Goal: Transaction & Acquisition: Purchase product/service

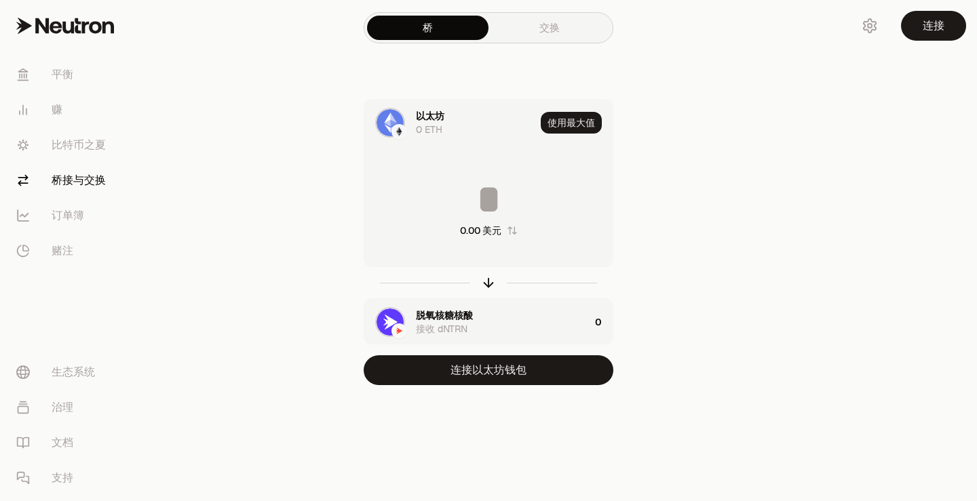
click at [462, 315] on font "脱氧核糖核酸" at bounding box center [444, 315] width 57 height 12
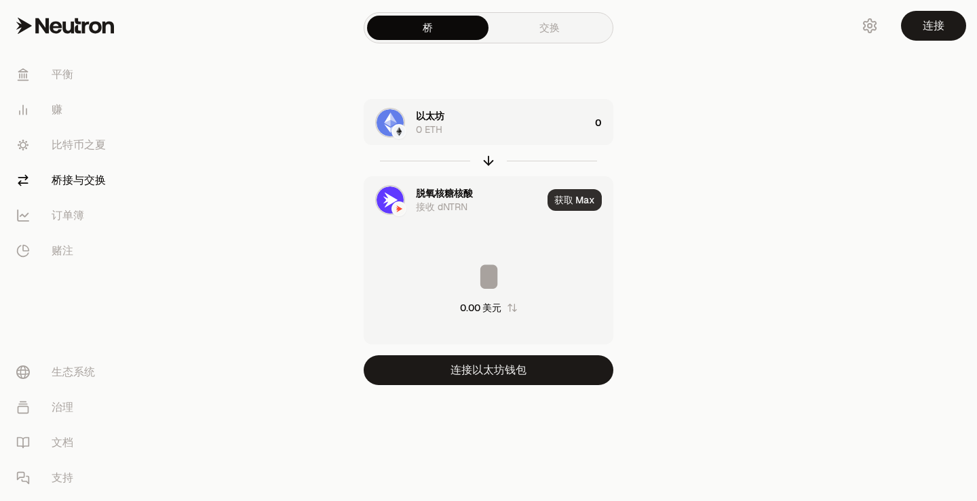
click at [577, 199] on font "获取 Max" at bounding box center [574, 200] width 41 height 12
click at [664, 196] on div "以太坊 0 ETH 0 脱氧核糖核酸 接收 dNTRN 获取 Max 0.00 美元 连接以太坊钱包" at bounding box center [489, 242] width 456 height 286
click at [60, 73] on font "平衡" at bounding box center [63, 74] width 22 height 14
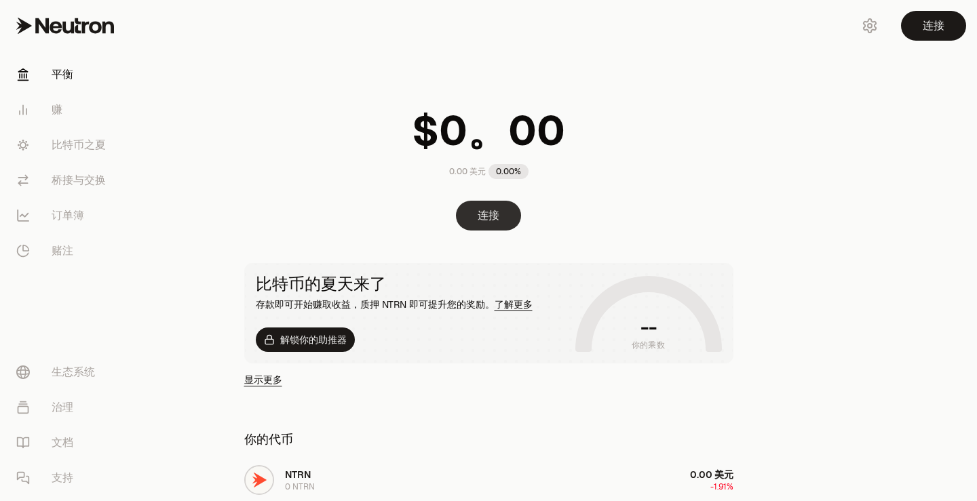
click at [496, 219] on font "连接" at bounding box center [489, 215] width 22 height 14
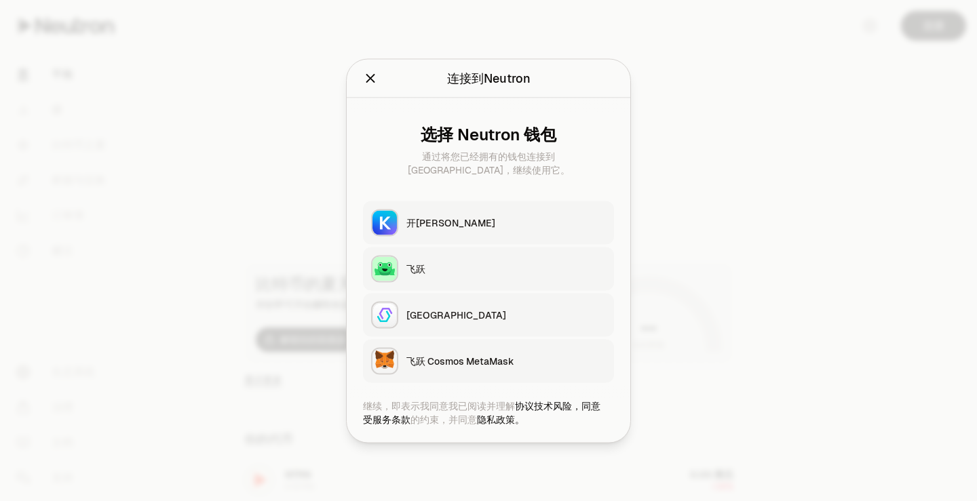
click at [369, 77] on icon "关闭" at bounding box center [370, 78] width 9 height 9
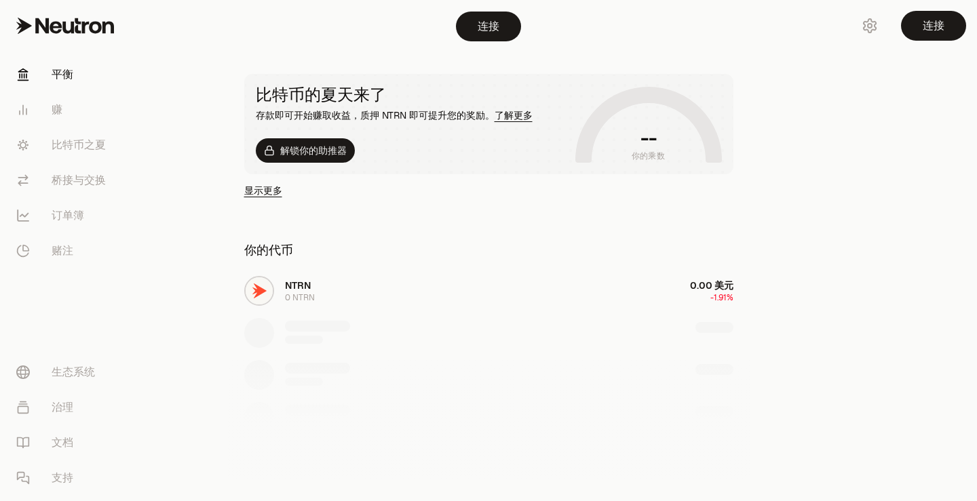
scroll to position [271, 0]
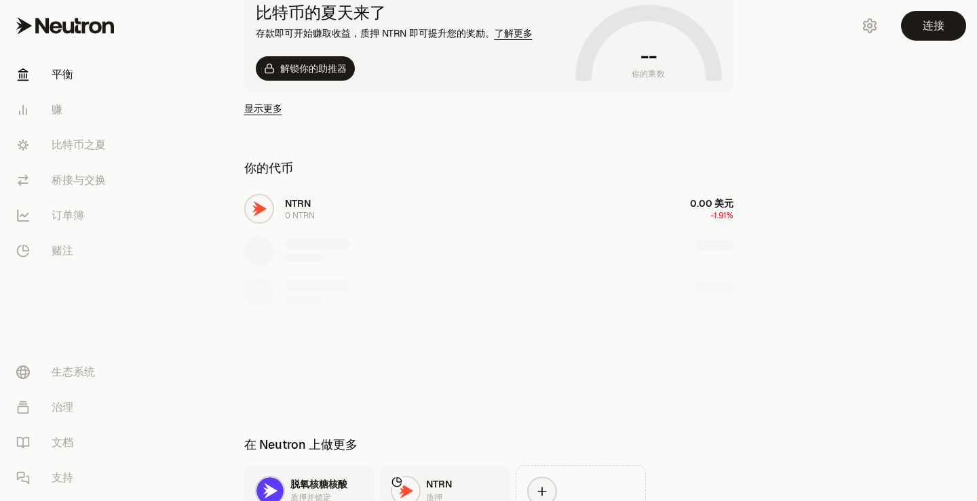
click at [304, 210] on div "NTRN 0 NTRN 0.00 美元 -1.91%" at bounding box center [489, 293] width 522 height 209
click at [259, 210] on div "NTRN 0 NTRN 0.00 美元 -1.91%" at bounding box center [489, 293] width 522 height 209
drag, startPoint x: 350, startPoint y: 216, endPoint x: 335, endPoint y: 217, distance: 15.0
click at [349, 216] on div "NTRN 0 NTRN 0.00 美元 -1.91%" at bounding box center [489, 293] width 522 height 209
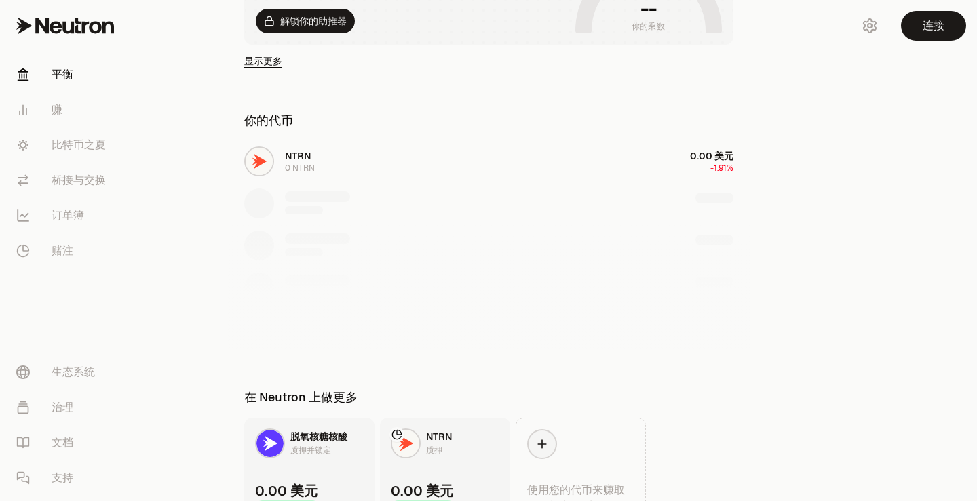
scroll to position [398, 0]
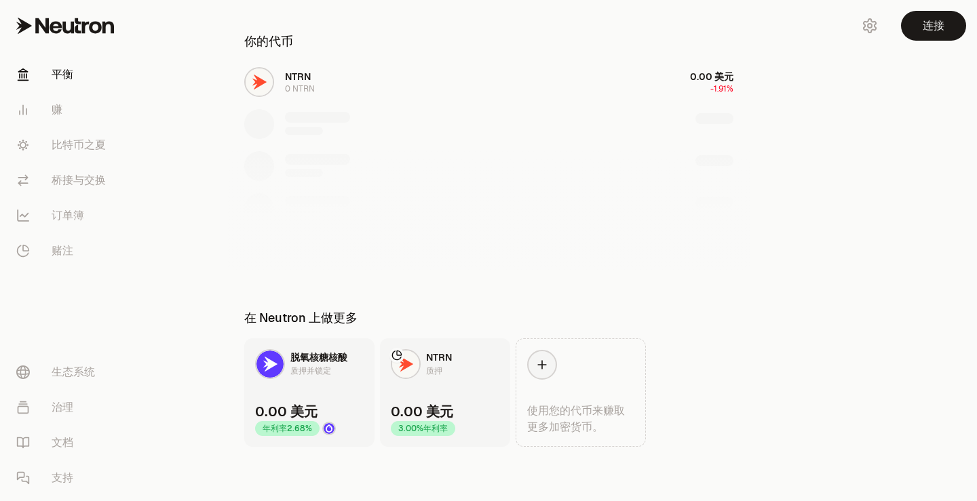
click at [445, 361] on font "NTRN" at bounding box center [439, 357] width 26 height 12
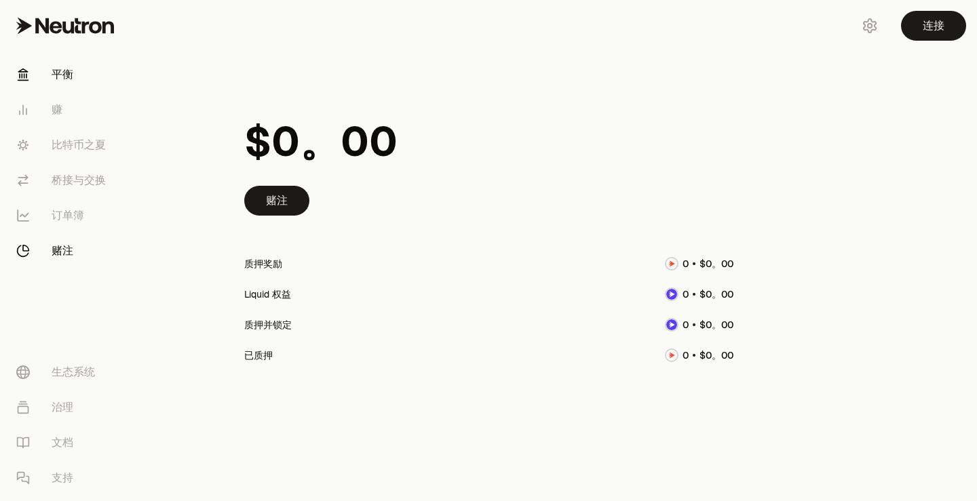
click at [56, 64] on link "平衡" at bounding box center [75, 74] width 141 height 35
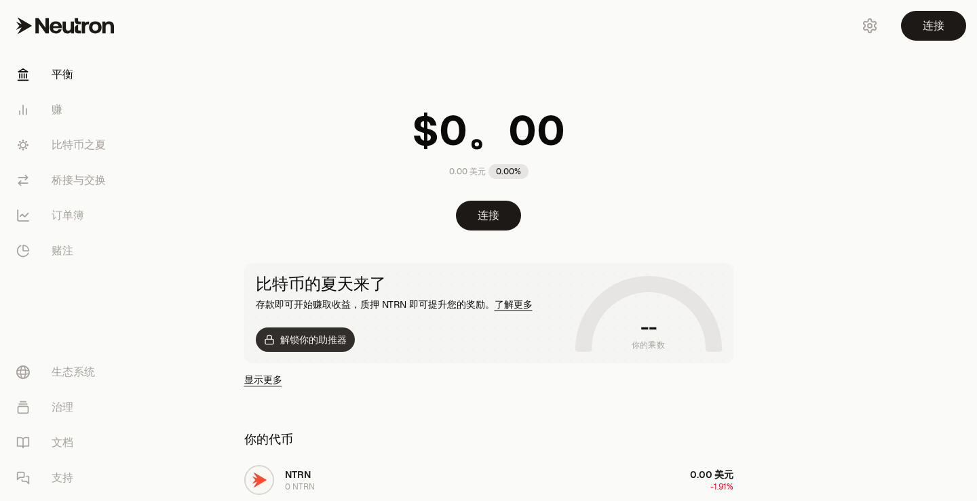
scroll to position [136, 0]
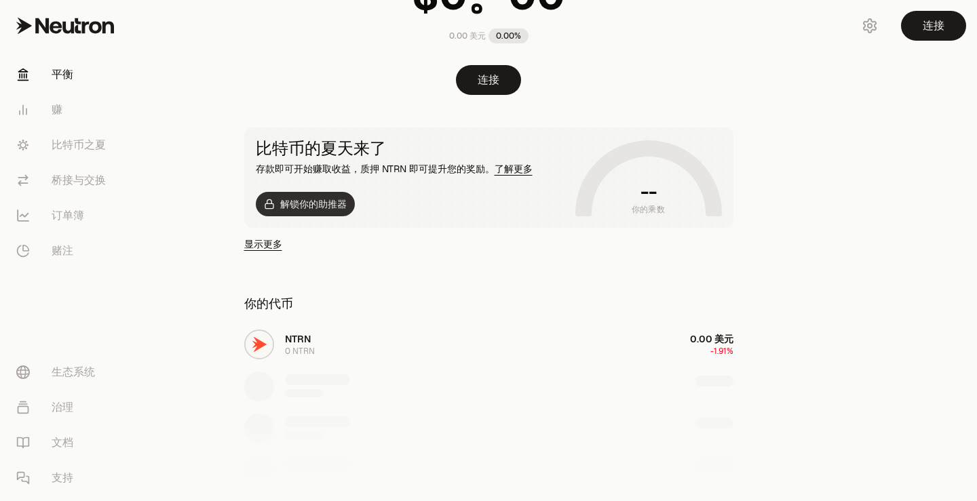
click at [298, 214] on button "解锁你的助推器" at bounding box center [305, 204] width 99 height 24
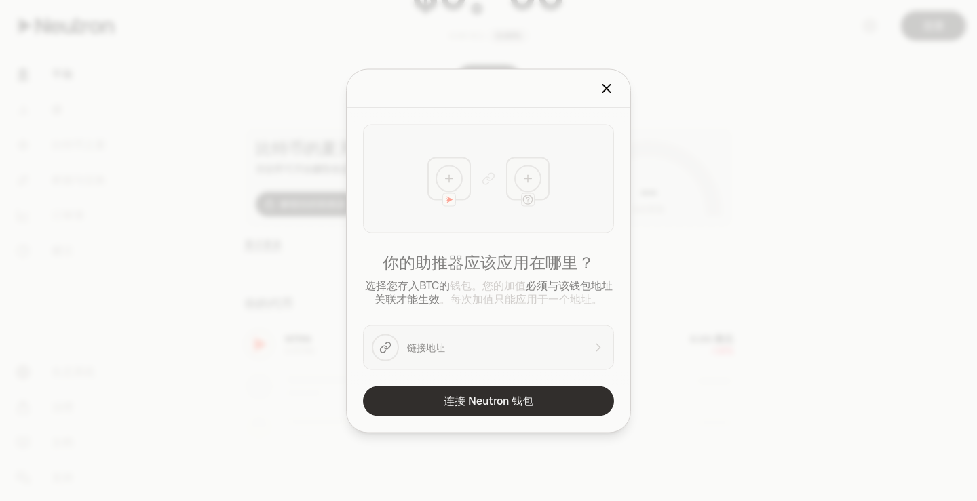
click at [493, 397] on font "连接 Neutron 钱包" at bounding box center [489, 401] width 90 height 14
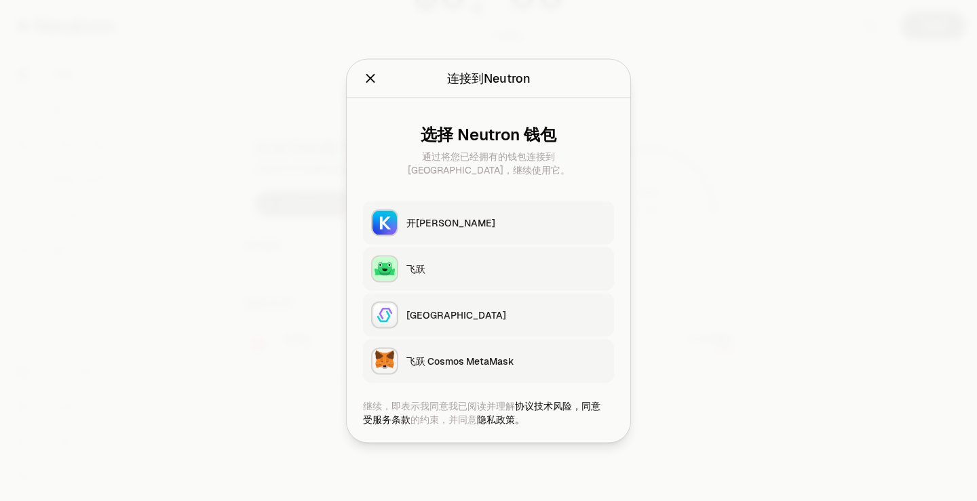
click at [443, 359] on font "飞跃 Cosmos MetaMask" at bounding box center [460, 361] width 108 height 12
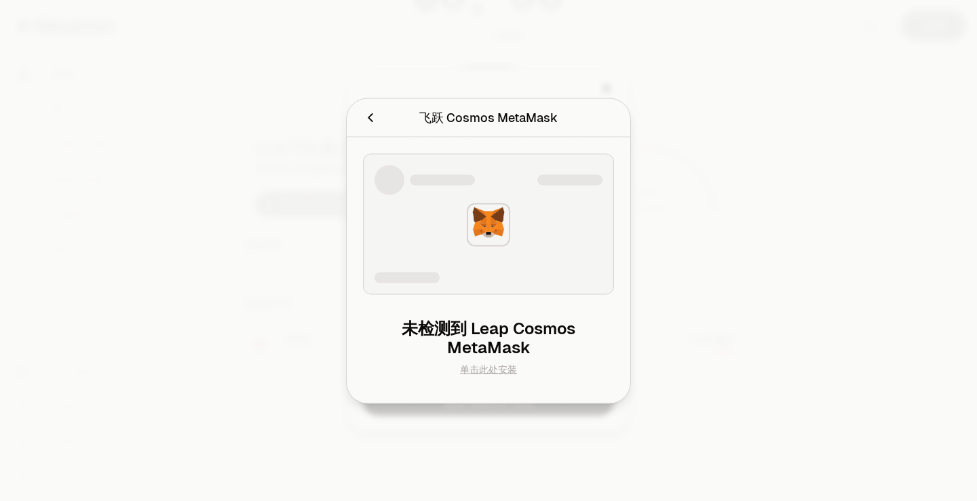
click at [481, 370] on font "单击此处安装" at bounding box center [488, 369] width 57 height 12
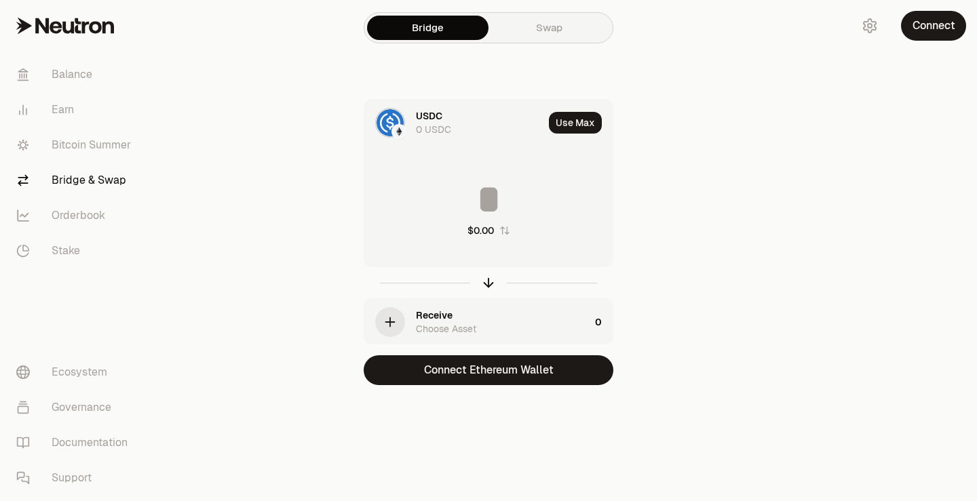
click at [803, 128] on main "Bridge Swap USDC 0 USDC Use [PERSON_NAME] $0.00 Receive Choose Asset 0 Connect …" at bounding box center [564, 220] width 825 height 440
click at [925, 38] on button "Connect" at bounding box center [933, 26] width 65 height 30
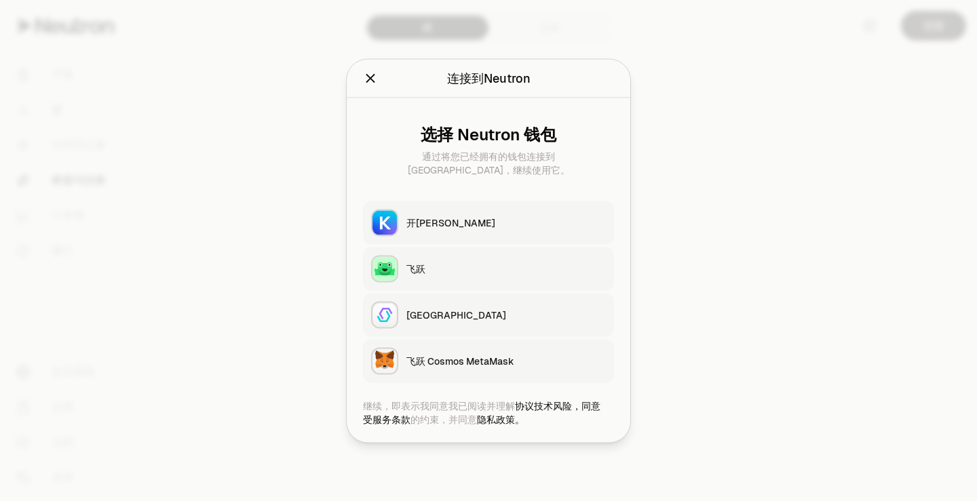
click at [450, 353] on button "飞跃 Cosmos MetaMask" at bounding box center [488, 360] width 251 height 43
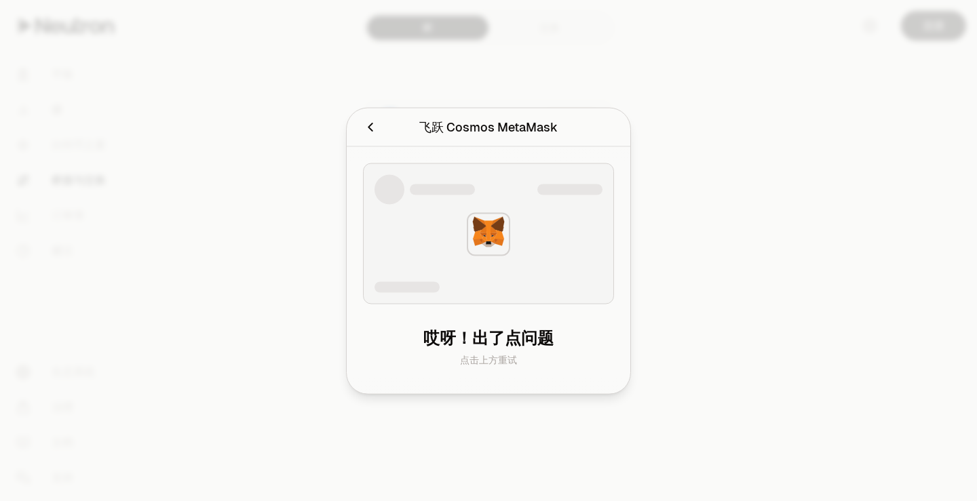
click at [370, 124] on icon "取消" at bounding box center [370, 126] width 15 height 15
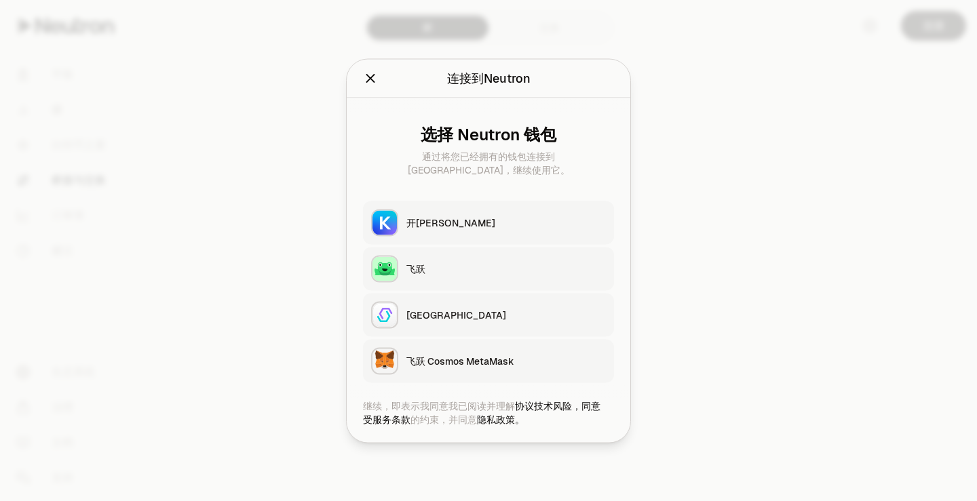
click at [493, 375] on button "飞跃 Cosmos MetaMask" at bounding box center [488, 360] width 251 height 43
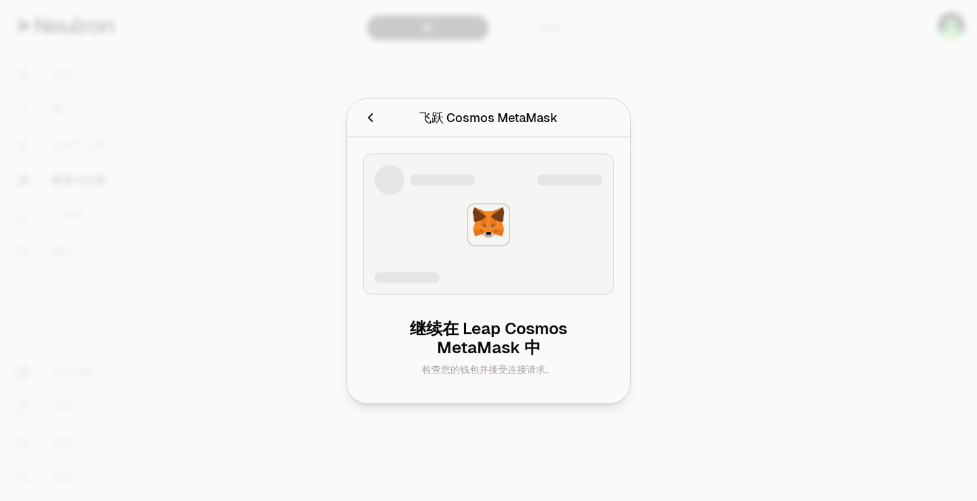
click at [718, 428] on div at bounding box center [488, 250] width 977 height 501
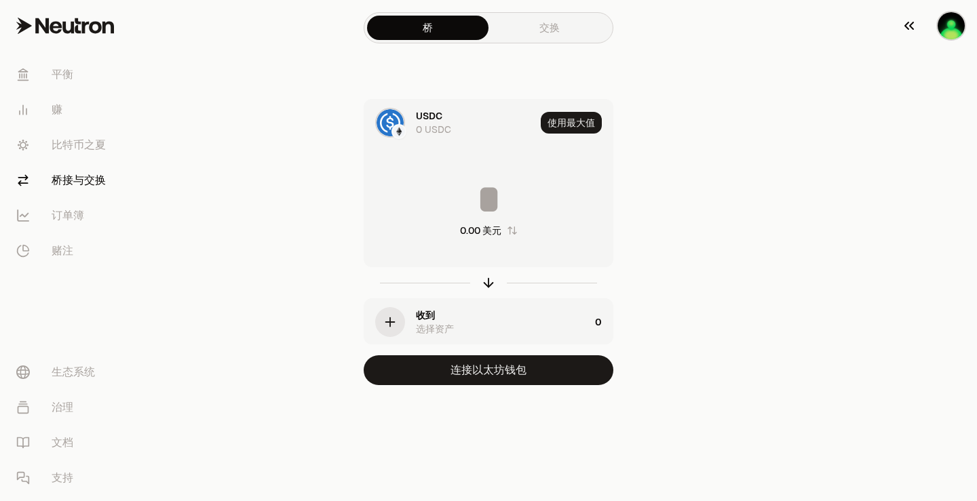
click at [947, 30] on img "button" at bounding box center [951, 25] width 27 height 27
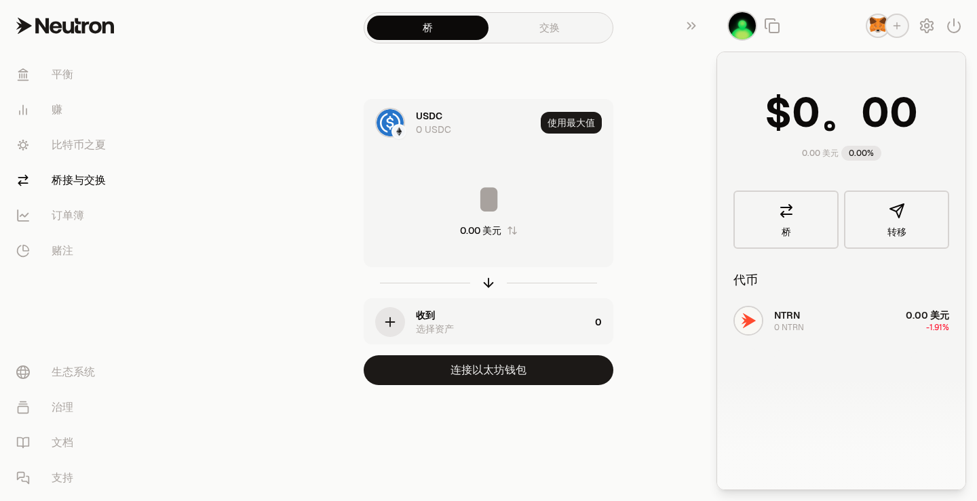
click at [811, 322] on div "NTRN 0 NTRN 0.00 美元 -1.91%" at bounding box center [841, 405] width 248 height 209
click at [641, 237] on div "USDC 0 USDC 使用最大值 0.00 美元 收到 选择资产 0 连接以太坊钱包" at bounding box center [489, 242] width 456 height 286
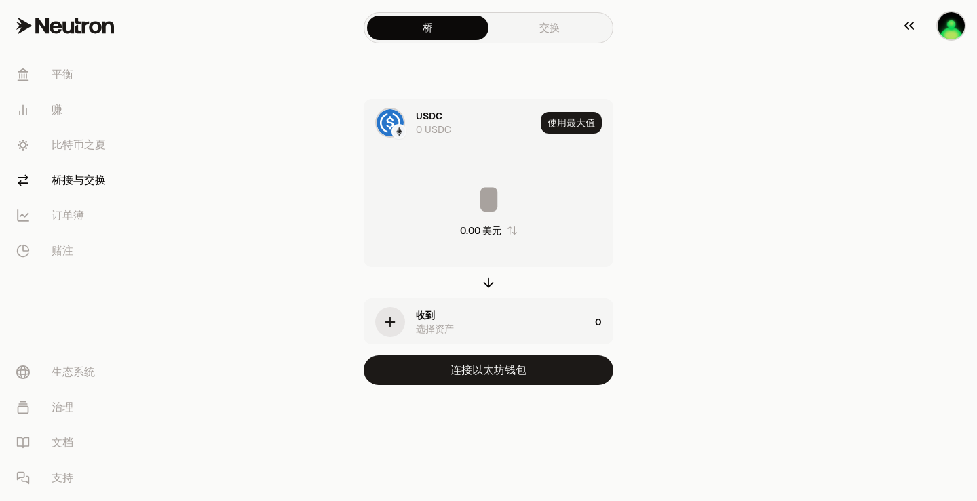
click at [961, 22] on img "button" at bounding box center [951, 25] width 27 height 27
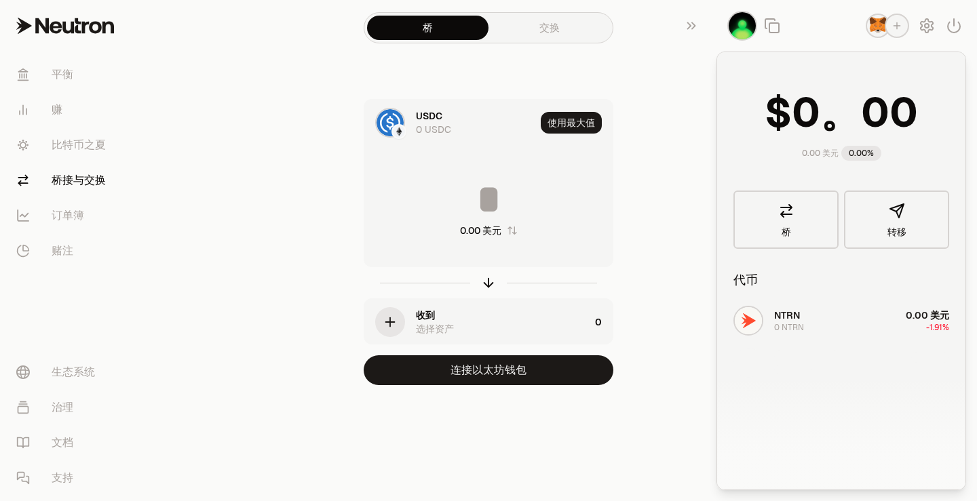
click at [871, 26] on img "button" at bounding box center [878, 26] width 22 height 22
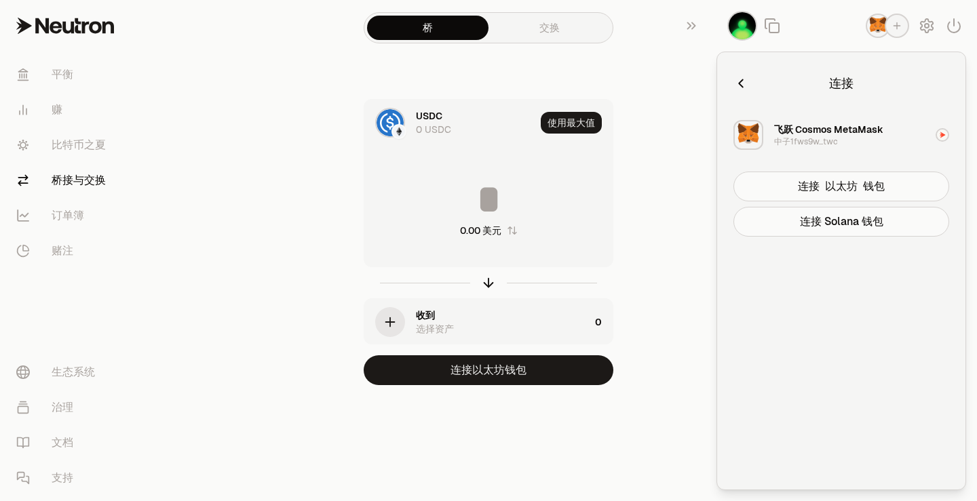
click at [668, 249] on div "USDC 0 USDC 使用最大值 0.00 美元 收到 选择资产 0 连接以太坊钱包" at bounding box center [489, 242] width 456 height 286
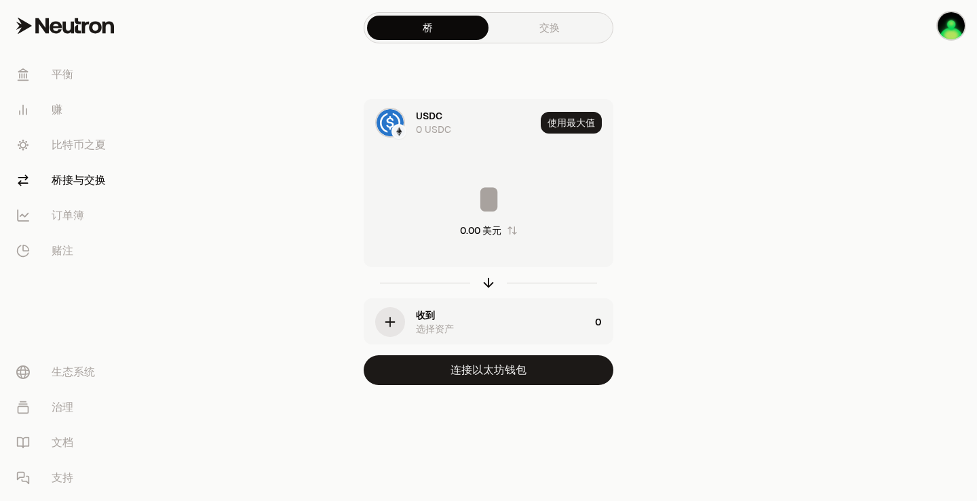
click at [400, 132] on img at bounding box center [399, 132] width 12 height 12
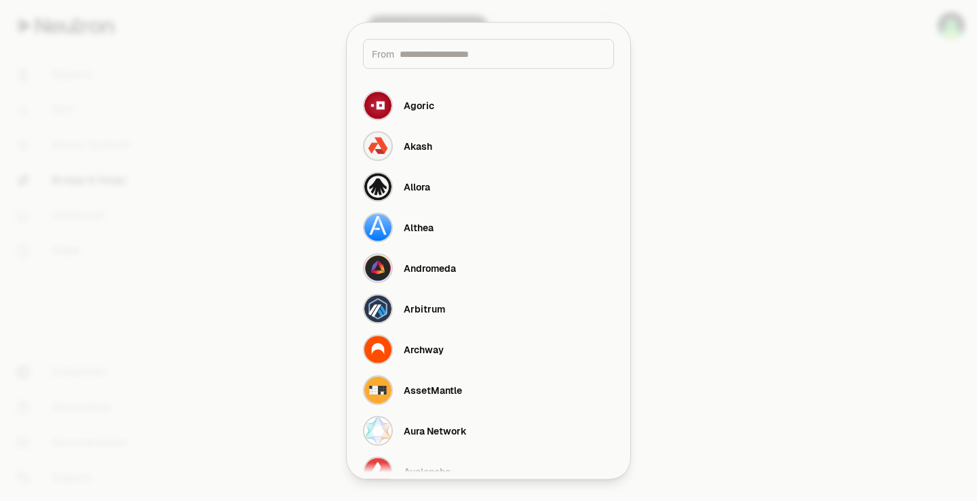
click at [825, 242] on div at bounding box center [488, 250] width 977 height 501
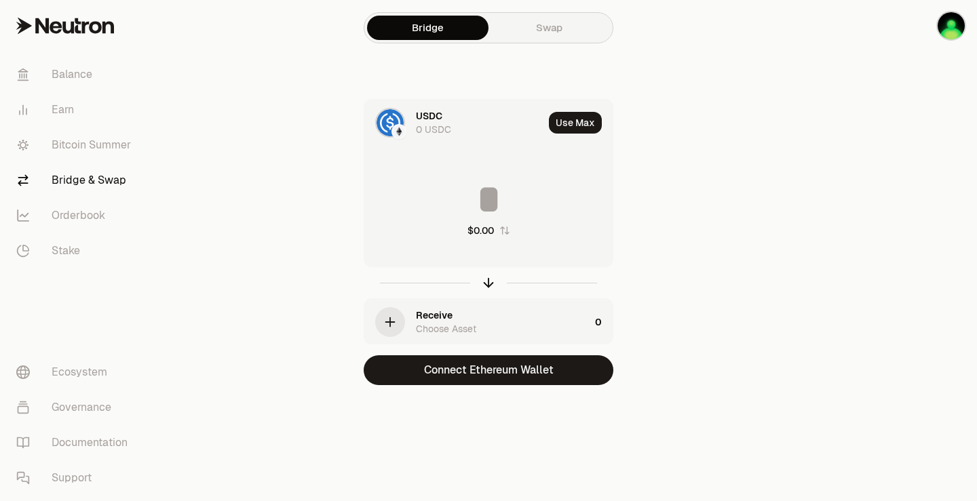
click at [402, 131] on img at bounding box center [399, 132] width 12 height 12
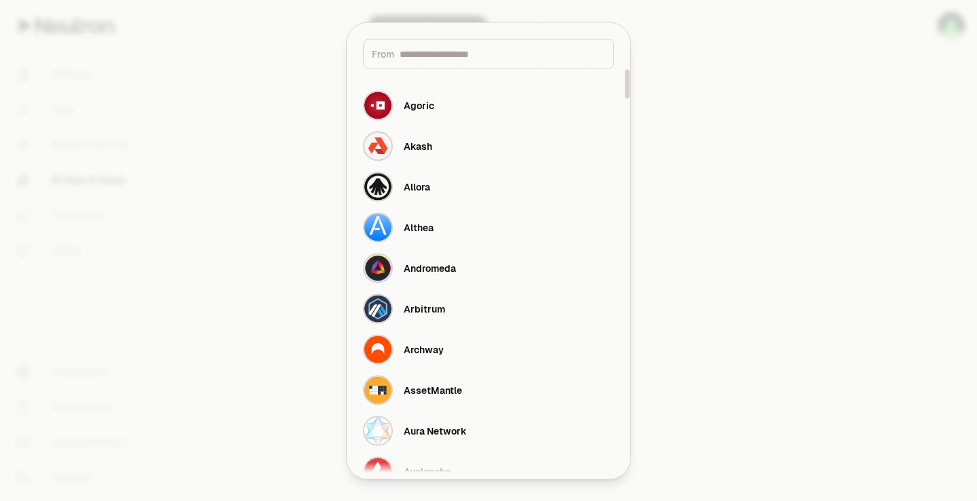
click at [976, 164] on div at bounding box center [488, 250] width 977 height 501
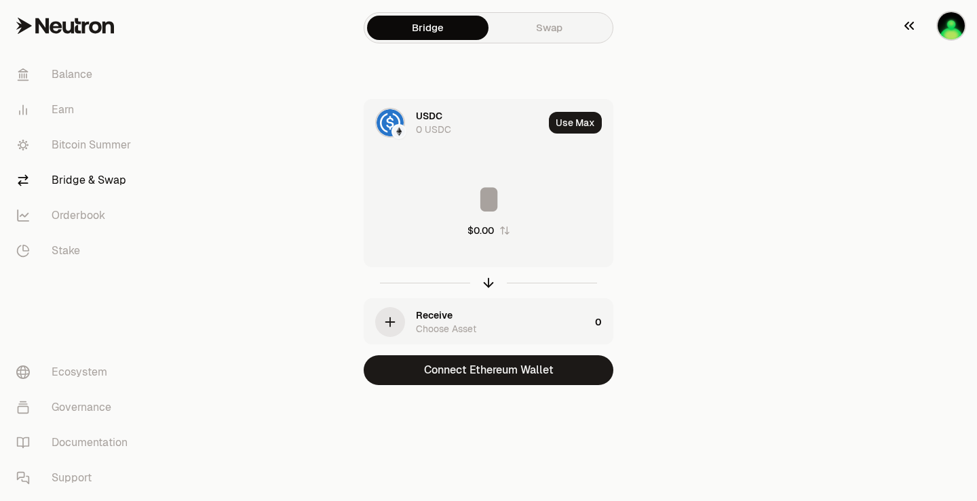
click at [957, 31] on img "button" at bounding box center [951, 25] width 27 height 27
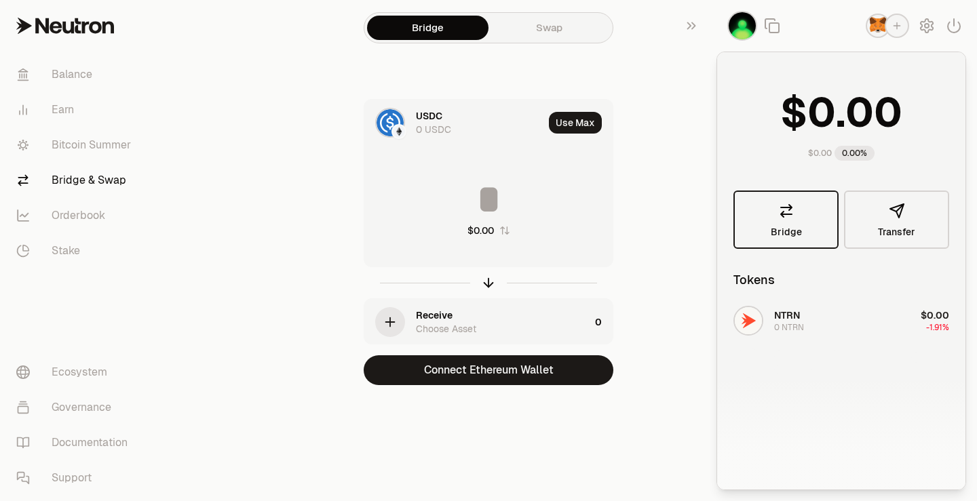
click at [766, 210] on link "Bridge" at bounding box center [785, 220] width 105 height 58
click at [896, 228] on span "Transfer" at bounding box center [896, 231] width 37 height 9
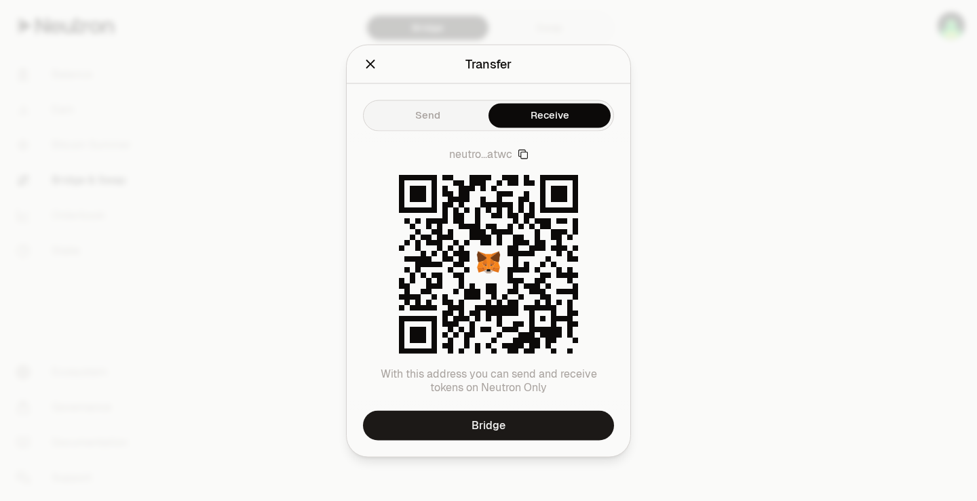
click at [373, 61] on icon "Close" at bounding box center [370, 64] width 9 height 9
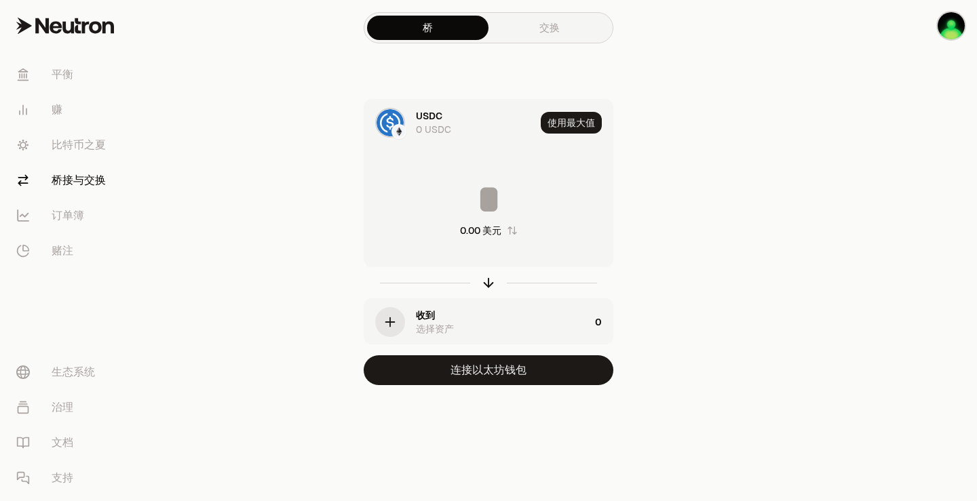
click at [805, 261] on main "桥 交换 USDC 0 USDC 使用最大值 0.00 美元 收到 选择资产 0 连接以太坊钱包" at bounding box center [564, 220] width 825 height 440
click at [958, 37] on img "button" at bounding box center [951, 25] width 27 height 27
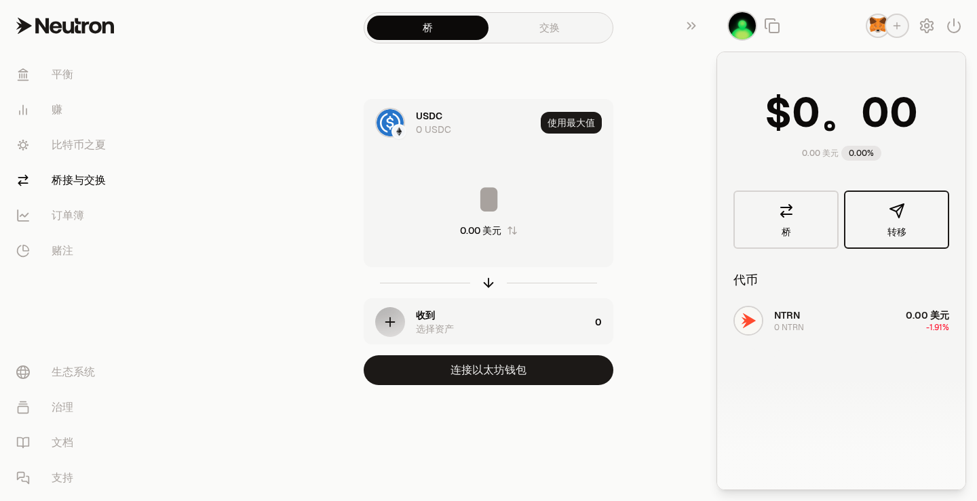
click at [889, 208] on icon "button" at bounding box center [897, 211] width 16 height 16
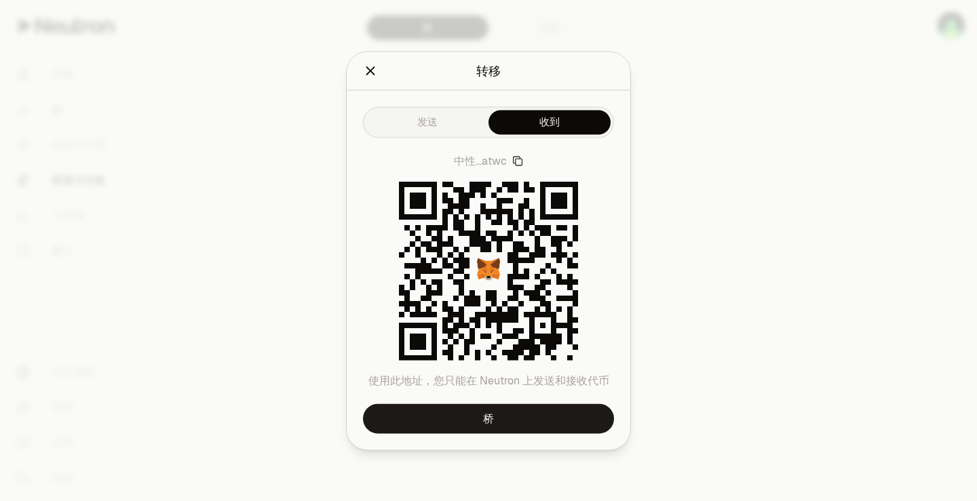
click at [370, 78] on button "关闭" at bounding box center [370, 70] width 15 height 19
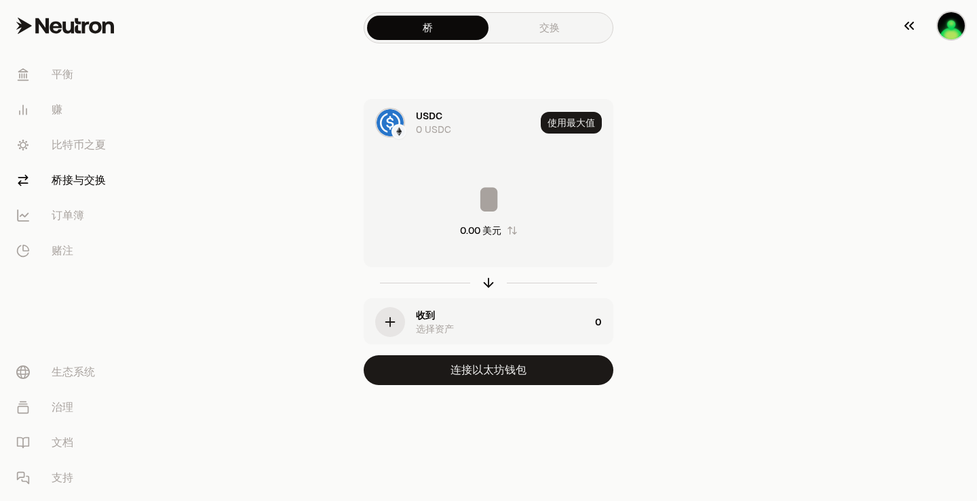
click at [950, 34] on img "button" at bounding box center [951, 25] width 27 height 27
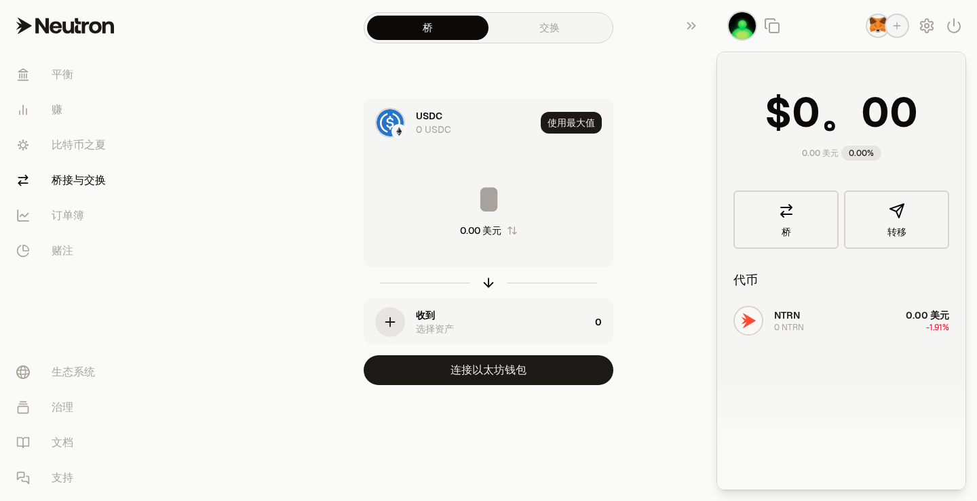
click at [816, 320] on div "NTRN 0 NTRN 0.00 美元 -1.91%" at bounding box center [841, 405] width 248 height 209
click at [761, 321] on div "NTRN 0 NTRN 0.00 美元 -1.91%" at bounding box center [841, 405] width 248 height 209
click at [767, 318] on div "NTRN 0 NTRN 0.00 美元 -1.91%" at bounding box center [841, 405] width 248 height 209
click at [796, 221] on link "桥" at bounding box center [785, 220] width 105 height 58
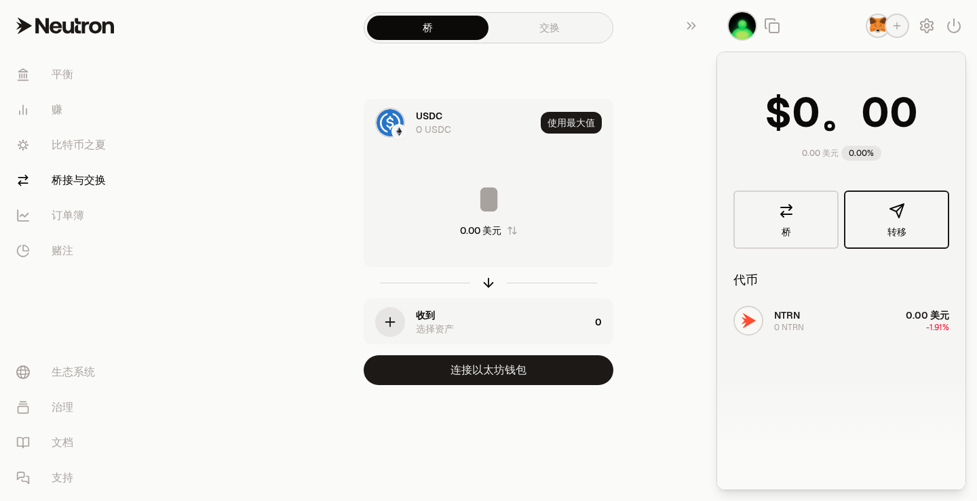
click at [888, 232] on font "转移" at bounding box center [897, 232] width 19 height 12
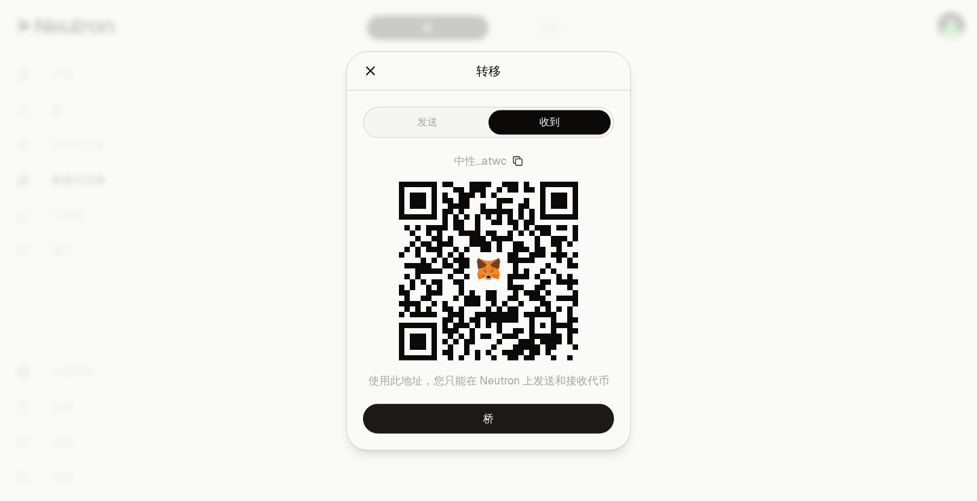
click at [734, 243] on div at bounding box center [488, 250] width 977 height 501
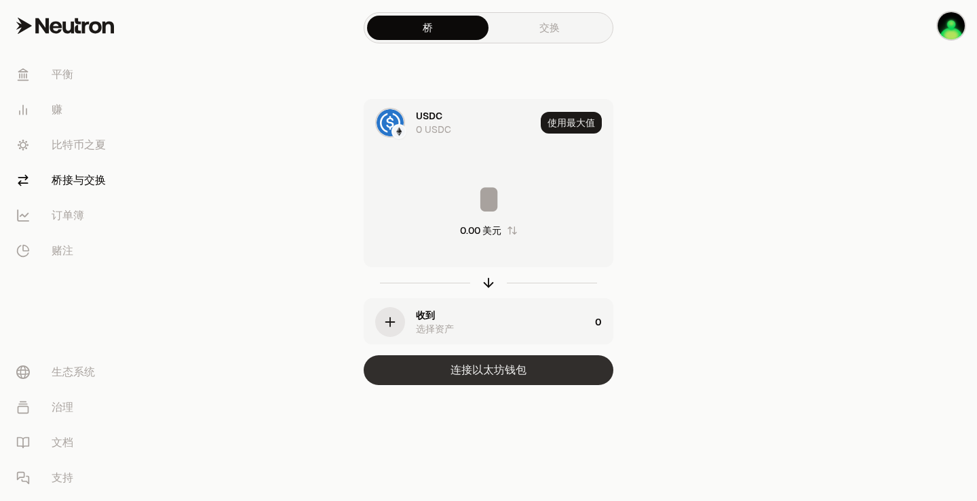
click at [532, 370] on button "连接以太坊钱包" at bounding box center [489, 371] width 250 height 30
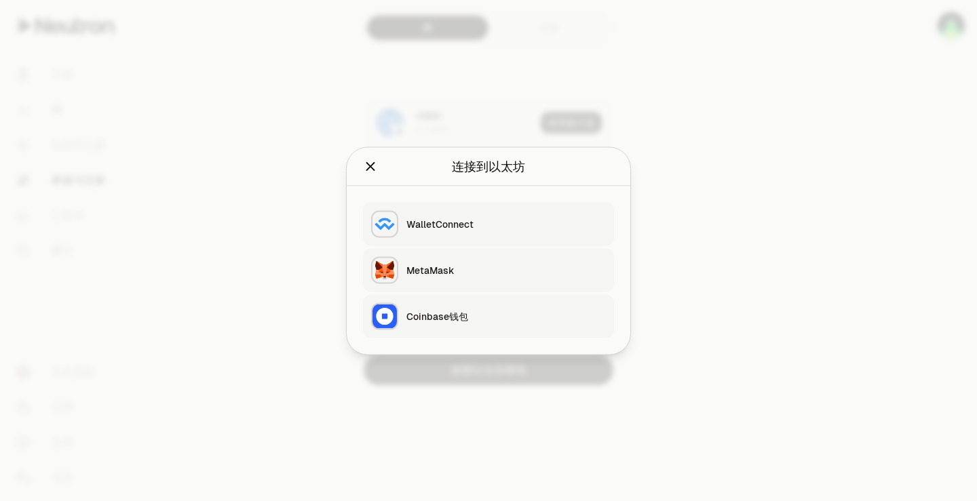
click at [457, 277] on button "MetaMask" at bounding box center [488, 269] width 251 height 43
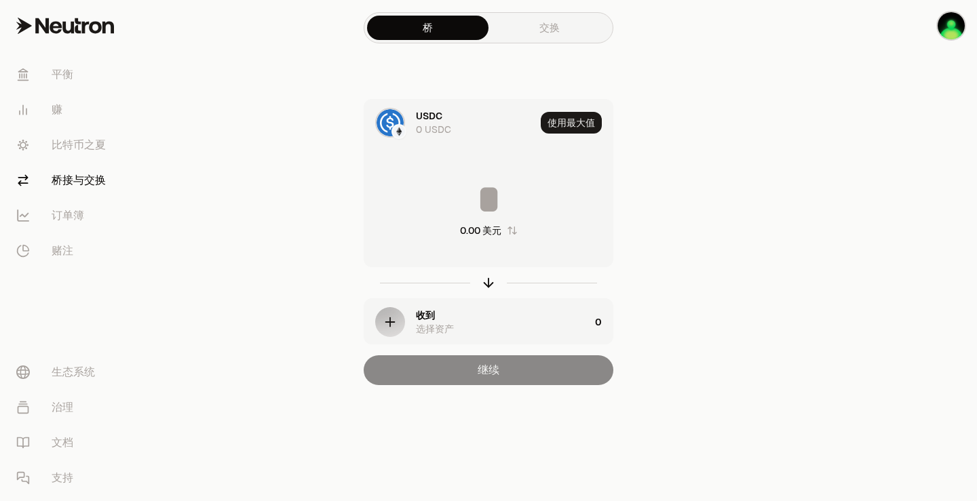
click at [396, 318] on icon "button" at bounding box center [390, 322] width 15 height 15
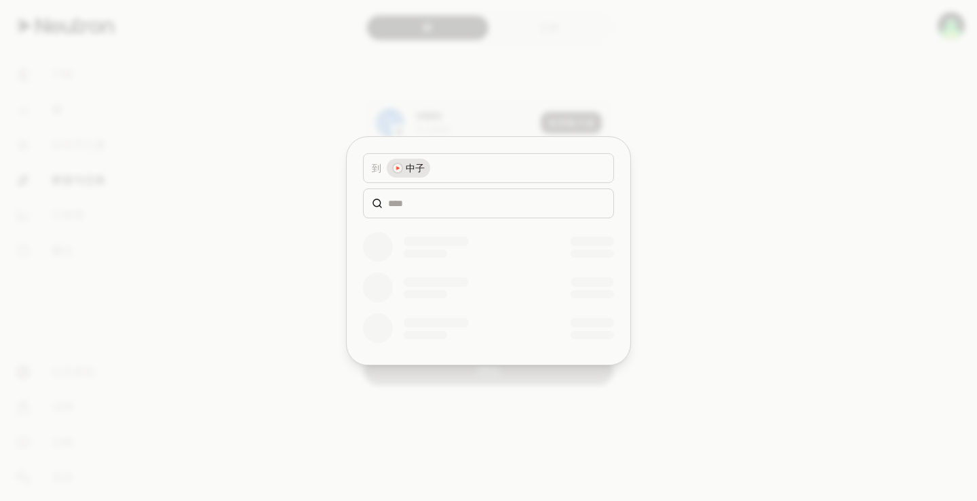
click at [834, 145] on div at bounding box center [488, 250] width 977 height 501
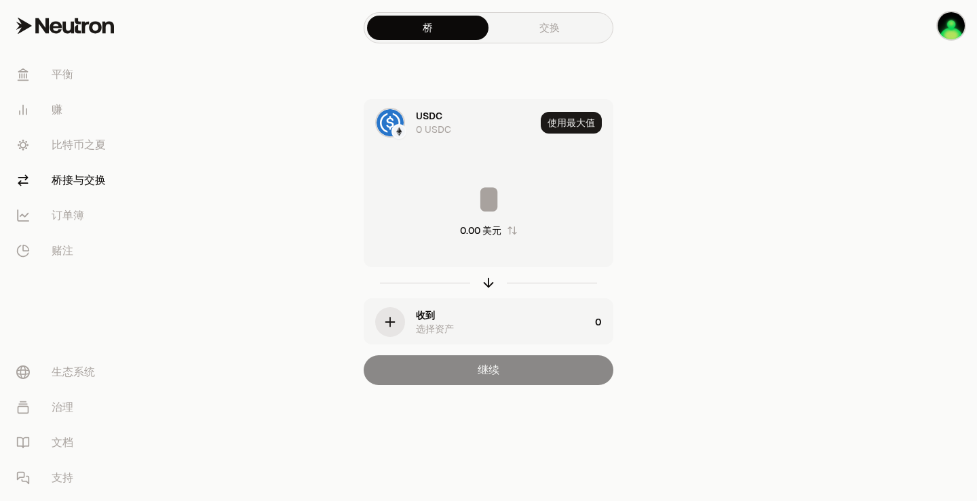
click at [400, 324] on div "button" at bounding box center [390, 322] width 30 height 30
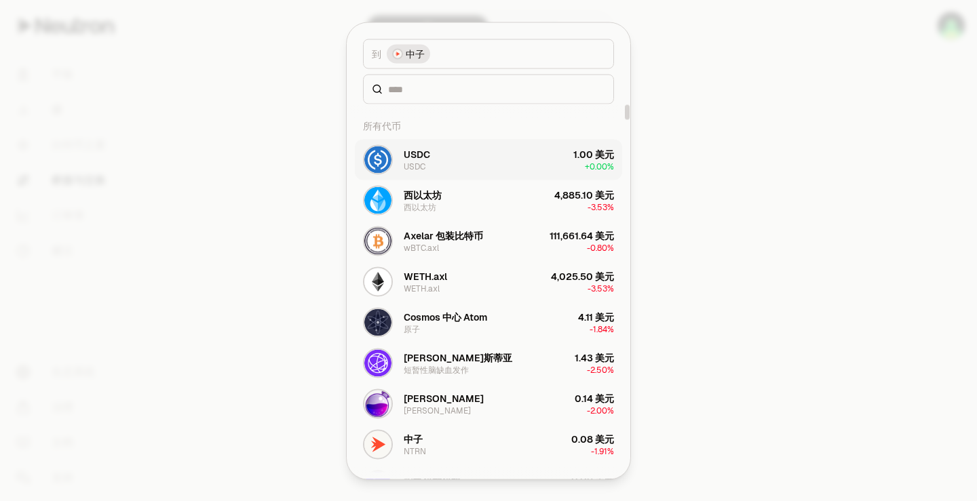
click at [547, 158] on button "USDC USDC 1.00 美元 + 0.00%" at bounding box center [488, 159] width 267 height 41
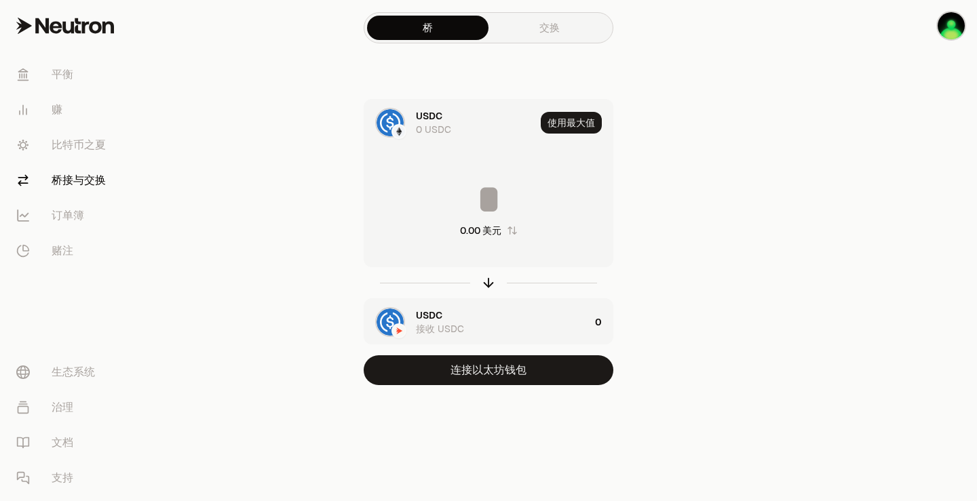
click at [402, 318] on img "button" at bounding box center [390, 322] width 27 height 27
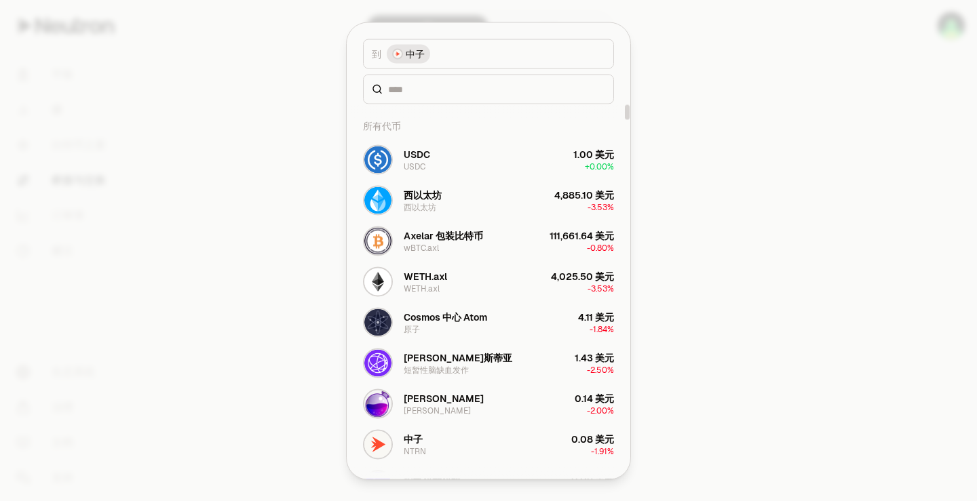
click at [779, 159] on div at bounding box center [488, 250] width 977 height 501
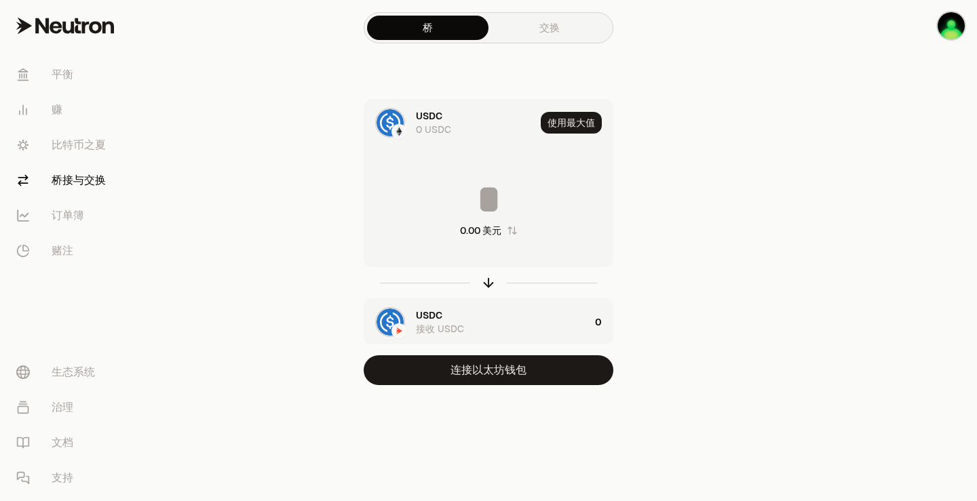
click at [560, 36] on link "交换" at bounding box center [549, 28] width 121 height 24
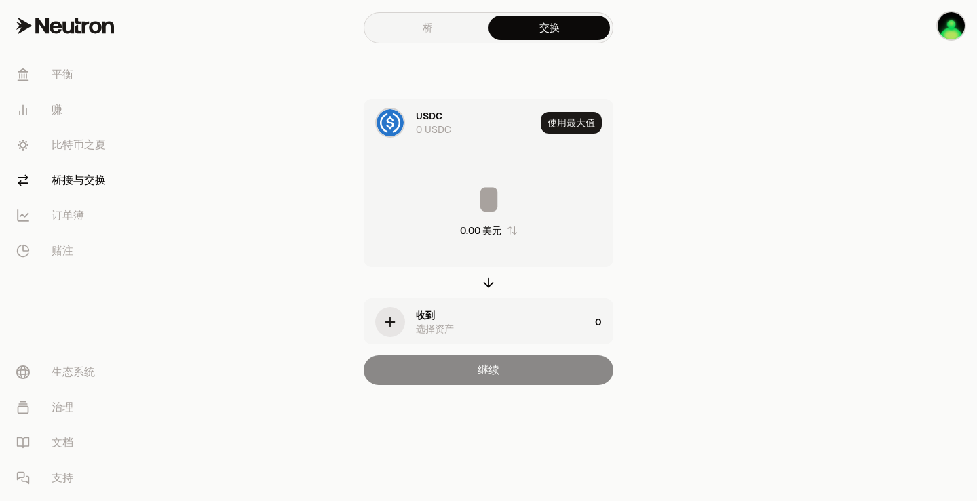
click at [443, 39] on link "桥" at bounding box center [427, 28] width 121 height 24
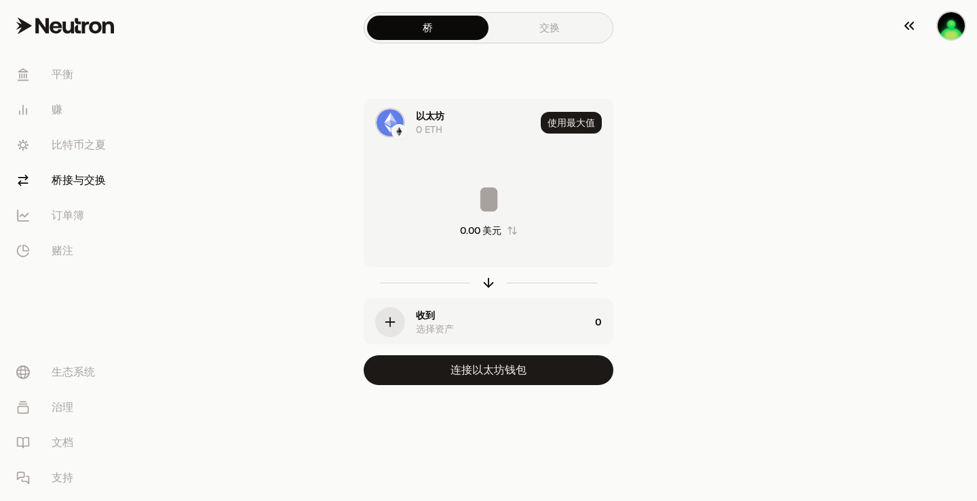
click at [947, 33] on img "button" at bounding box center [951, 25] width 27 height 27
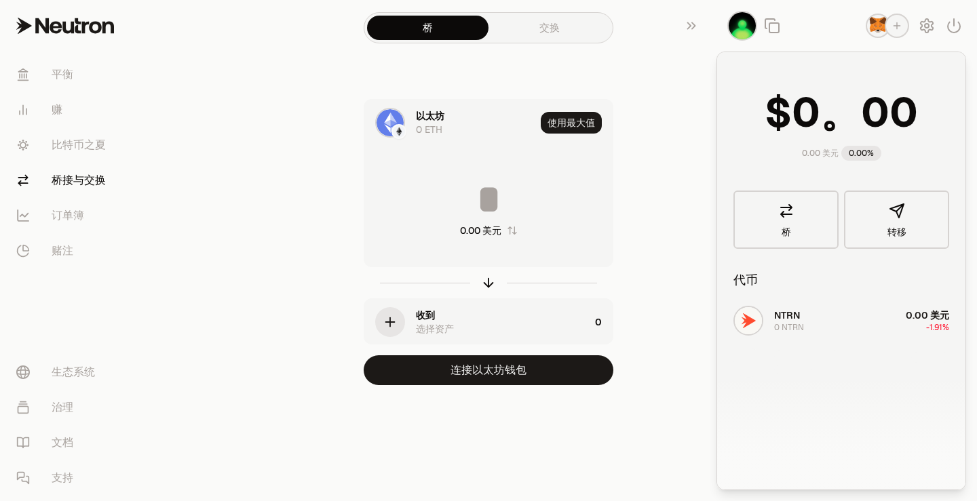
click at [682, 157] on div "以太坊 0 ETH 使用最大值 0.00 美元 收到 选择资产 0 连接以太坊钱包" at bounding box center [489, 242] width 456 height 286
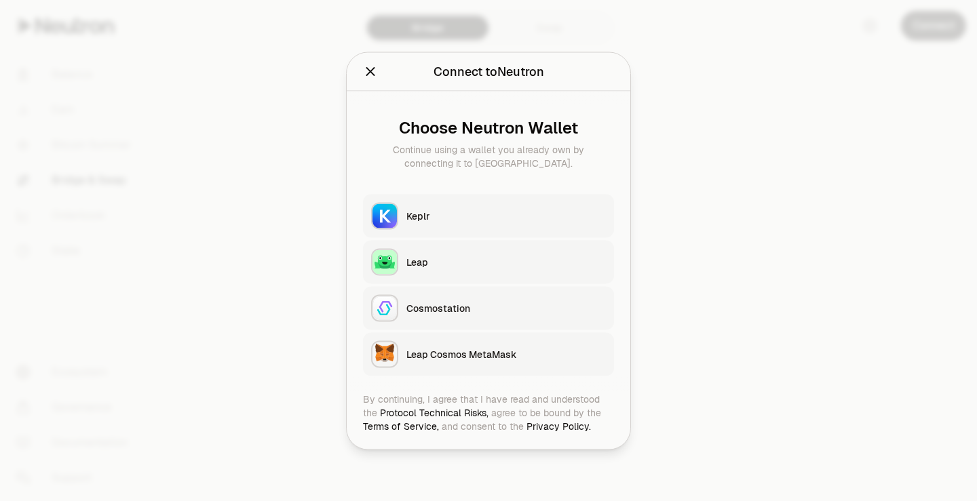
click at [445, 370] on button "Leap Cosmos MetaMask" at bounding box center [488, 353] width 251 height 43
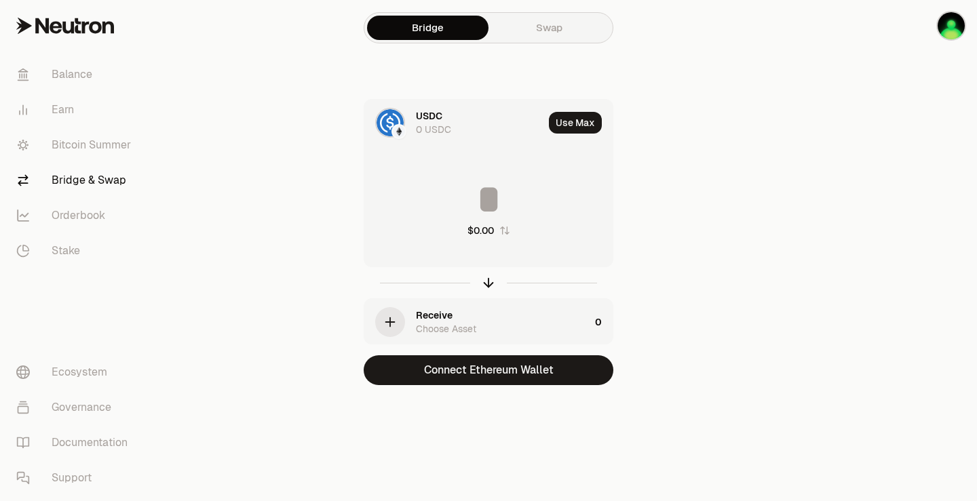
click at [803, 221] on main "Bridge Swap USDC 0 USDC Use [PERSON_NAME] $0.00 Receive Choose Asset 0 Connect …" at bounding box center [564, 220] width 825 height 440
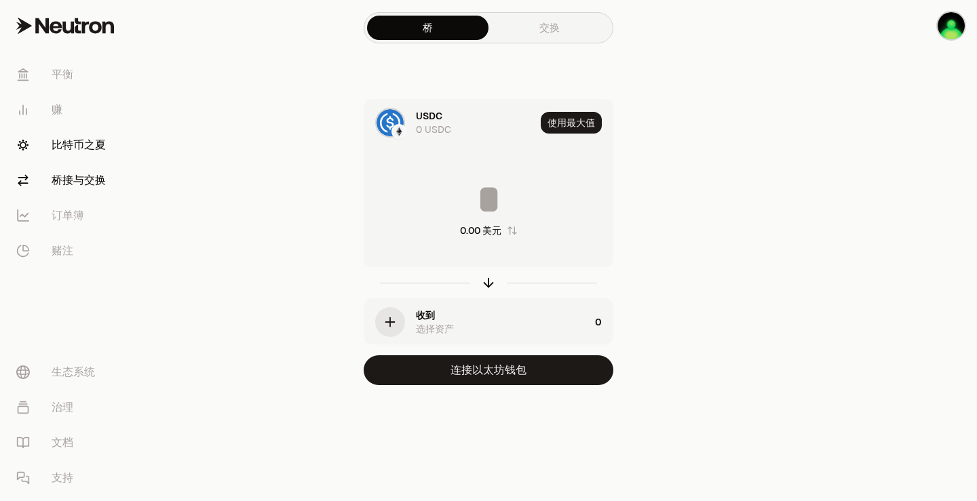
click at [98, 153] on link "比特币之夏" at bounding box center [75, 145] width 141 height 35
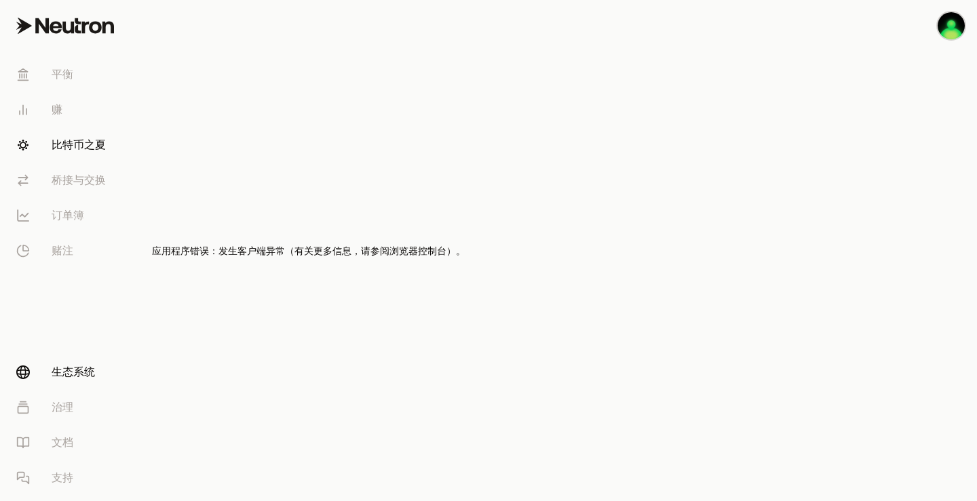
click at [62, 376] on font "生态系统" at bounding box center [73, 372] width 43 height 14
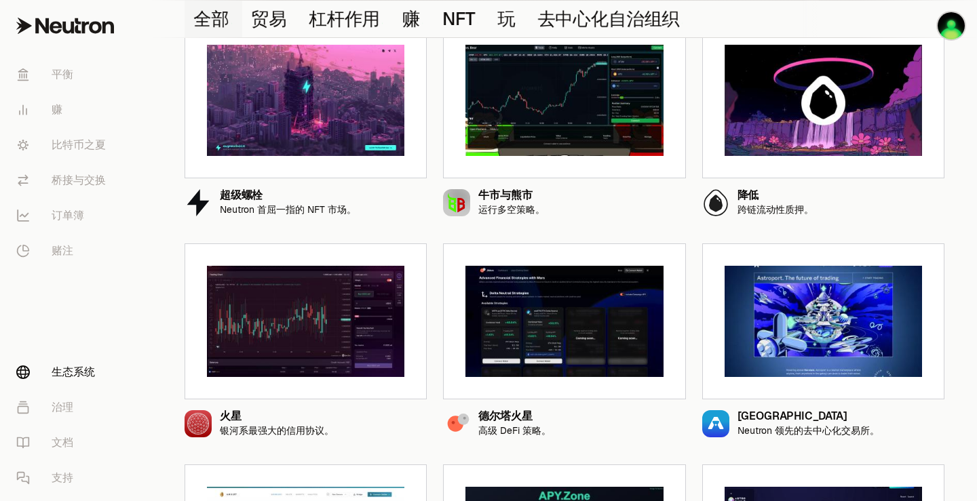
scroll to position [68, 0]
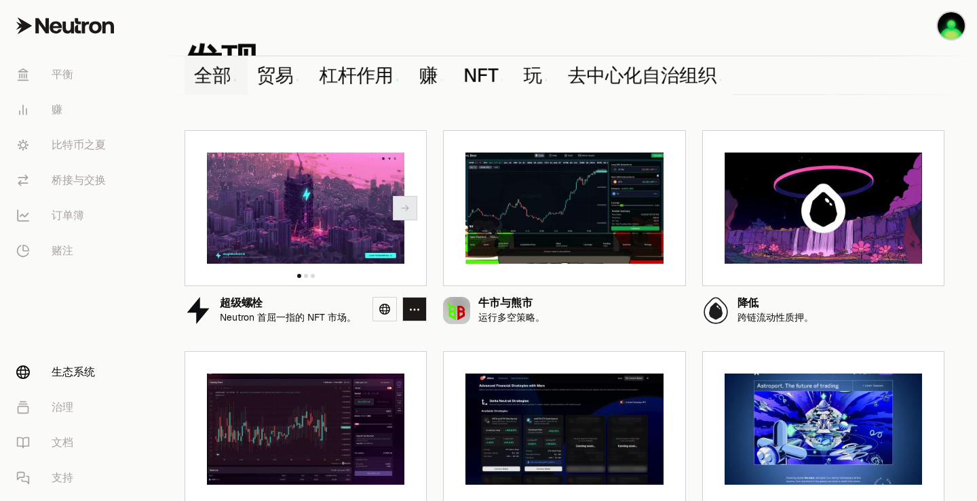
click at [282, 214] on img at bounding box center [305, 208] width 197 height 111
click at [66, 81] on font "平衡" at bounding box center [63, 74] width 22 height 14
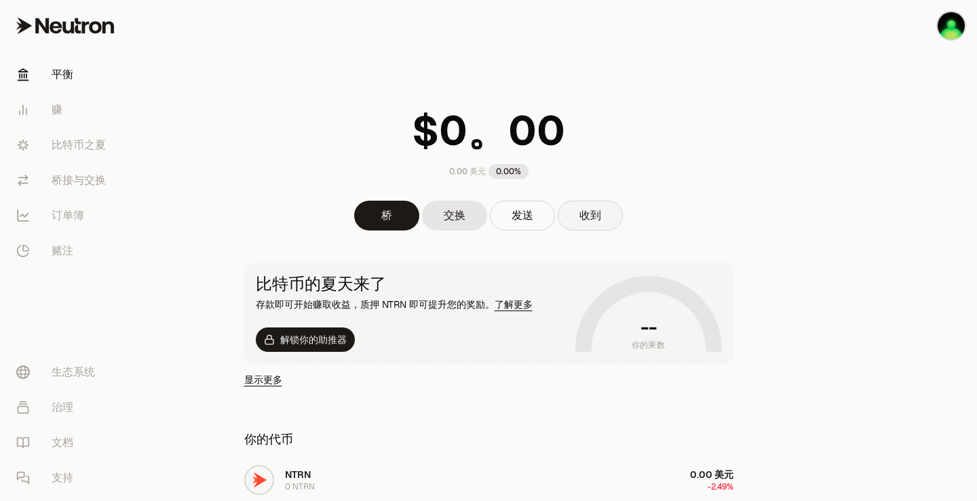
click at [594, 215] on font "收到" at bounding box center [590, 215] width 22 height 14
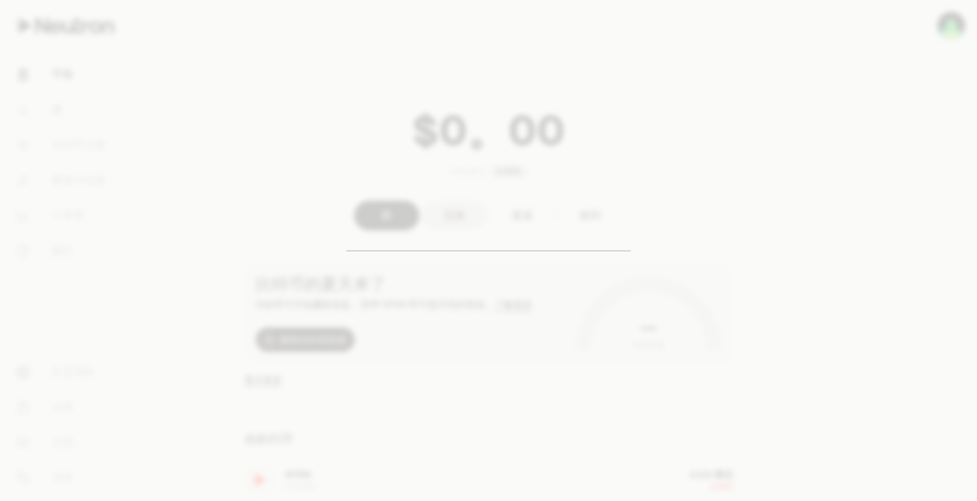
click at [932, 253] on div at bounding box center [488, 250] width 977 height 501
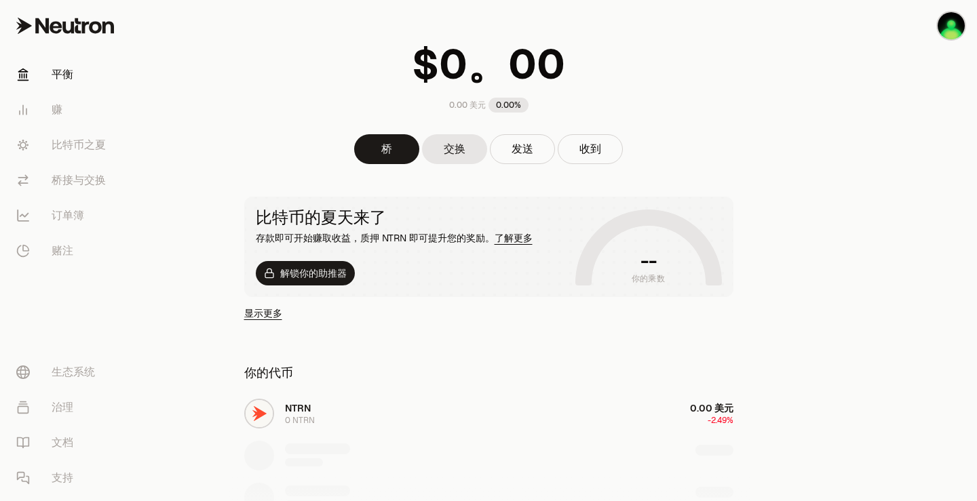
scroll to position [271, 0]
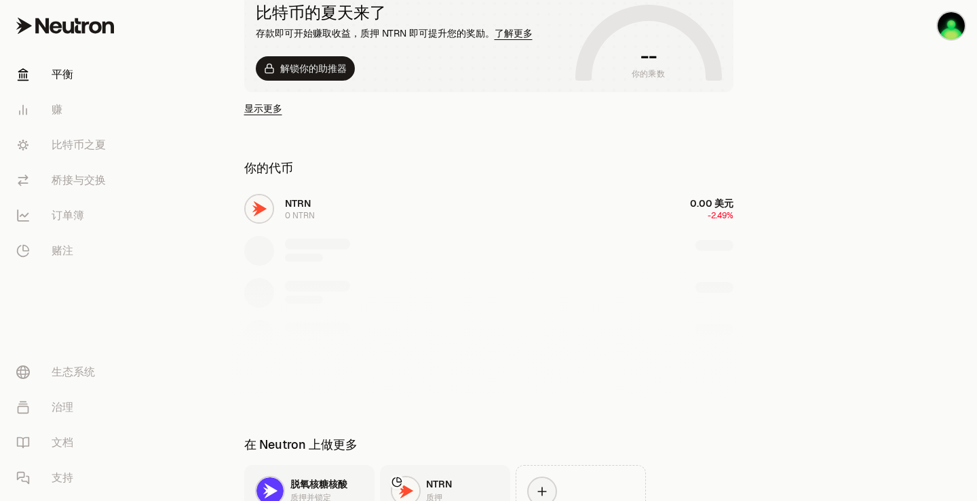
drag, startPoint x: 951, startPoint y: 79, endPoint x: 915, endPoint y: 60, distance: 40.1
click at [950, 78] on div at bounding box center [901, 179] width 152 height 900
click at [520, 204] on div "NTRN 0 NTRN 0.00 美元 -2.49%" at bounding box center [489, 293] width 522 height 209
click at [303, 210] on div "NTRN 0 NTRN 0.00 美元 -2.49%" at bounding box center [489, 293] width 522 height 209
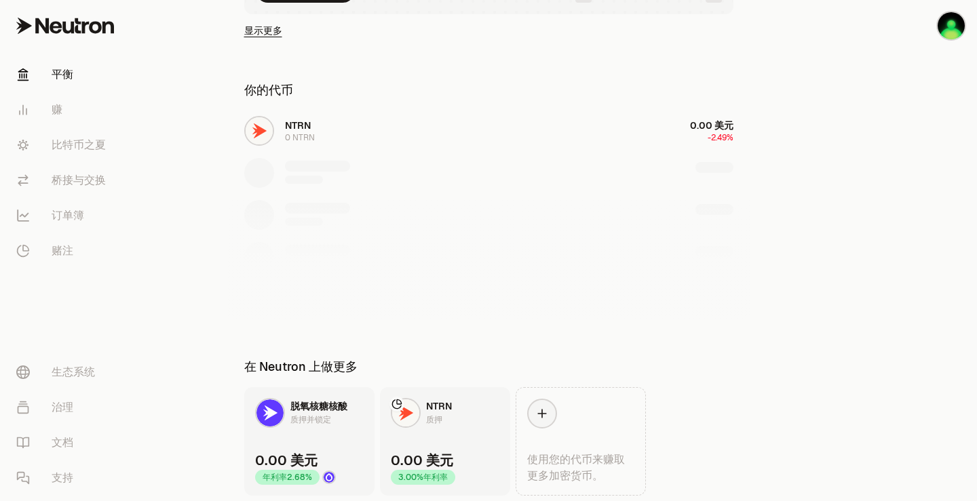
scroll to position [398, 0]
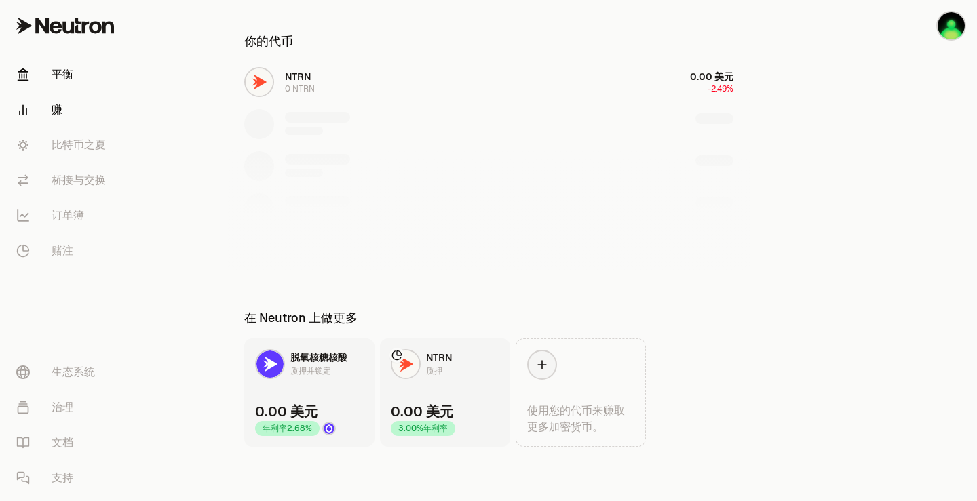
click at [61, 108] on font "赚" at bounding box center [57, 109] width 11 height 14
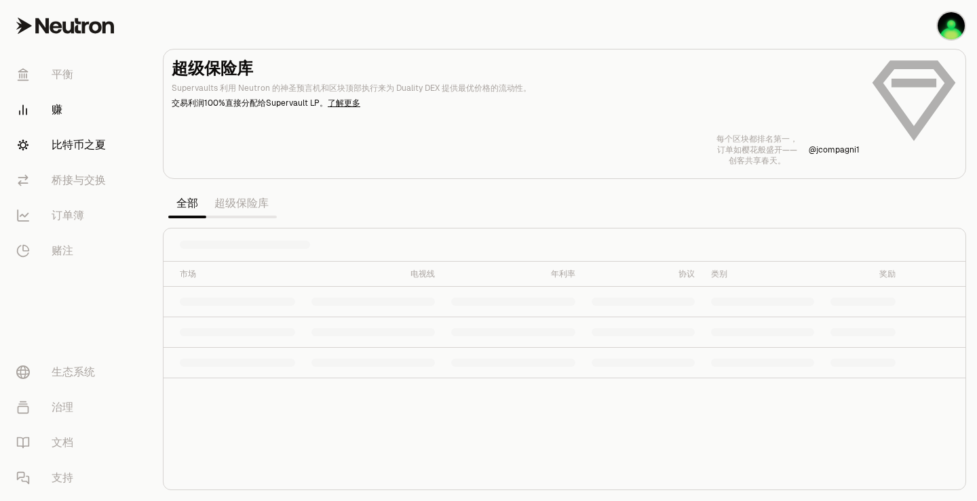
click at [68, 142] on font "比特币之夏" at bounding box center [79, 145] width 54 height 14
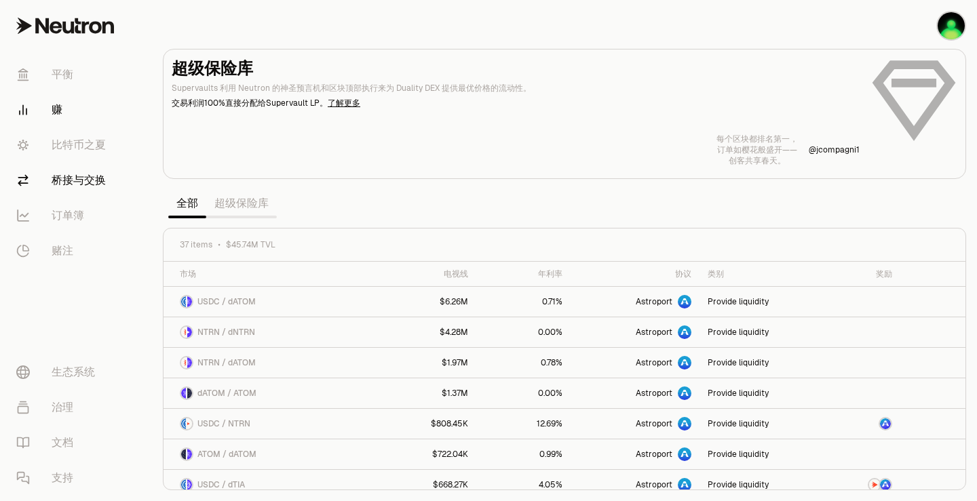
click at [86, 183] on font "桥接与交换" at bounding box center [79, 180] width 54 height 14
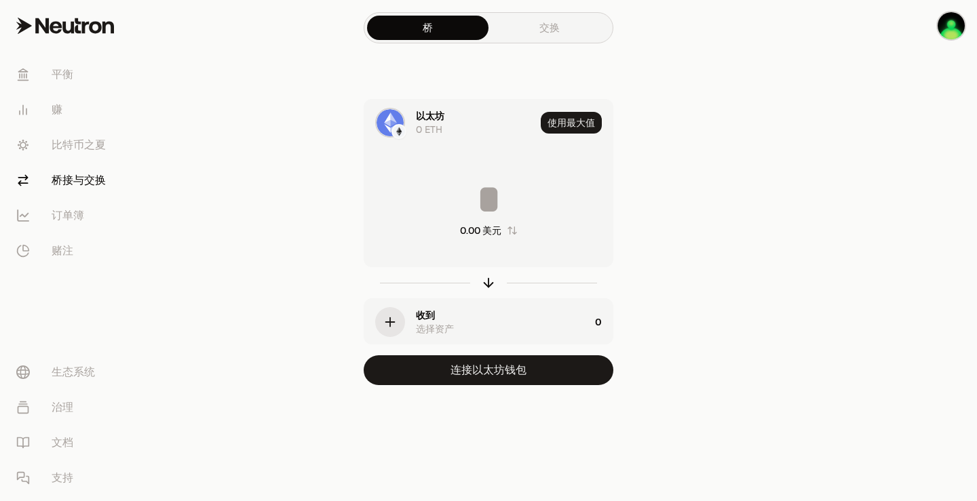
click at [933, 27] on button "button" at bounding box center [933, 26] width 87 height 52
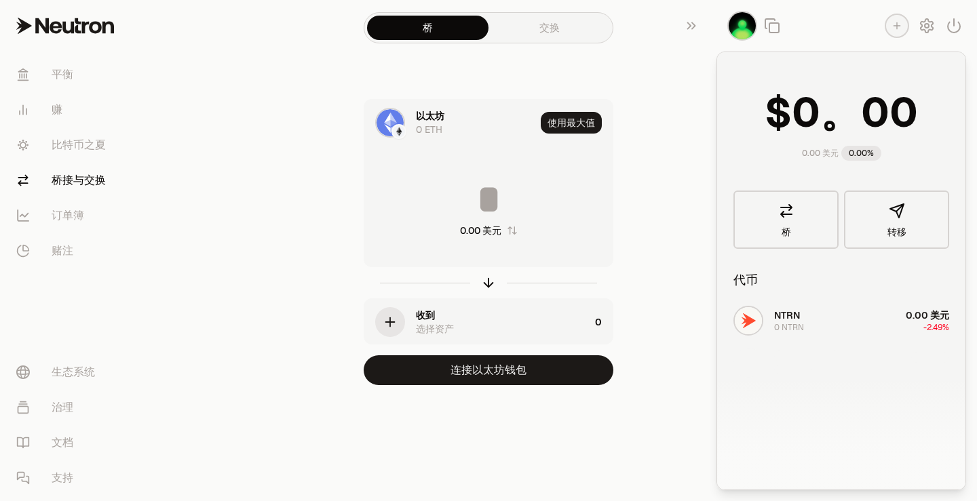
click at [626, 145] on div "以太坊 0 ETH 使用最大值 0.00 美元 收到 选择资产 0 连接以太坊钱包" at bounding box center [489, 242] width 456 height 286
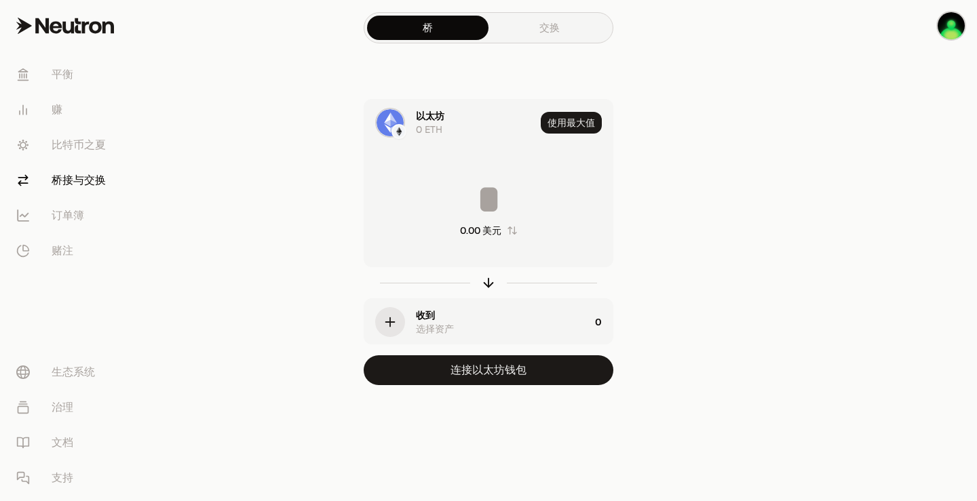
click at [926, 208] on div at bounding box center [901, 220] width 152 height 440
click at [396, 127] on img at bounding box center [399, 132] width 12 height 12
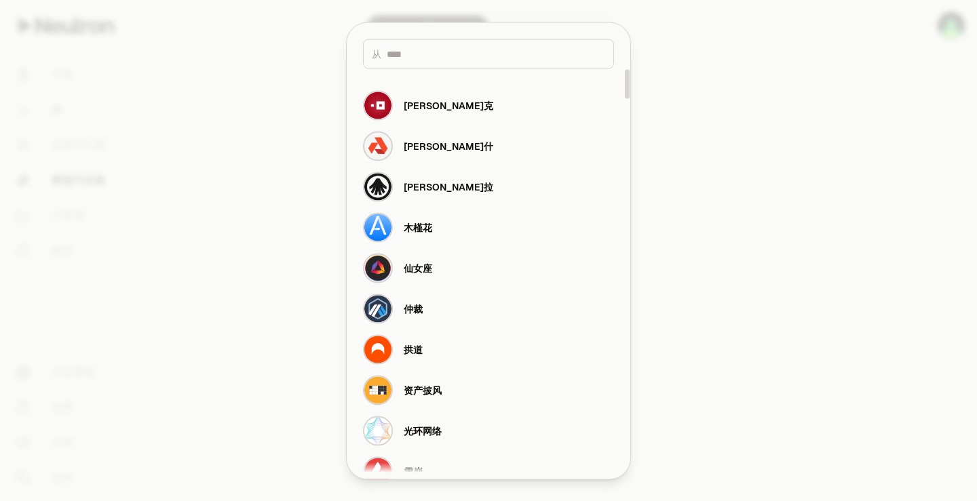
click at [841, 167] on div at bounding box center [488, 250] width 977 height 501
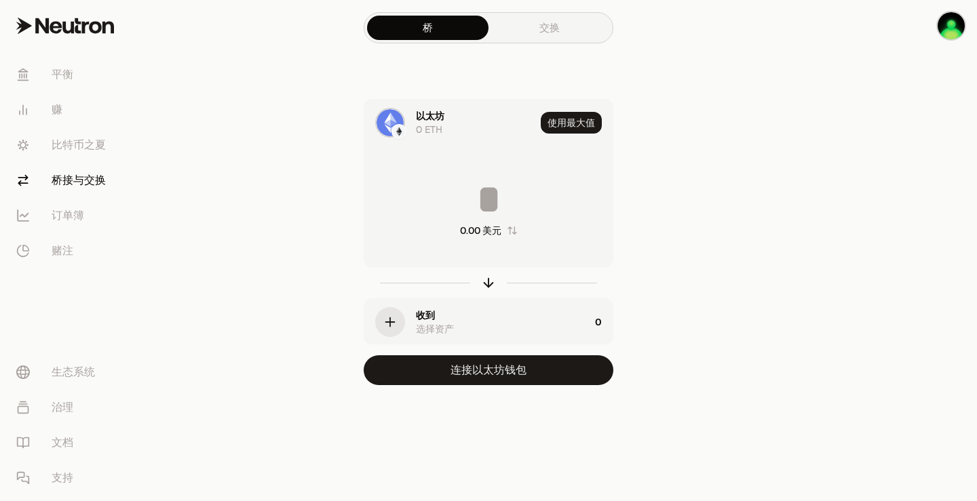
click at [915, 159] on div at bounding box center [901, 220] width 152 height 440
click at [951, 19] on img "button" at bounding box center [951, 25] width 27 height 27
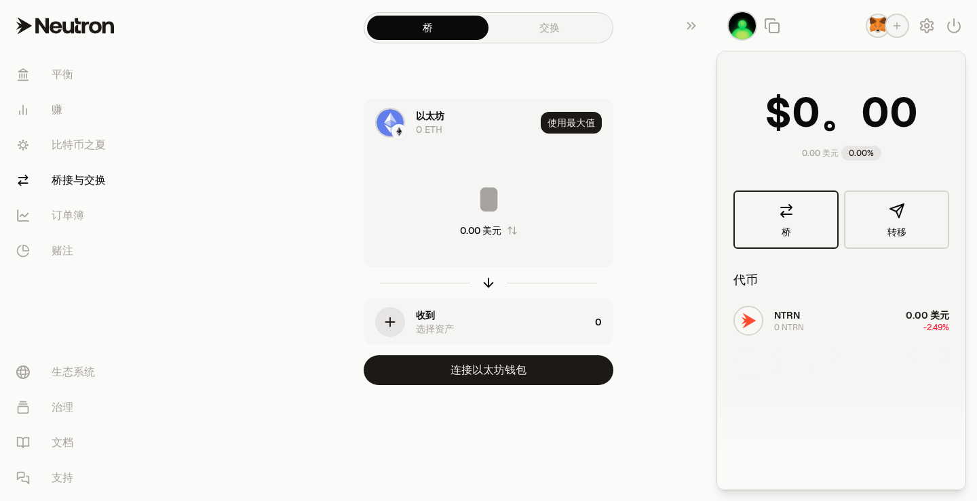
click at [798, 231] on link "桥" at bounding box center [785, 220] width 105 height 58
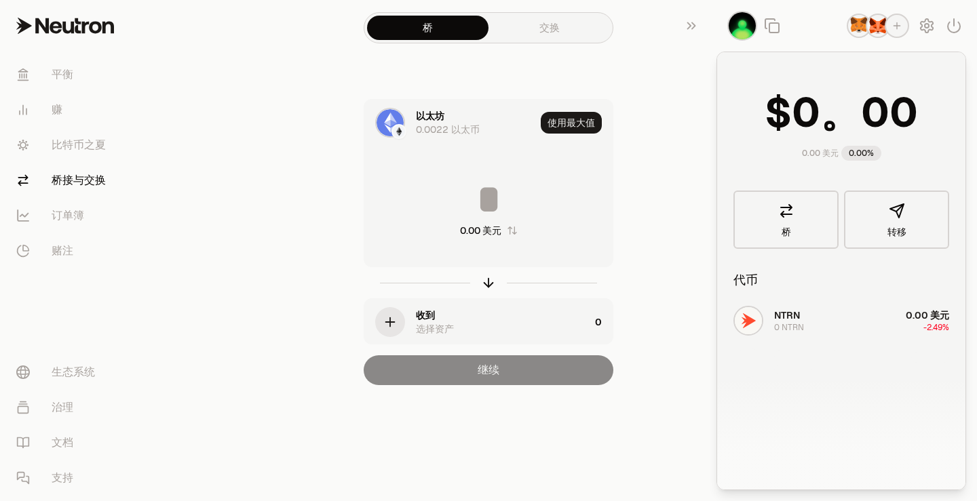
click at [803, 315] on div "NTRN 0 NTRN 0.00 美元 -2.49%" at bounding box center [841, 405] width 248 height 209
click at [879, 225] on button "转移" at bounding box center [896, 220] width 105 height 58
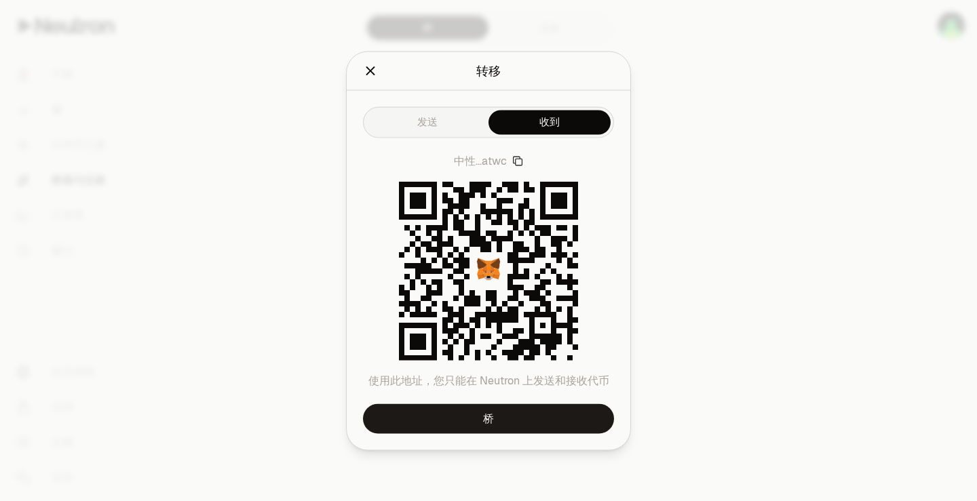
click at [697, 112] on div at bounding box center [488, 250] width 977 height 501
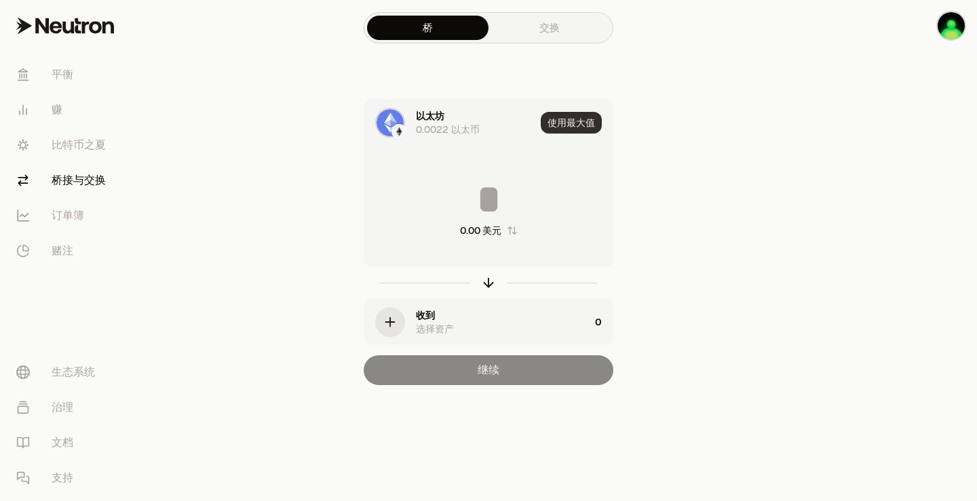
click at [570, 120] on font "使用最大值" at bounding box center [571, 123] width 47 height 12
click at [400, 322] on div "button" at bounding box center [390, 322] width 30 height 30
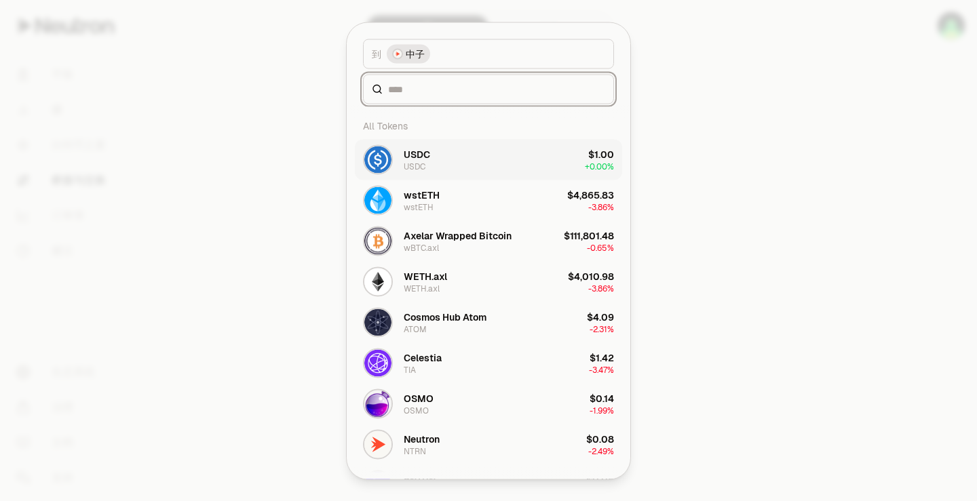
click at [439, 199] on div "令牌 ​ 选择“ 至 令牌”。 到 中子 All Tokens USDC USDC $1.00 + 0.00% wstETH wstETH $4,865.83…" at bounding box center [489, 250] width 284 height 457
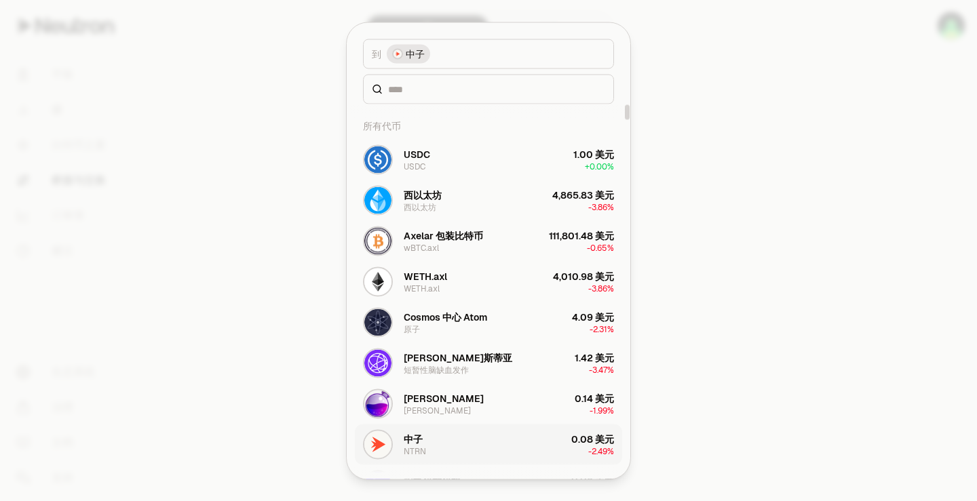
click at [495, 454] on button "中子 NTRN 0.08 美元 -2.49%" at bounding box center [488, 444] width 267 height 41
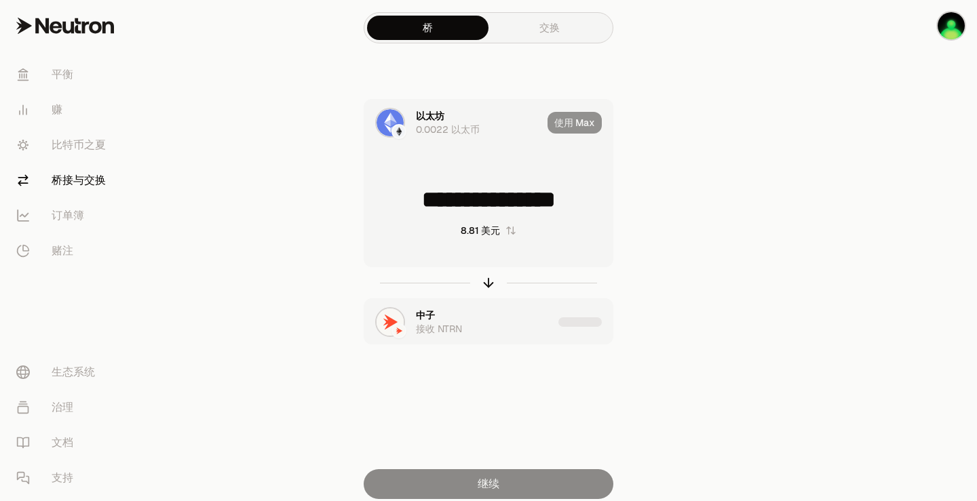
type input "*"
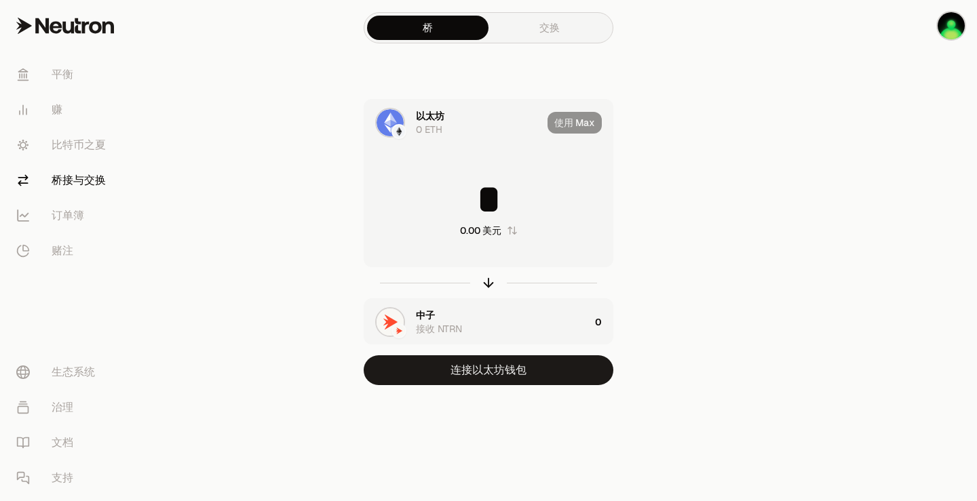
click at [580, 132] on div "使用 Max" at bounding box center [580, 123] width 65 height 46
click at [584, 119] on div "使用 Max" at bounding box center [580, 123] width 65 height 46
click at [389, 123] on img at bounding box center [390, 122] width 27 height 27
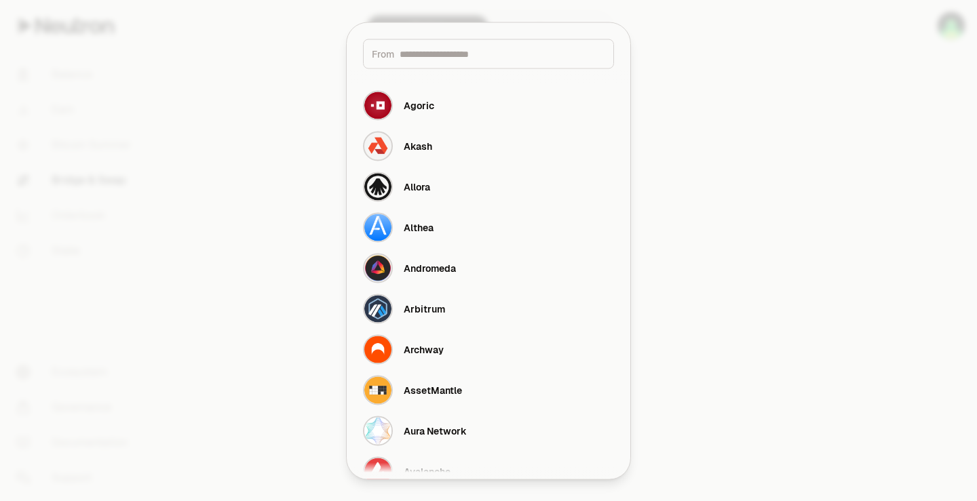
click at [811, 183] on div at bounding box center [488, 250] width 977 height 501
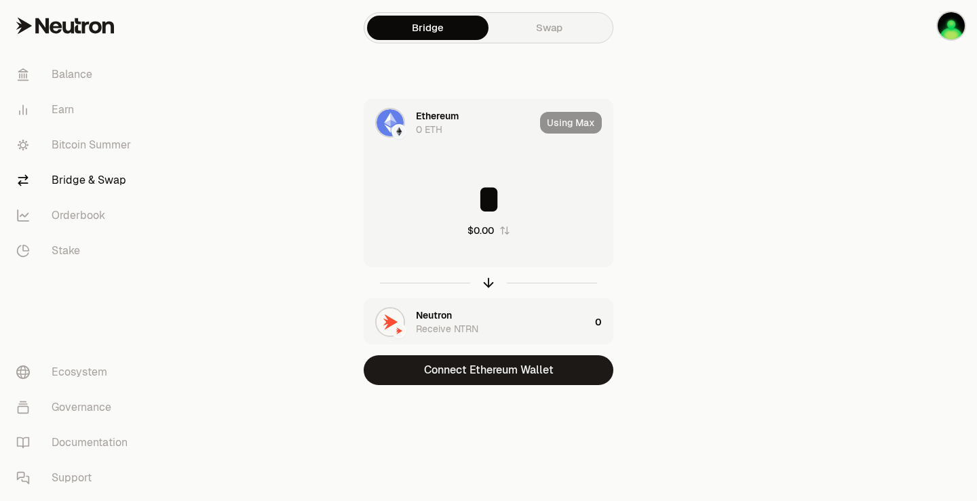
click at [567, 124] on div "Using Max" at bounding box center [576, 123] width 73 height 46
click at [436, 120] on div "Ethereum" at bounding box center [437, 116] width 43 height 14
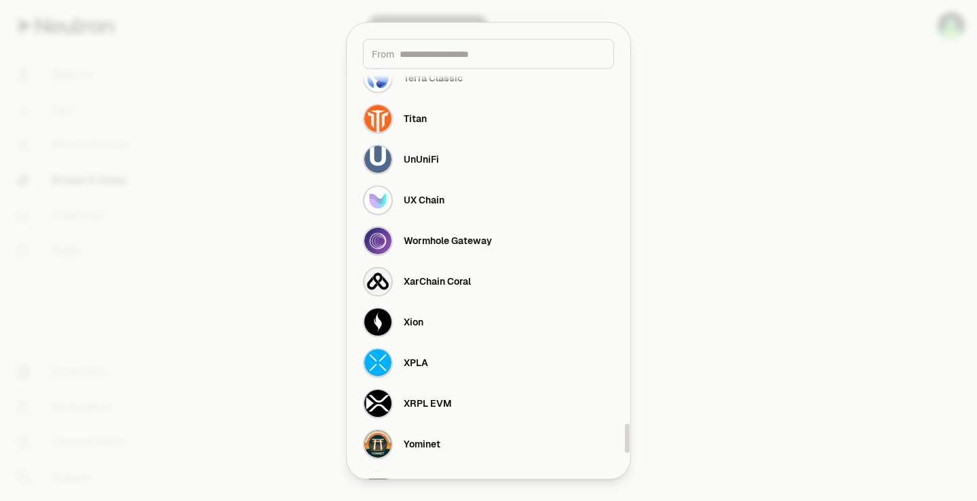
scroll to position [5077, 0]
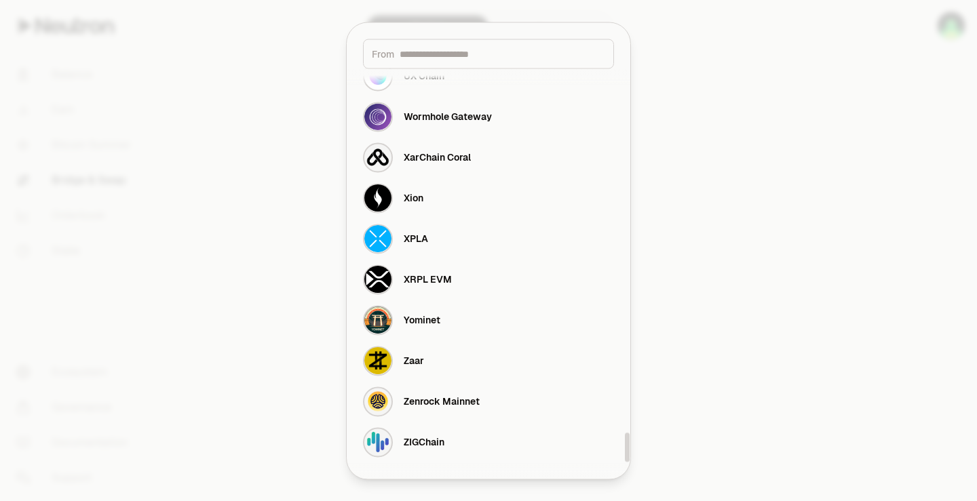
click at [834, 230] on div at bounding box center [488, 250] width 977 height 501
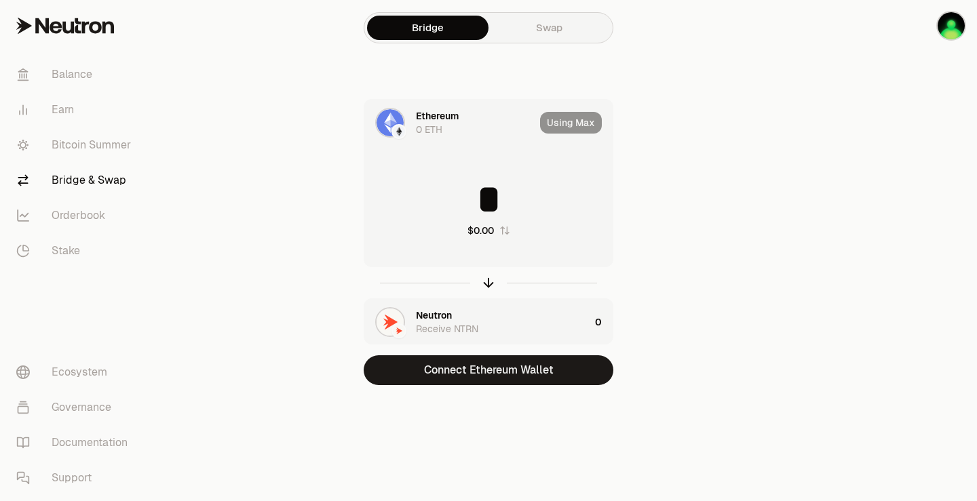
click at [546, 28] on link "Swap" at bounding box center [549, 28] width 121 height 24
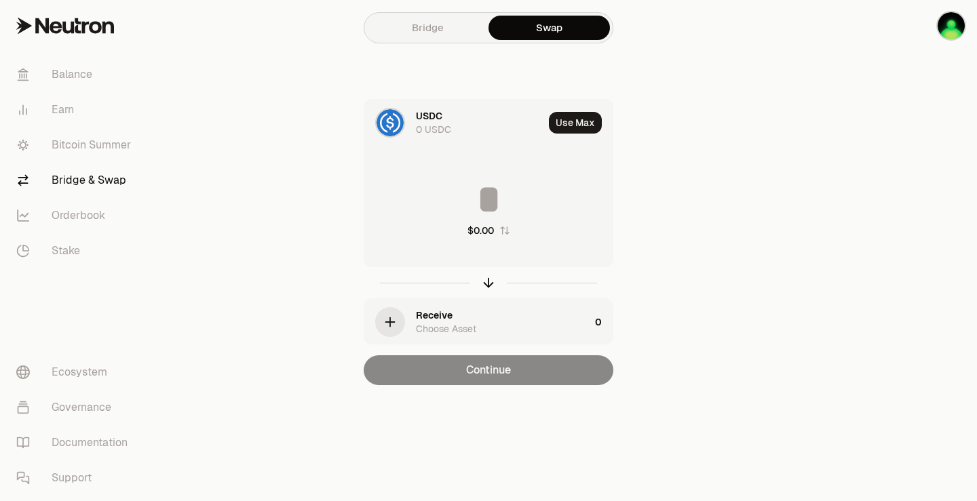
click at [395, 318] on icon "button" at bounding box center [390, 322] width 15 height 15
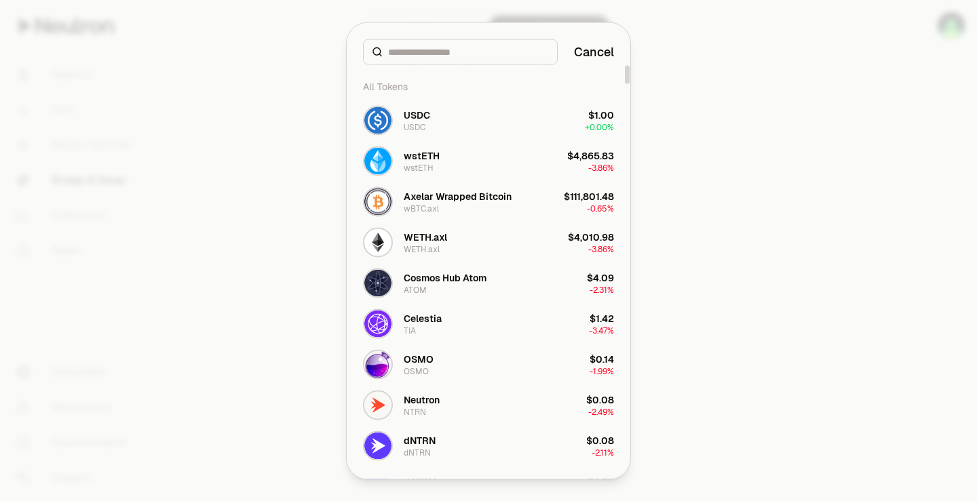
click at [712, 137] on div at bounding box center [488, 250] width 977 height 501
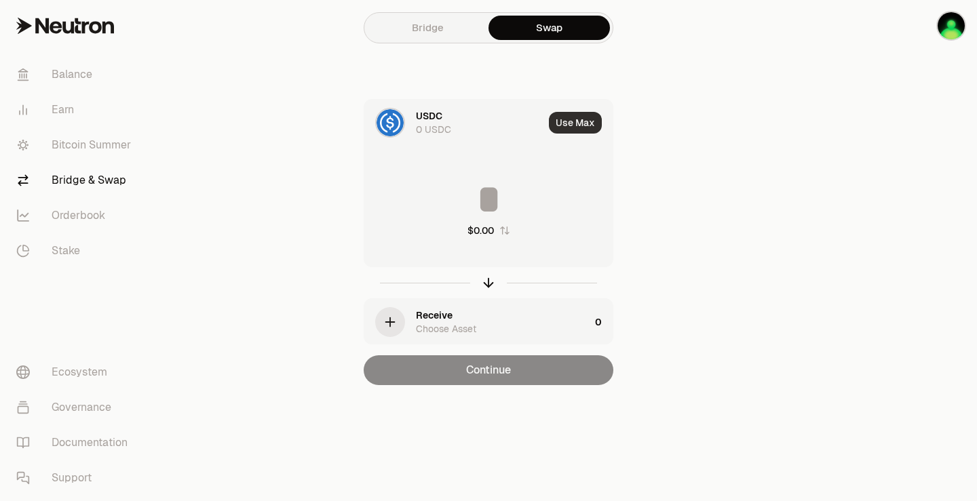
click at [574, 129] on button "Use Max" at bounding box center [575, 123] width 53 height 22
click at [483, 202] on input "*" at bounding box center [488, 199] width 248 height 41
click at [506, 227] on icon "button" at bounding box center [504, 230] width 11 height 11
type input "*****"
click at [425, 18] on link "Bridge" at bounding box center [427, 28] width 121 height 24
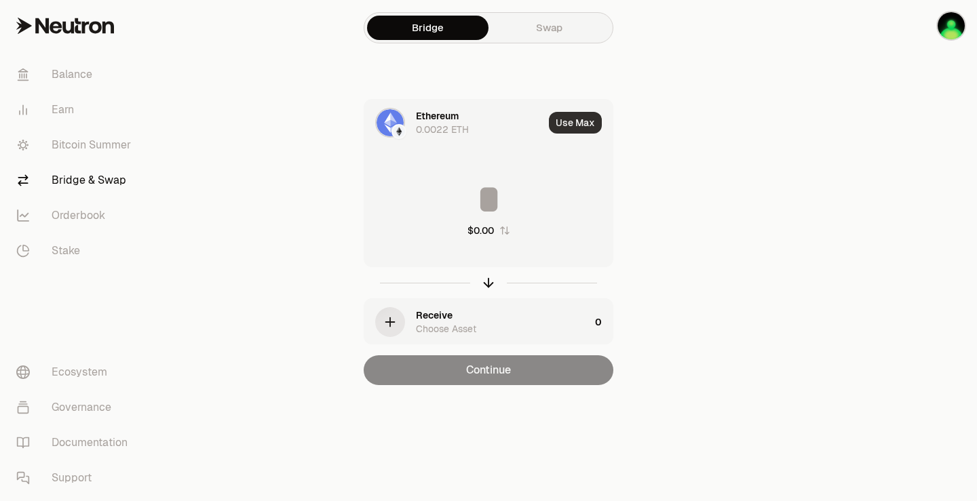
click at [574, 127] on button "Use Max" at bounding box center [575, 123] width 53 height 22
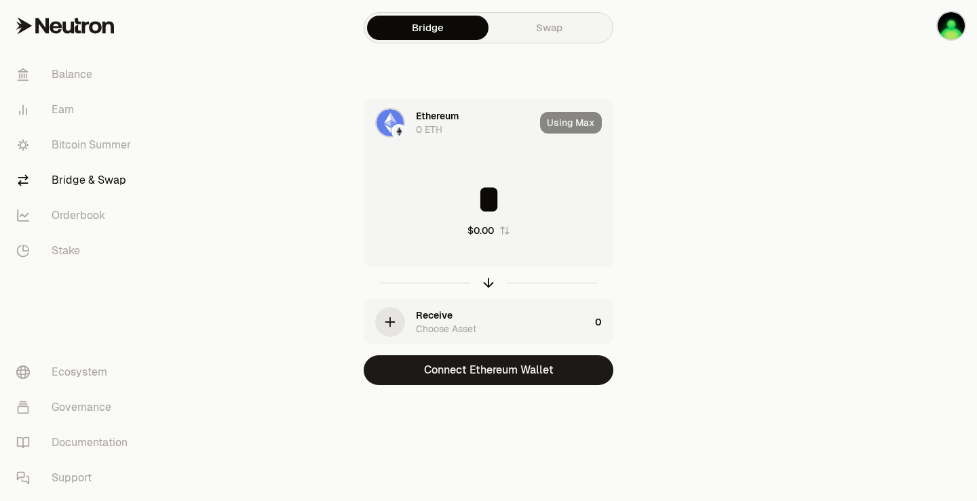
click at [392, 316] on icon "button" at bounding box center [390, 322] width 15 height 15
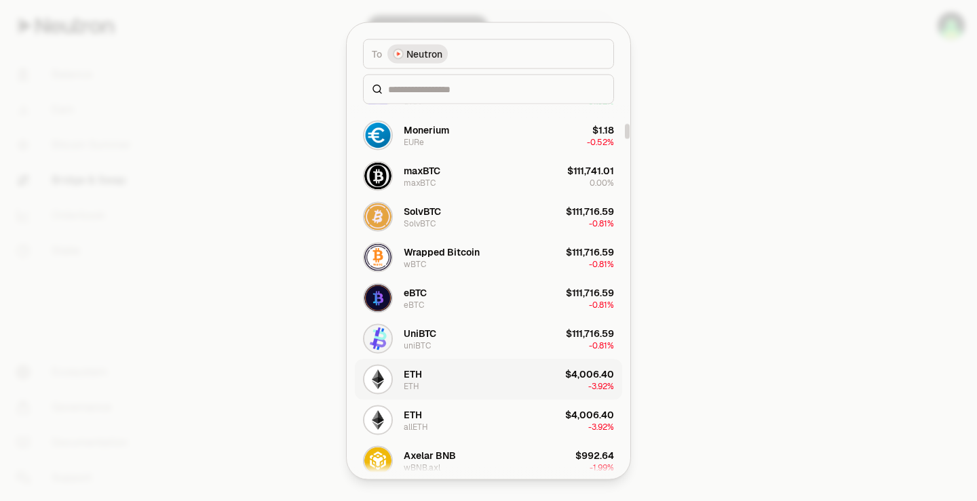
scroll to position [475, 0]
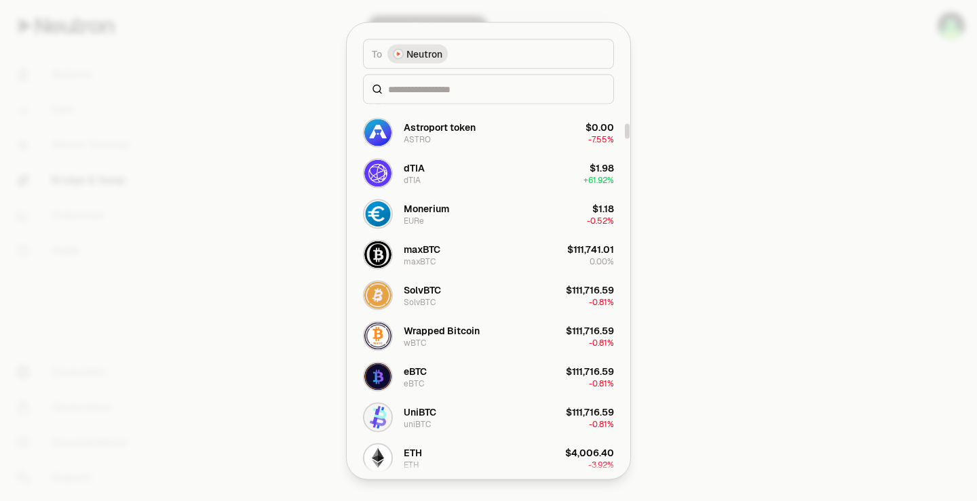
click at [835, 135] on div at bounding box center [488, 250] width 977 height 501
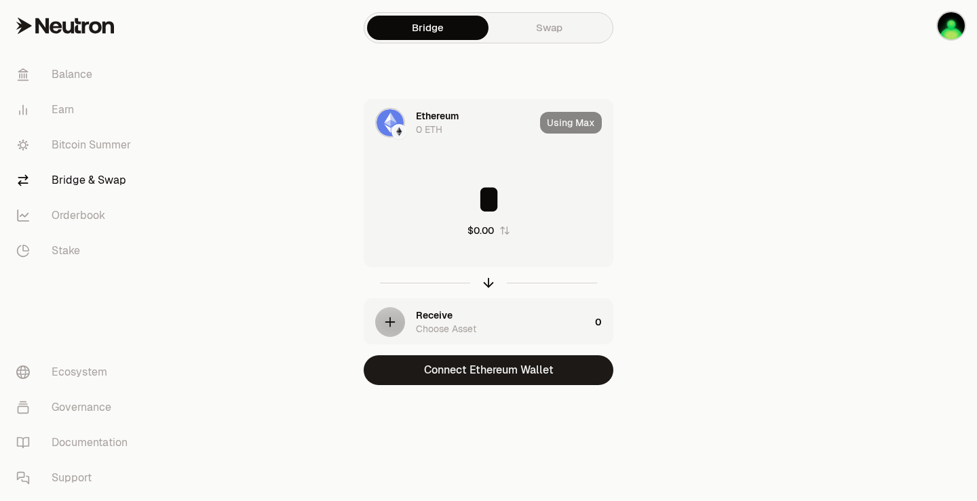
click at [447, 121] on div "Ethereum" at bounding box center [437, 116] width 43 height 14
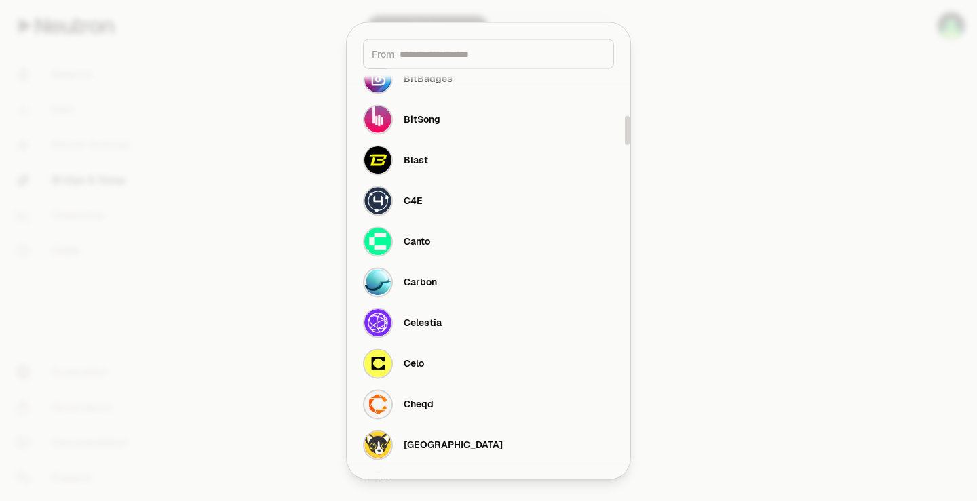
scroll to position [679, 0]
click at [820, 213] on div at bounding box center [488, 250] width 977 height 501
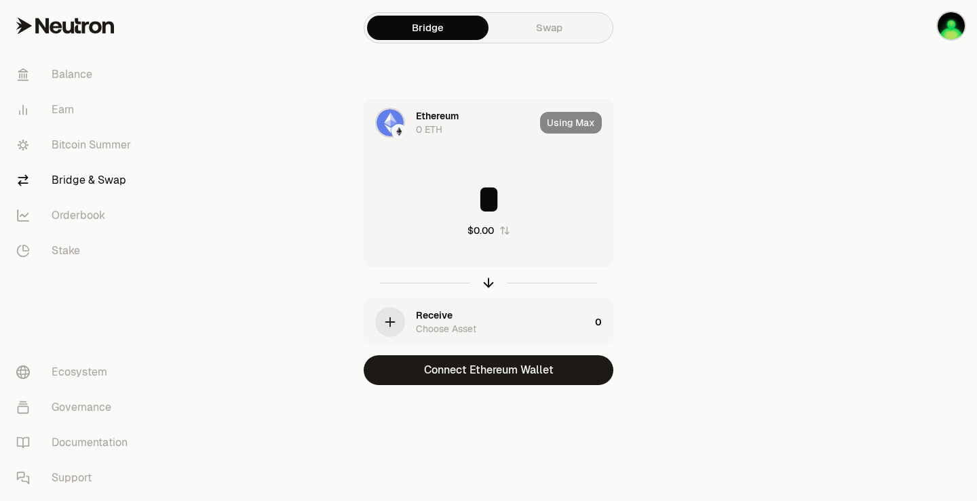
click at [582, 130] on div "Using Max" at bounding box center [576, 123] width 73 height 46
click at [586, 122] on div "Using Max" at bounding box center [576, 123] width 73 height 46
click at [455, 123] on div "Ethereum 0 ETH" at bounding box center [475, 122] width 119 height 27
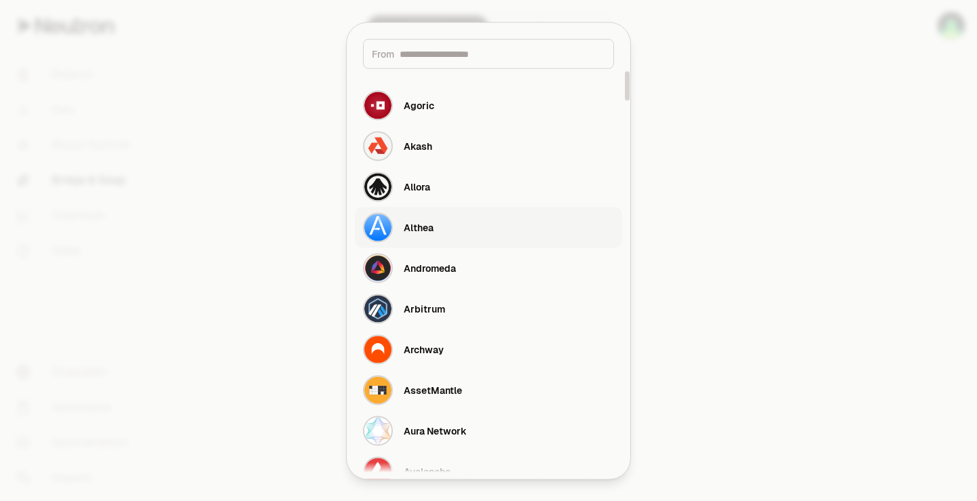
scroll to position [68, 0]
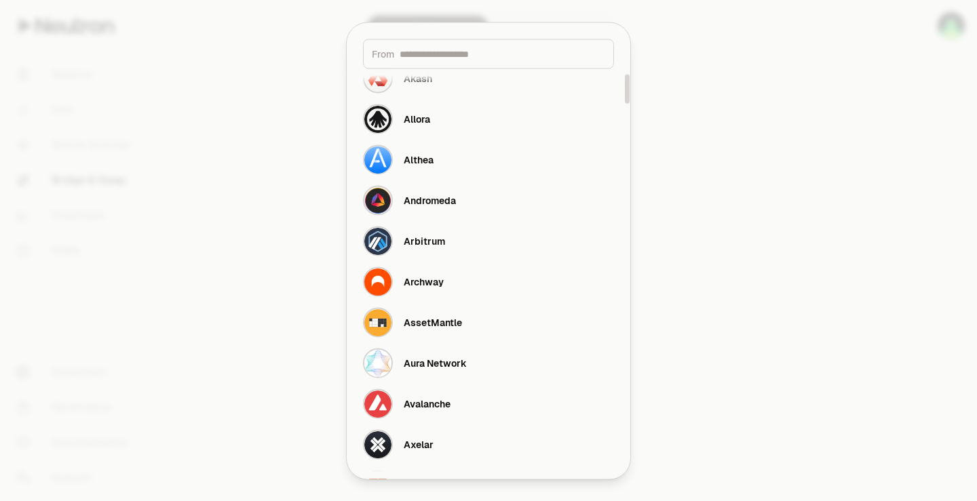
click at [746, 196] on div at bounding box center [488, 250] width 977 height 501
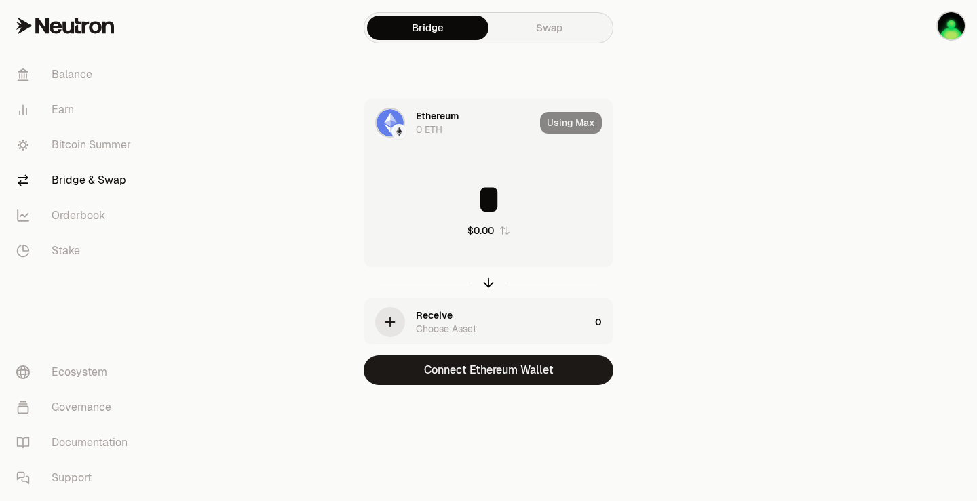
click at [500, 231] on icon "button" at bounding box center [504, 230] width 11 height 11
click at [400, 324] on div "button" at bounding box center [390, 322] width 30 height 30
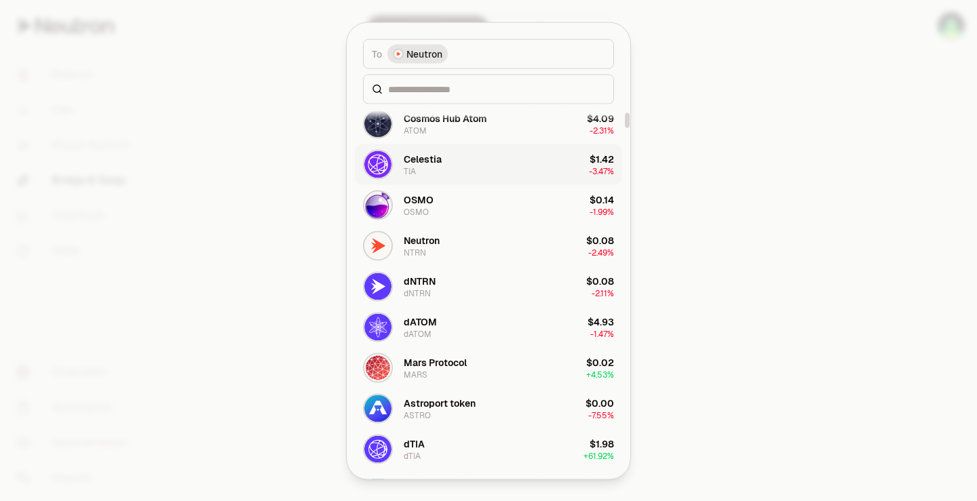
scroll to position [204, 0]
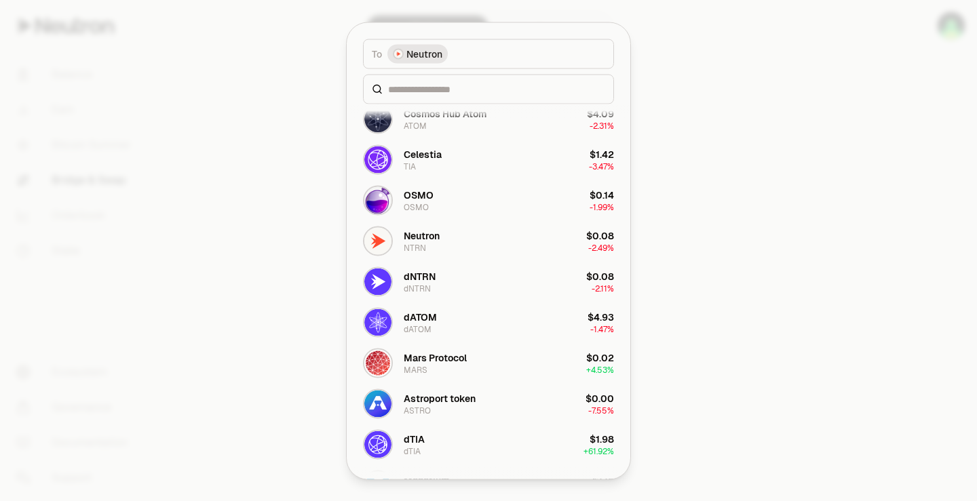
click at [738, 88] on div at bounding box center [488, 250] width 977 height 501
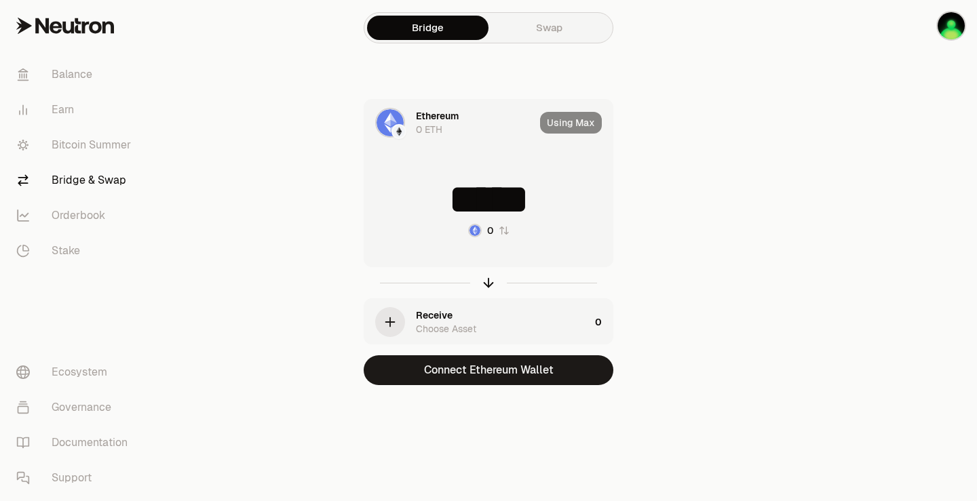
click at [584, 118] on div "Using Max" at bounding box center [576, 123] width 73 height 46
click at [947, 39] on img "button" at bounding box center [951, 25] width 27 height 27
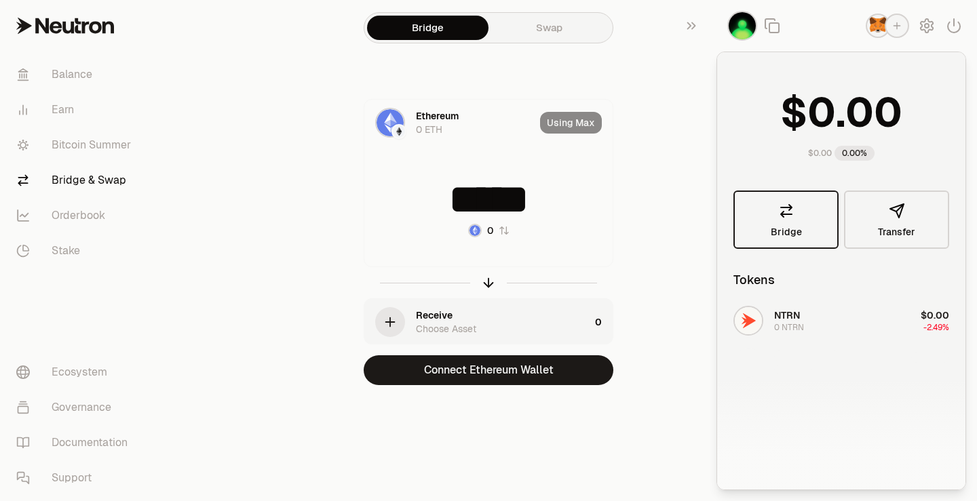
click at [802, 219] on link "Bridge" at bounding box center [785, 220] width 105 height 58
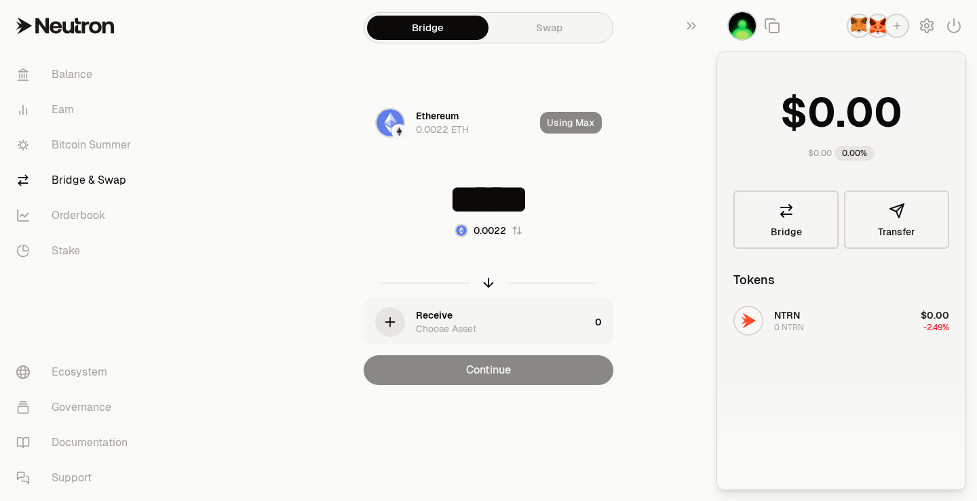
click at [680, 236] on div "Ethereum 0.0022 ETH Using [PERSON_NAME] ***** 0.0022 Receive Choose Asset 0 Con…" at bounding box center [489, 242] width 456 height 286
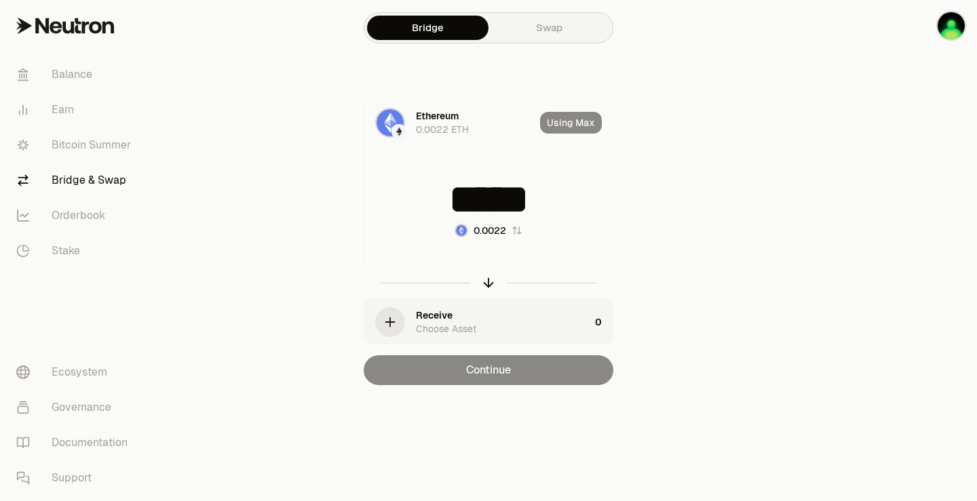
click at [390, 318] on icon "button" at bounding box center [390, 322] width 0 height 9
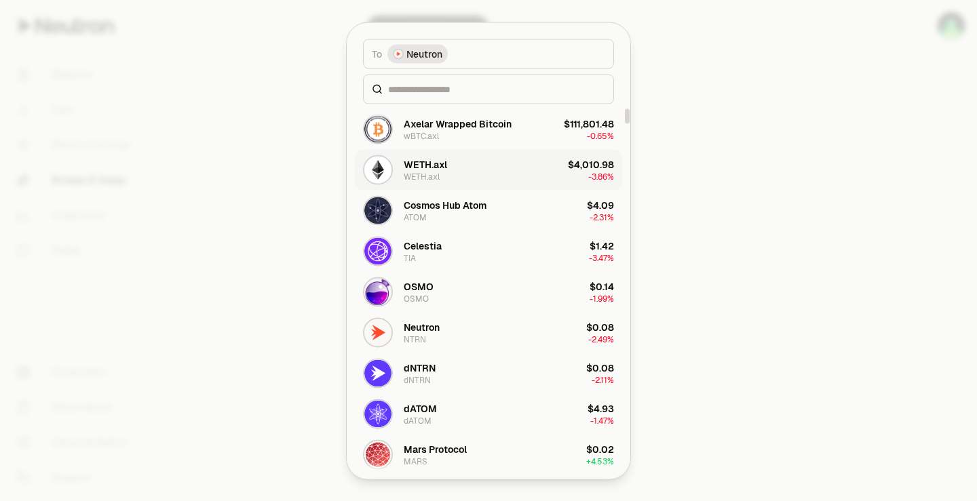
scroll to position [204, 0]
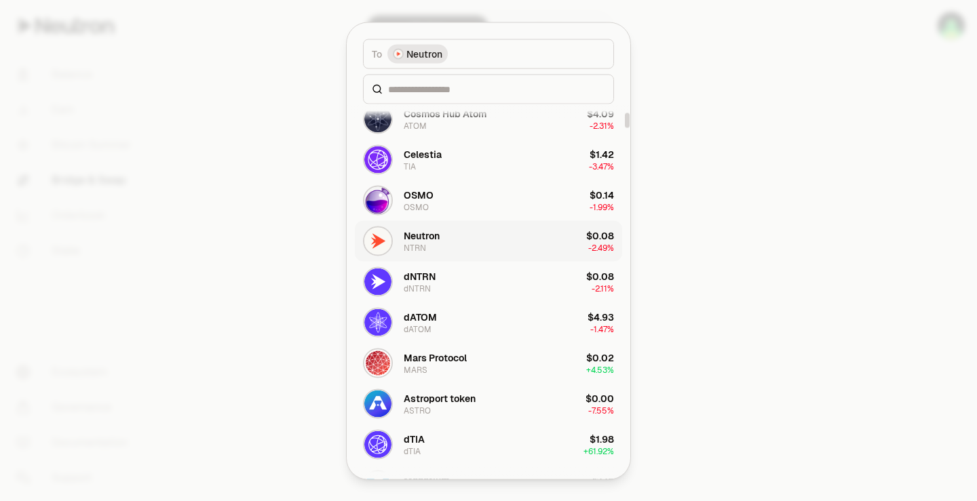
click at [452, 257] on button "Neutron NTRN $0.08 -2.49%" at bounding box center [488, 241] width 267 height 41
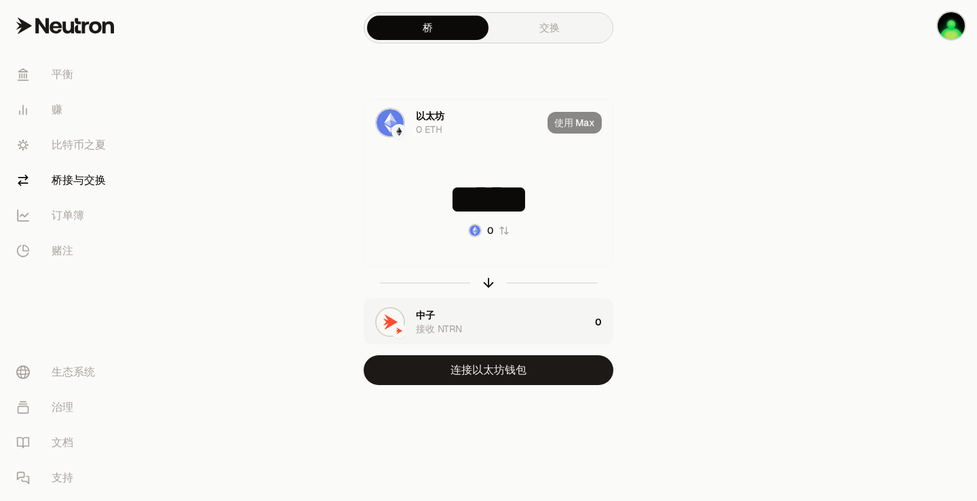
click at [805, 223] on main "桥 交换 以太坊 0 ETH 使用 [PERSON_NAME] ***** 0 中子 接收 NTRN 0 连接以太坊钱包" at bounding box center [564, 220] width 825 height 440
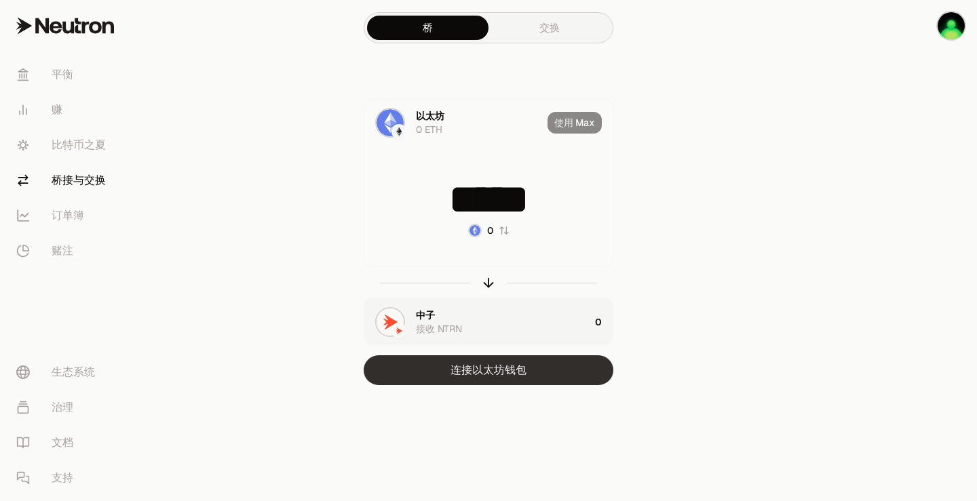
click at [516, 379] on button "连接以太坊钱包" at bounding box center [489, 371] width 250 height 30
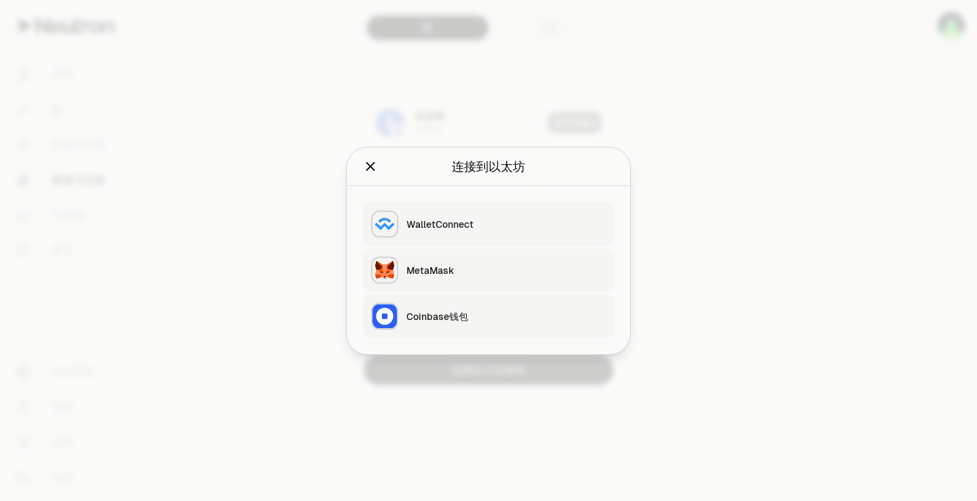
click at [470, 264] on div "MetaMask" at bounding box center [505, 270] width 199 height 14
type input "*****"
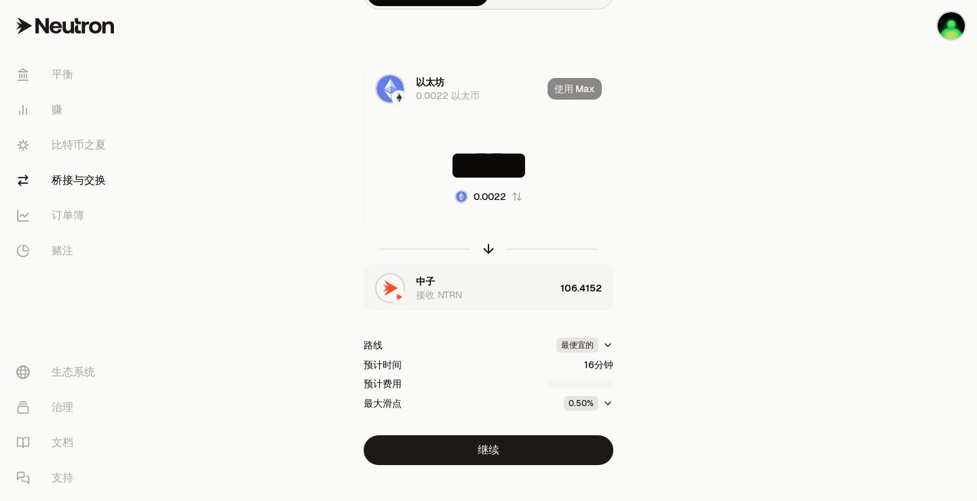
scroll to position [52, 0]
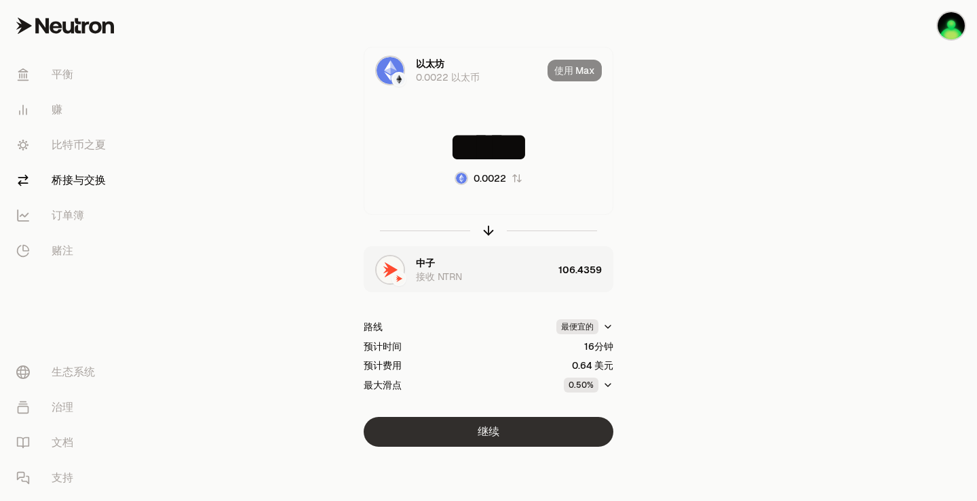
click at [483, 436] on font "继续" at bounding box center [489, 432] width 22 height 14
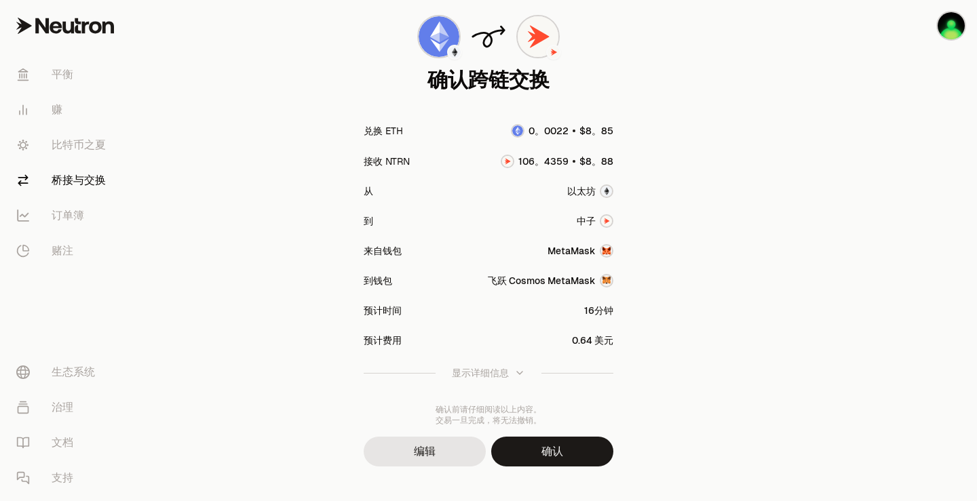
scroll to position [113, 0]
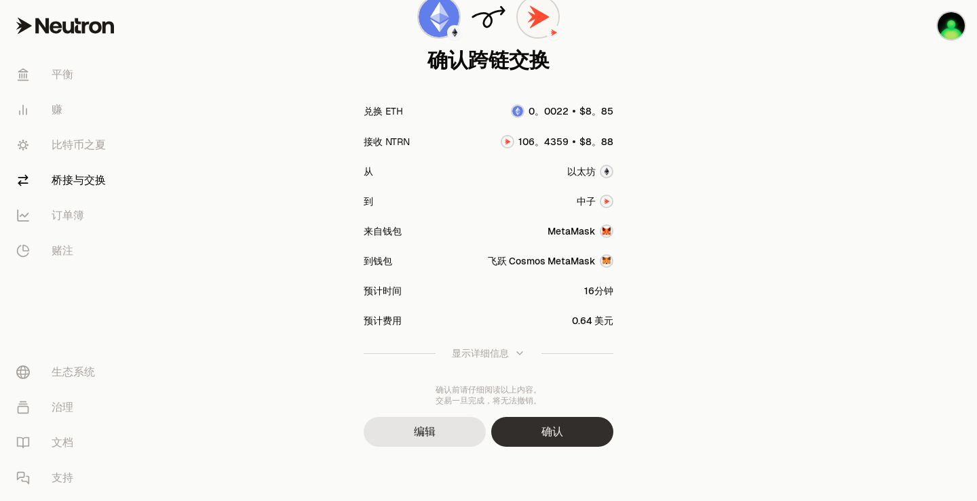
click at [562, 440] on button "确认" at bounding box center [552, 432] width 122 height 30
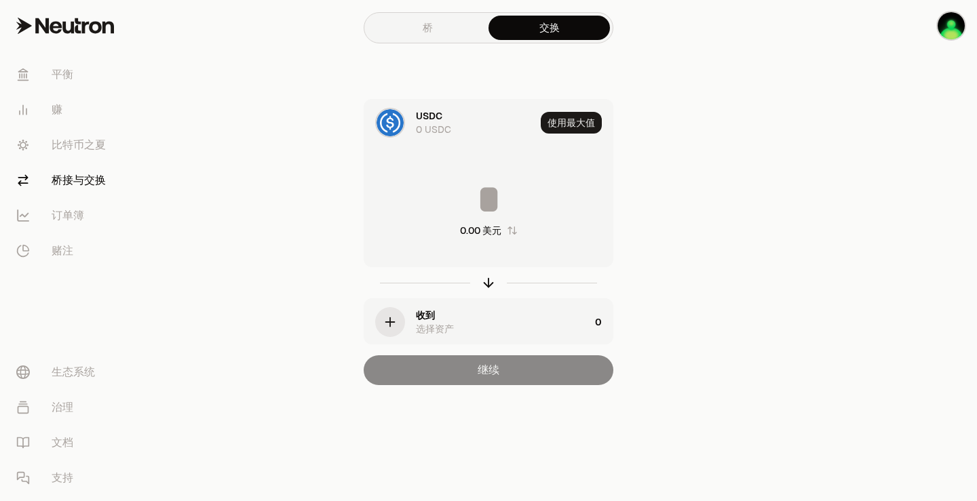
click at [460, 313] on div "收到 选择资产" at bounding box center [503, 322] width 174 height 27
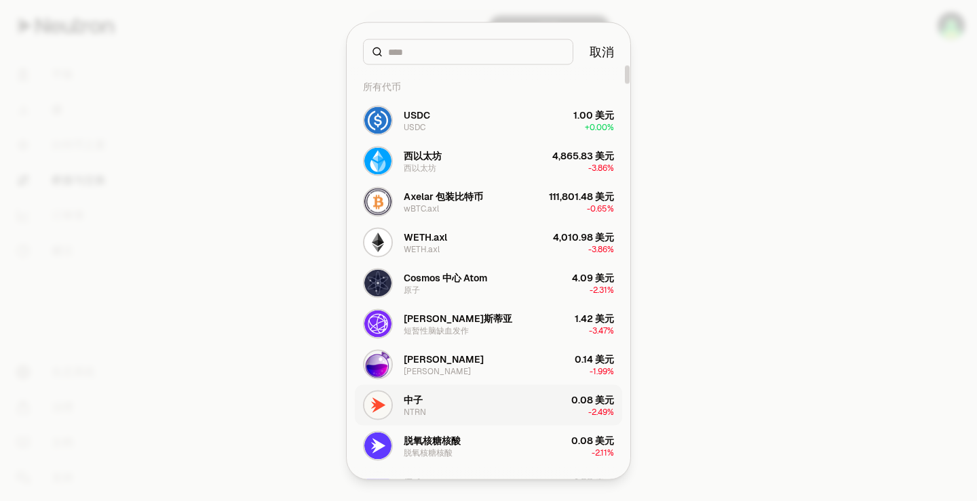
click at [444, 402] on button "中子 NTRN 0.08 美元 -2.49%" at bounding box center [488, 405] width 267 height 41
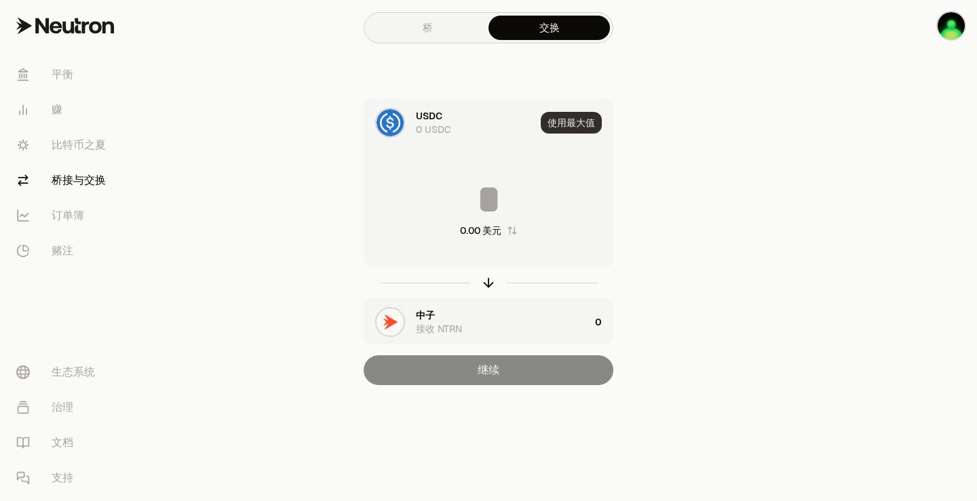
click at [554, 127] on font "使用最大值" at bounding box center [571, 123] width 47 height 12
type input "*"
click at [522, 375] on div "继续" at bounding box center [489, 371] width 250 height 30
click at [421, 22] on link "桥" at bounding box center [427, 28] width 121 height 24
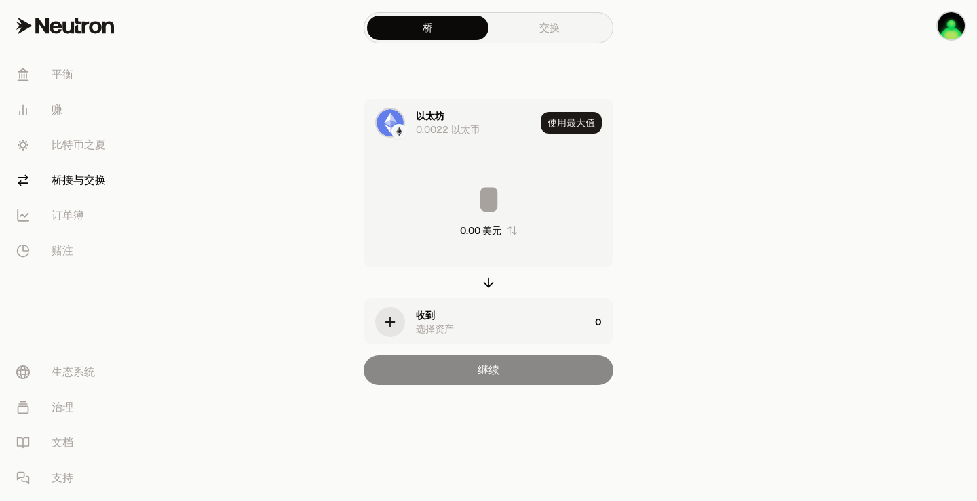
click at [463, 322] on div "收到 选择资产" at bounding box center [503, 322] width 174 height 27
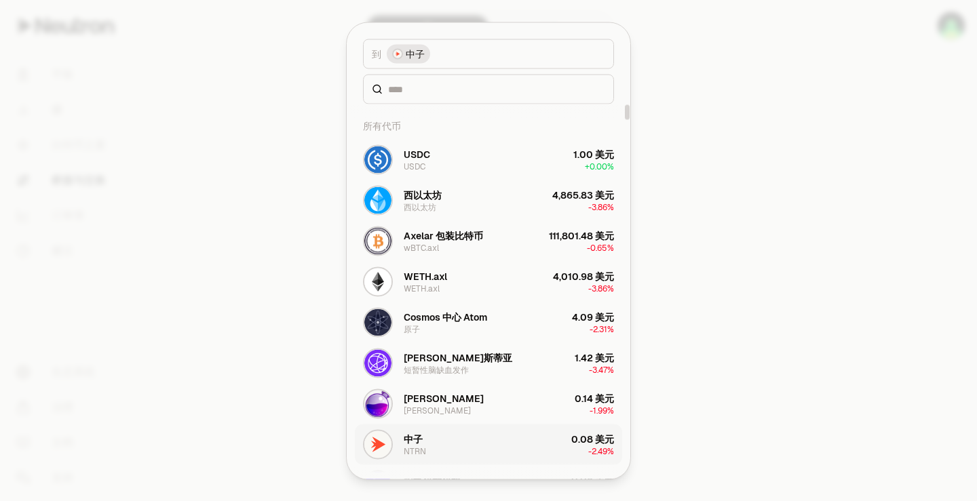
click at [440, 444] on button "中子 NTRN 0.08 美元 -2.49%" at bounding box center [488, 444] width 267 height 41
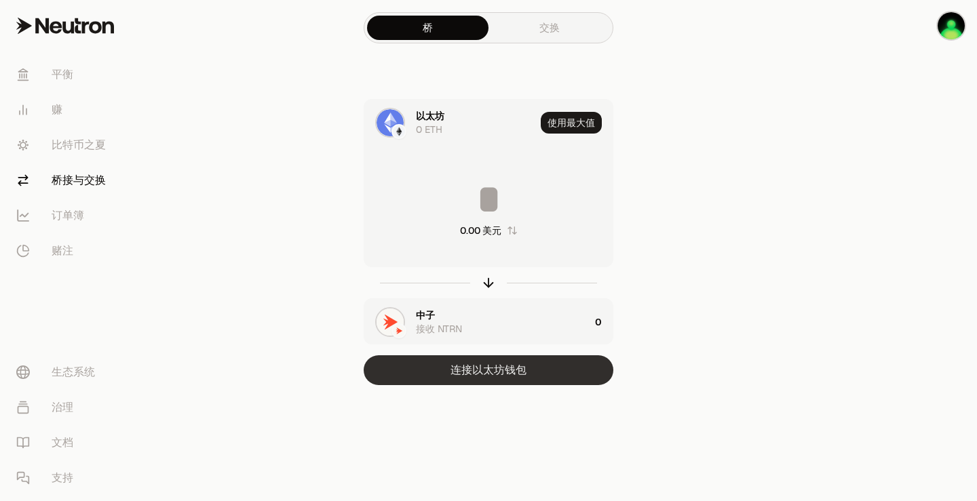
click at [492, 377] on font "连接以太坊钱包" at bounding box center [489, 370] width 76 height 14
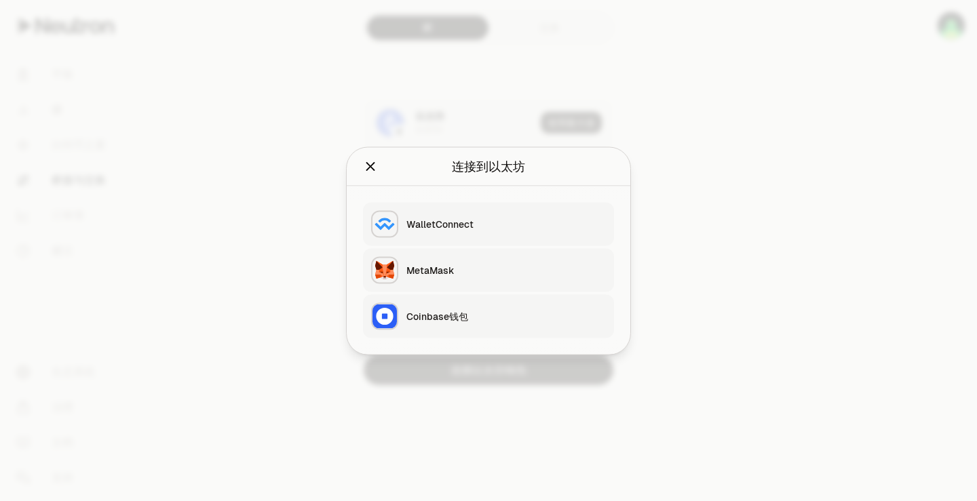
click at [482, 271] on div "MetaMask" at bounding box center [505, 270] width 199 height 14
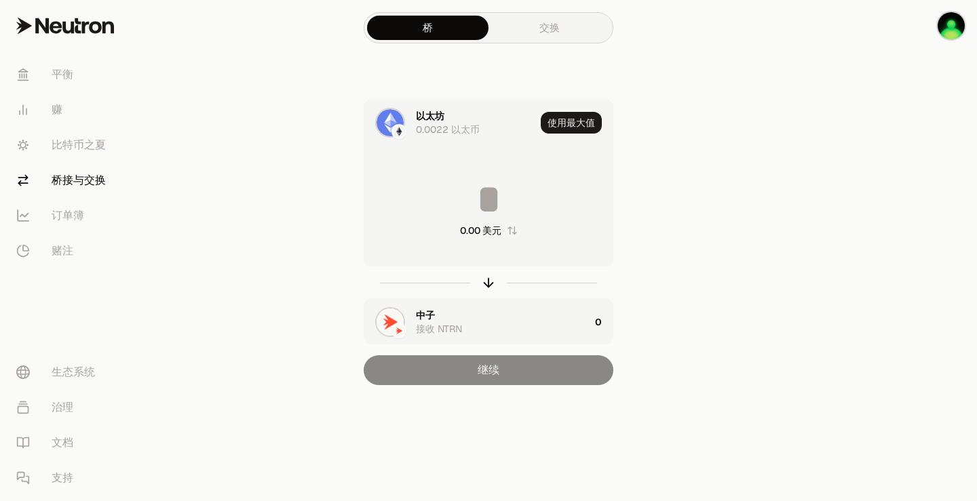
click at [564, 142] on div "使用最大值" at bounding box center [577, 123] width 72 height 46
click at [558, 126] on font "使用最大值" at bounding box center [571, 123] width 47 height 12
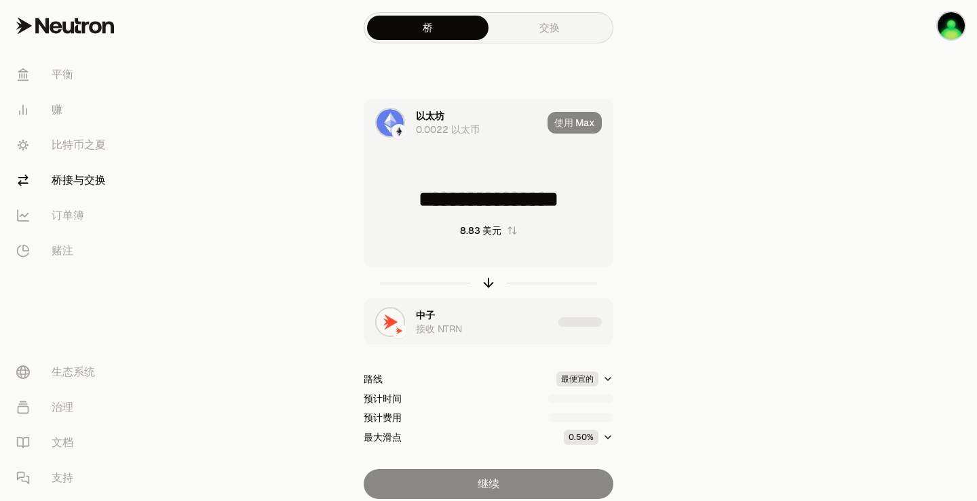
drag, startPoint x: 440, startPoint y: 197, endPoint x: 599, endPoint y: 204, distance: 158.9
click at [599, 204] on input "**********" at bounding box center [488, 199] width 248 height 41
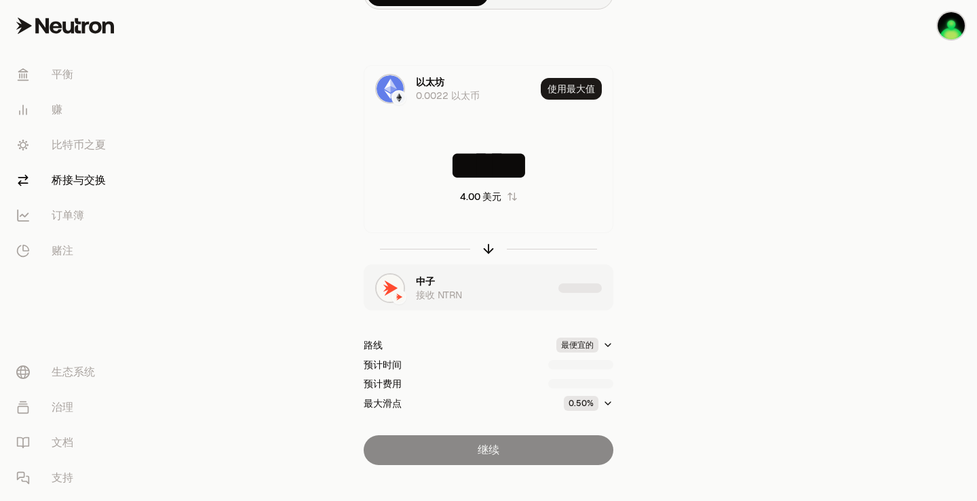
scroll to position [52, 0]
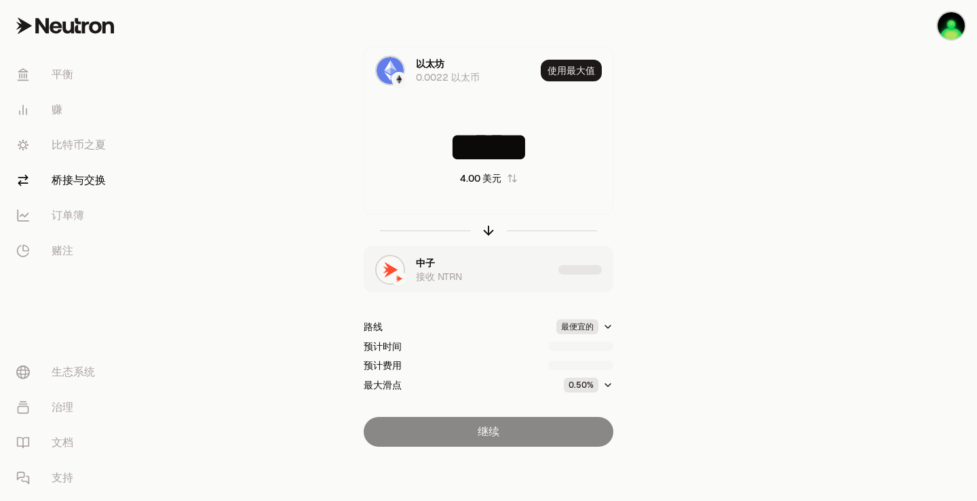
type input "*****"
click at [474, 428] on div "继续" at bounding box center [489, 432] width 250 height 30
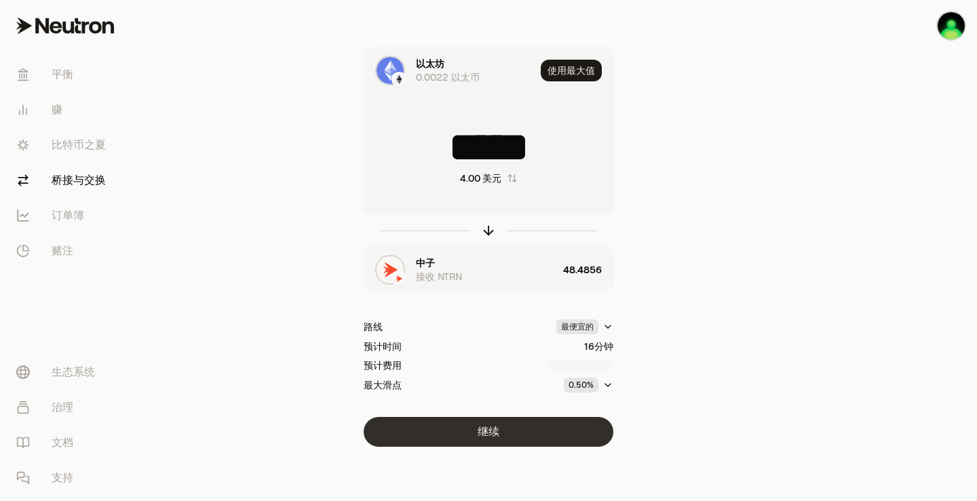
click at [507, 434] on button "继续" at bounding box center [489, 432] width 250 height 30
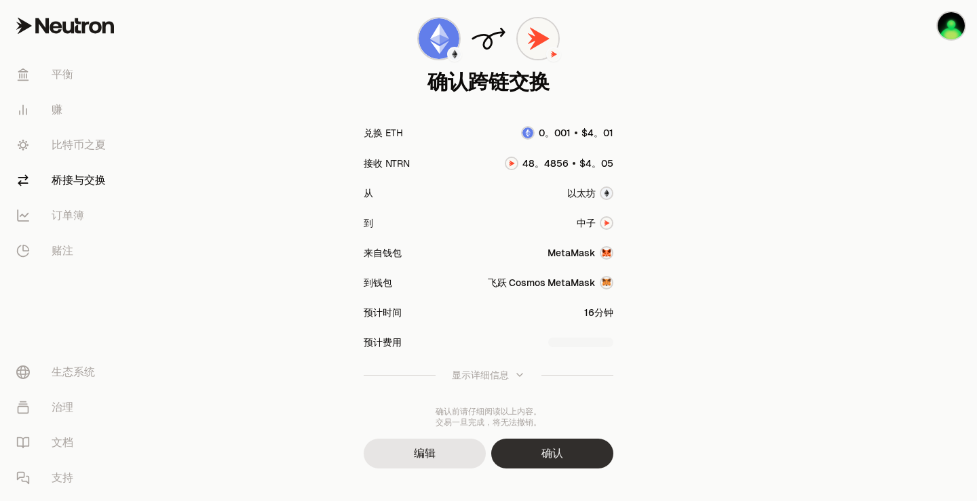
scroll to position [113, 0]
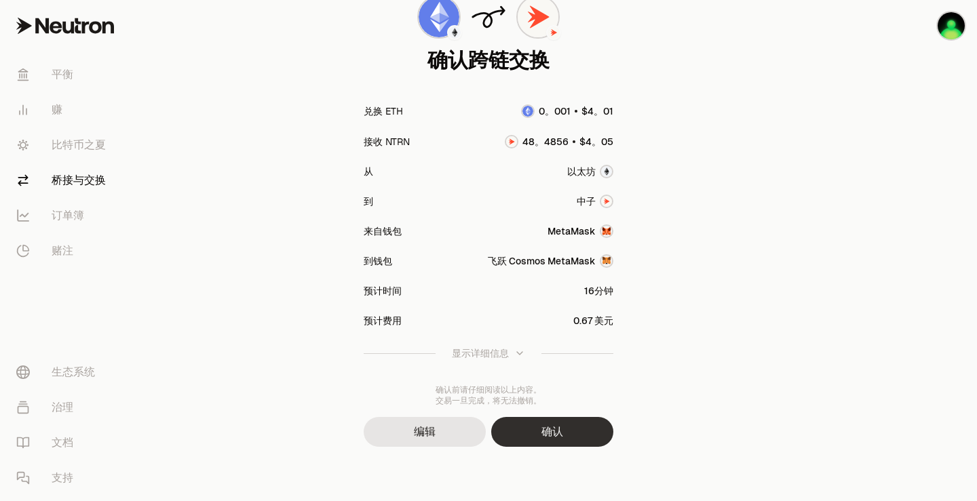
click at [562, 436] on font "确认" at bounding box center [552, 432] width 22 height 14
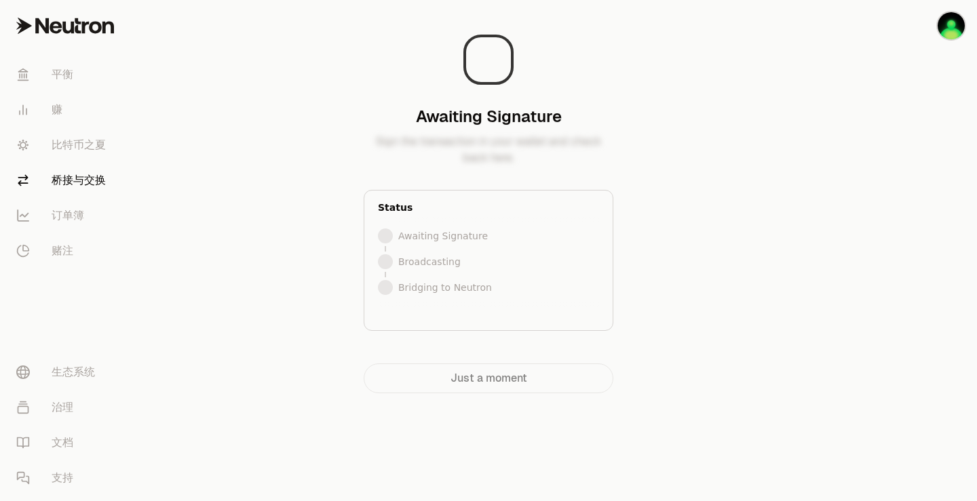
scroll to position [0, 0]
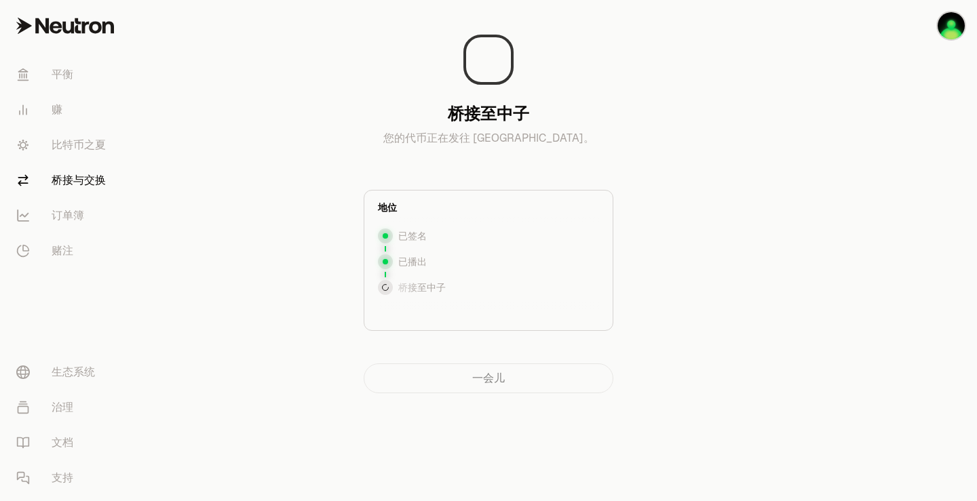
click at [285, 104] on div "桥接至中子 您的代币正在发往 [GEOGRAPHIC_DATA]。 地位 已签名 已播出 桥接至[GEOGRAPHIC_DATA]至中子 一会儿" at bounding box center [489, 202] width 456 height 383
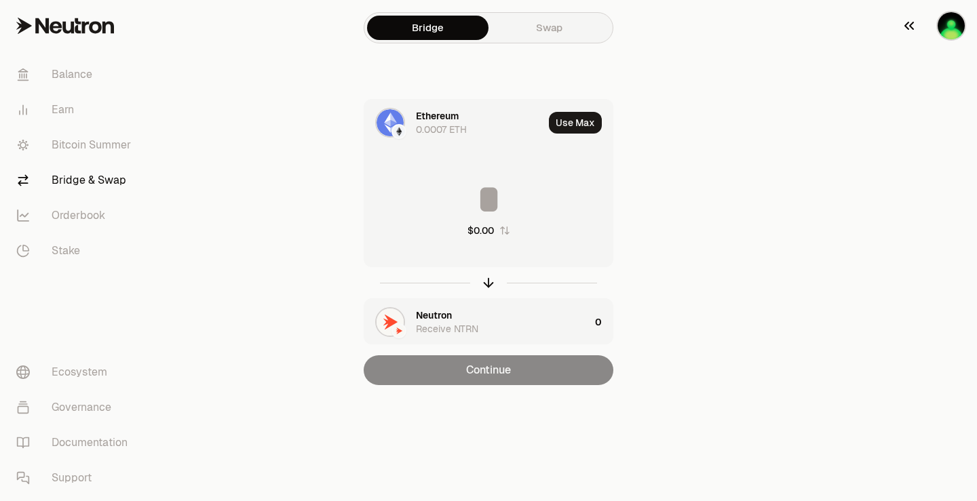
click at [942, 24] on img "button" at bounding box center [951, 25] width 27 height 27
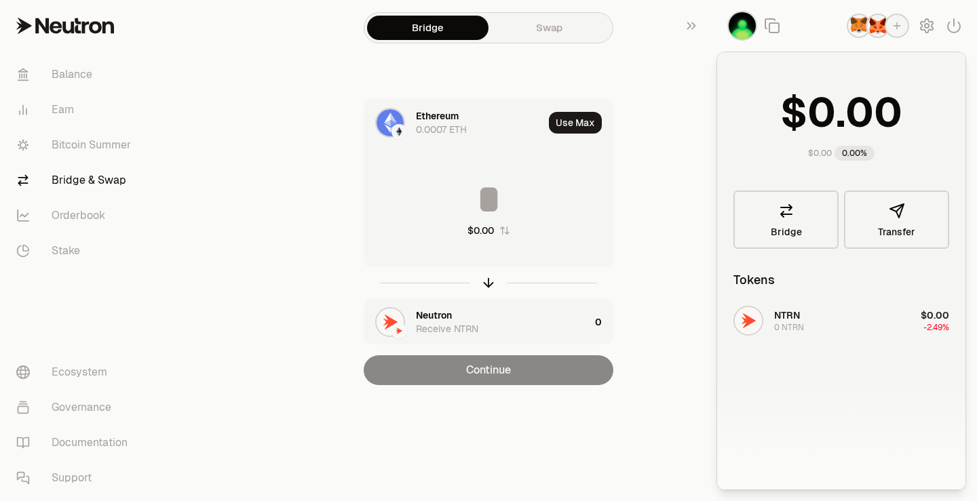
click at [822, 325] on div "NTRN 0 NTRN $0.00 -2.49%" at bounding box center [841, 405] width 248 height 209
click at [865, 24] on img "button" at bounding box center [859, 26] width 22 height 22
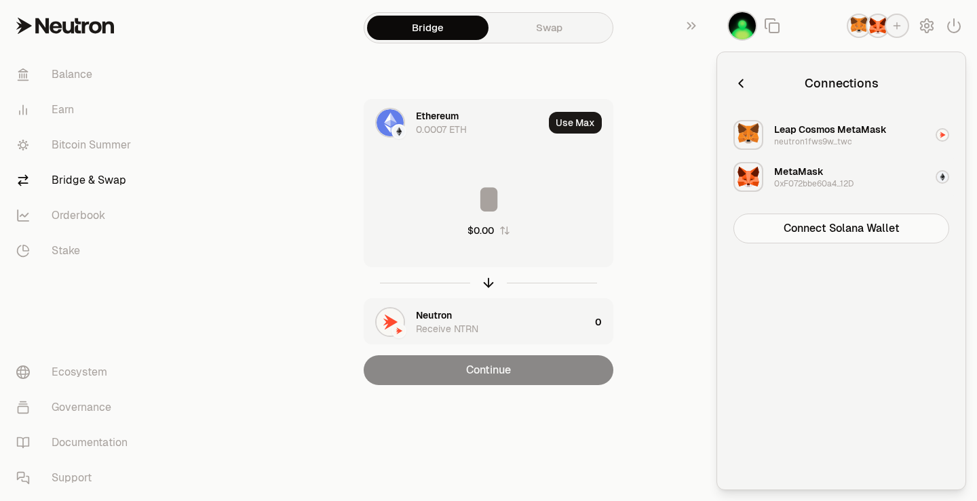
click at [828, 181] on div "0xF072bbe60a4...12D" at bounding box center [813, 183] width 79 height 11
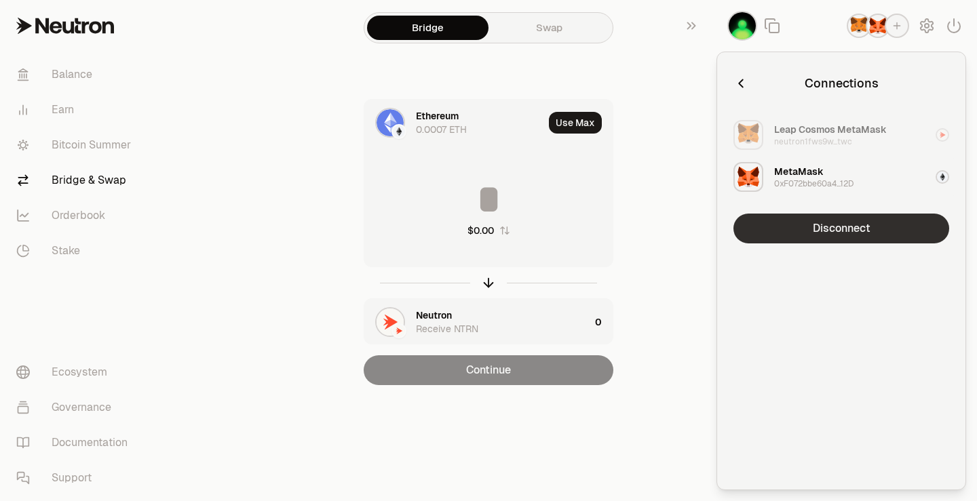
click at [833, 225] on button "Disconnect" at bounding box center [841, 229] width 216 height 30
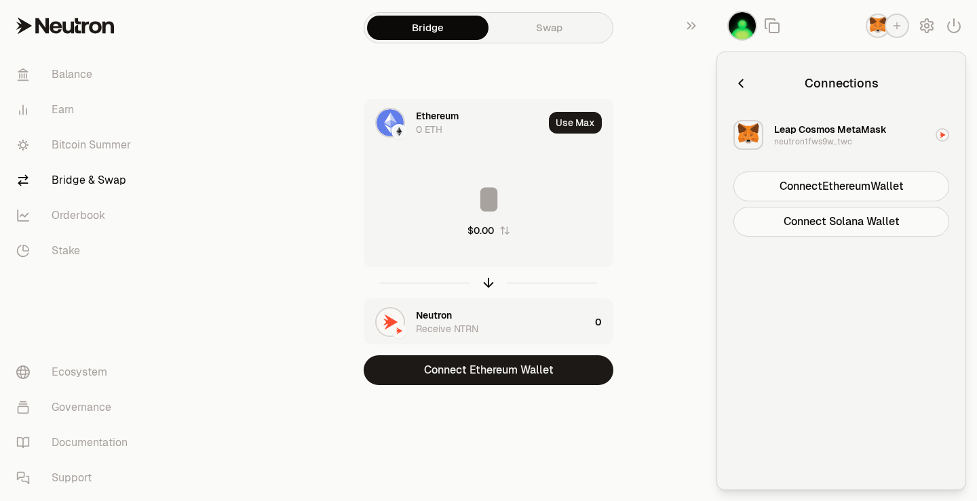
click at [662, 221] on div "Ethereum 0 ETH Use Max $0.00 Neutron Receive NTRN 0 Connect Ethereum Wallet" at bounding box center [489, 242] width 456 height 286
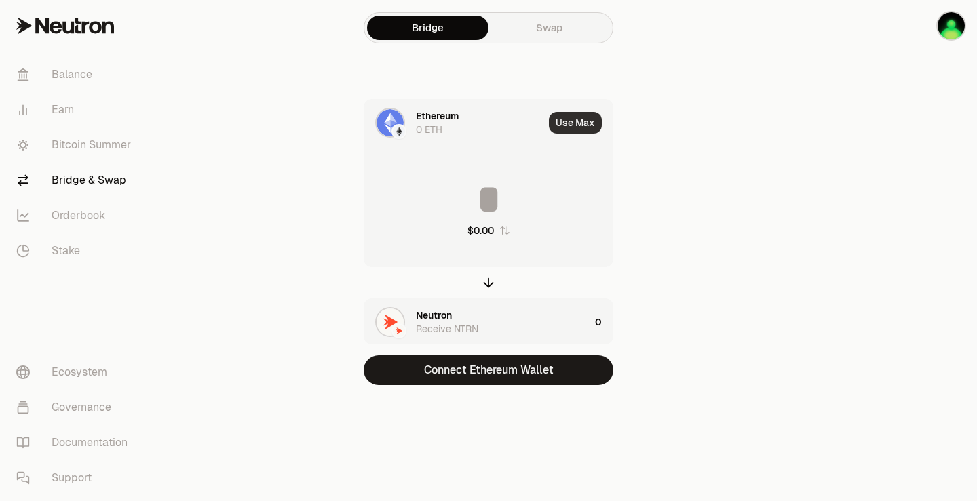
click at [574, 125] on button "Use Max" at bounding box center [575, 123] width 53 height 22
type input "*"
click at [456, 321] on div "Neutron Receive NTRN" at bounding box center [503, 322] width 174 height 27
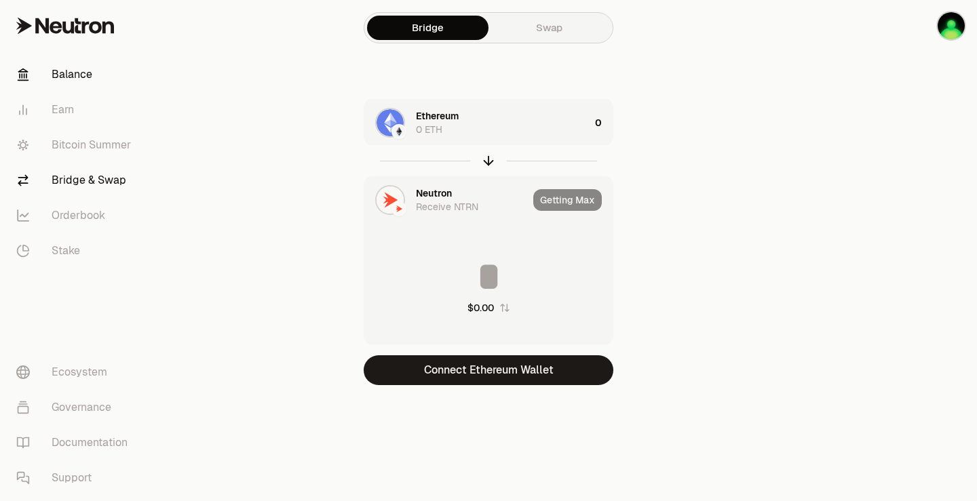
click at [84, 81] on link "Balance" at bounding box center [75, 74] width 141 height 35
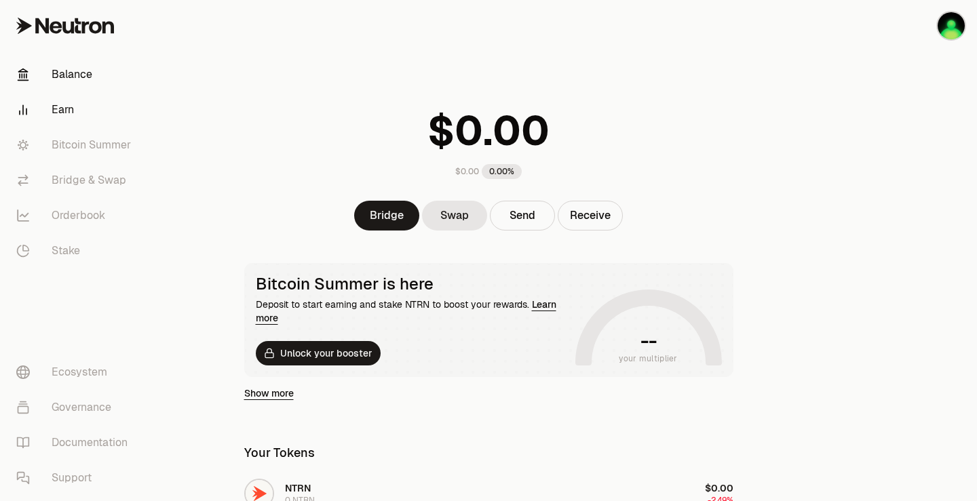
click at [73, 110] on link "Earn" at bounding box center [75, 109] width 141 height 35
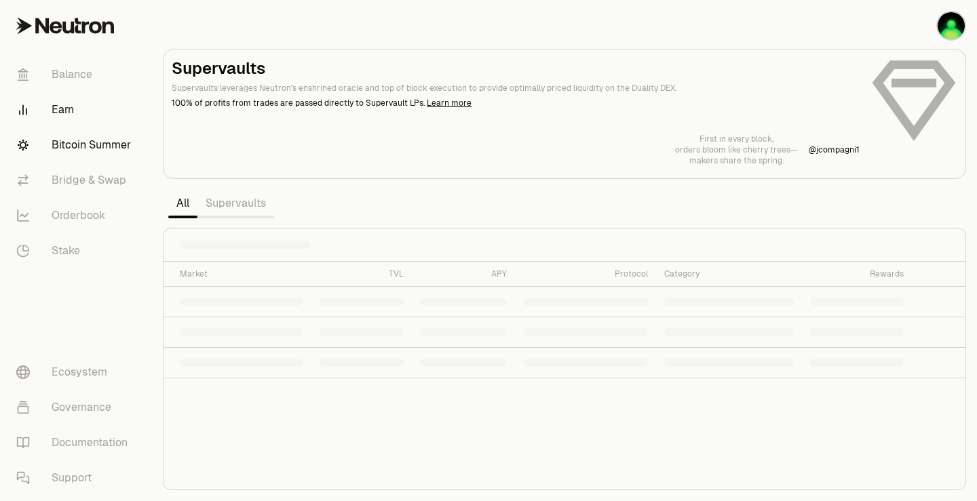
click at [76, 132] on link "Bitcoin Summer" at bounding box center [75, 145] width 141 height 35
click at [58, 72] on link "Balance" at bounding box center [75, 74] width 141 height 35
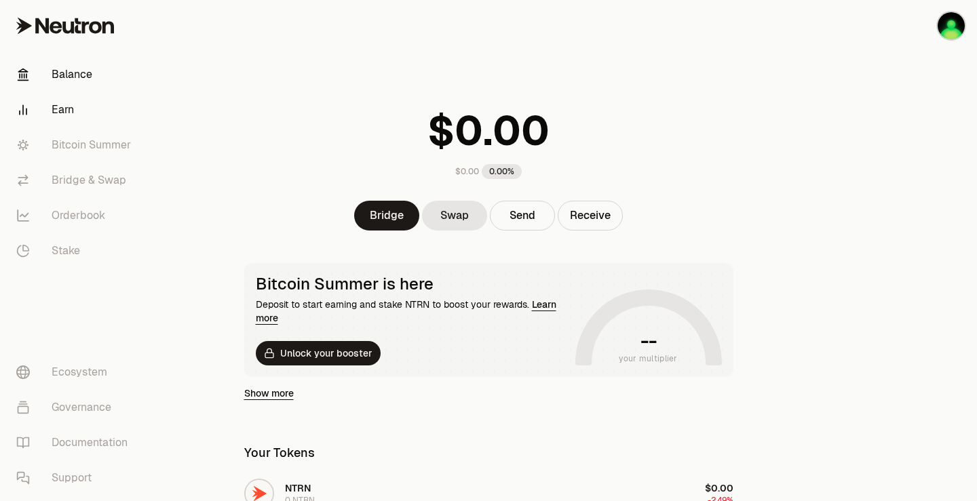
click at [70, 115] on link "Earn" at bounding box center [75, 109] width 141 height 35
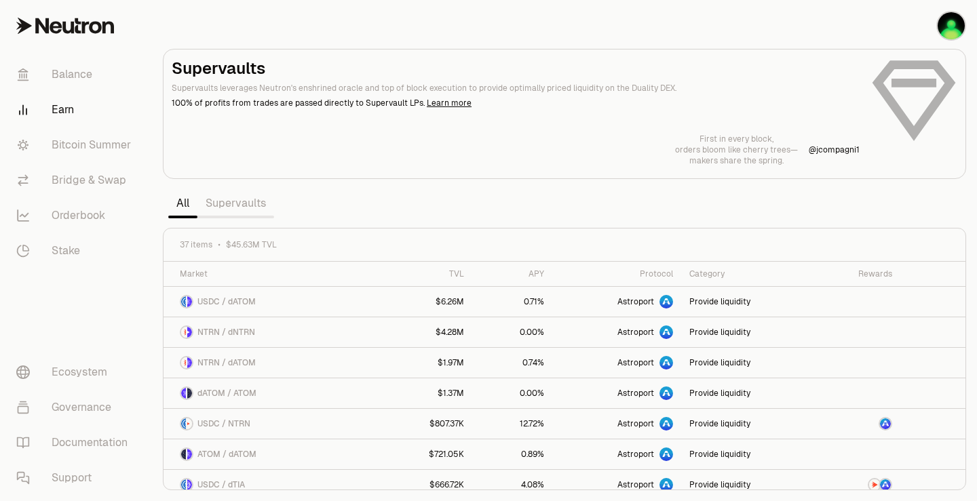
click at [72, 127] on link "Earn" at bounding box center [75, 109] width 141 height 35
click at [82, 138] on link "Bitcoin Summer" at bounding box center [75, 145] width 141 height 35
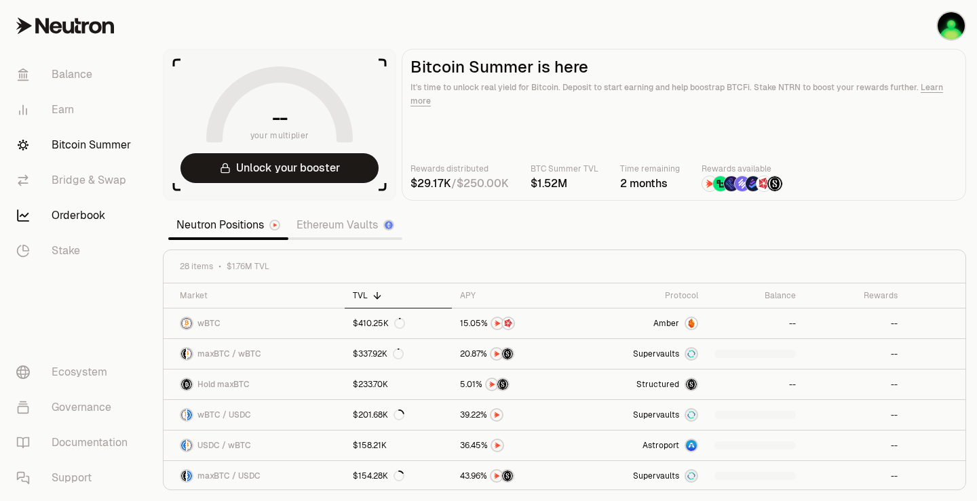
click at [77, 208] on link "Orderbook" at bounding box center [75, 215] width 141 height 35
